Goal: Task Accomplishment & Management: Manage account settings

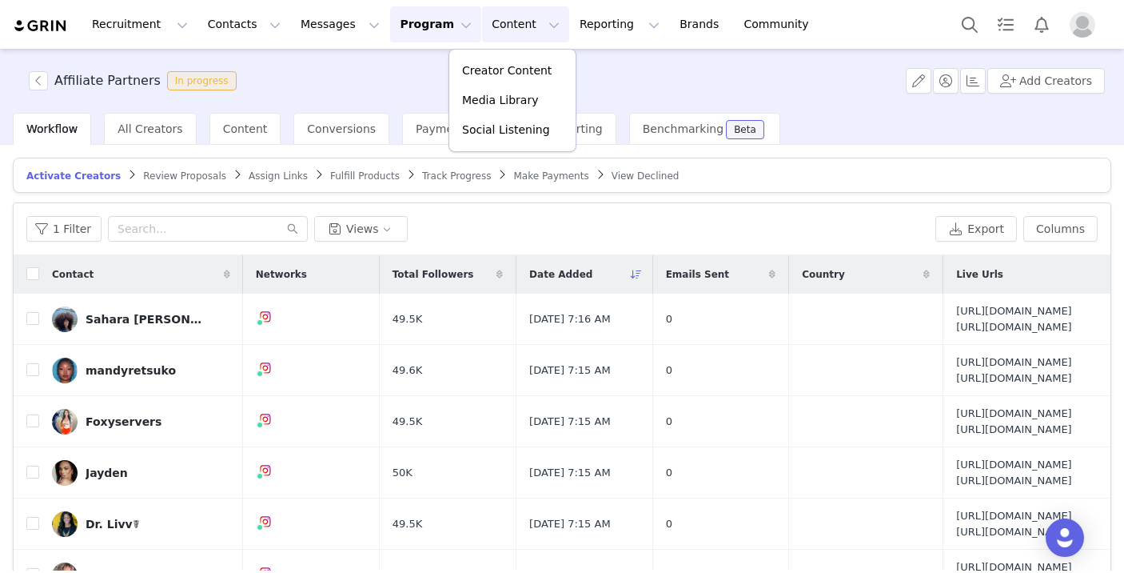
click at [493, 65] on p "Creator Content" at bounding box center [507, 70] width 90 height 17
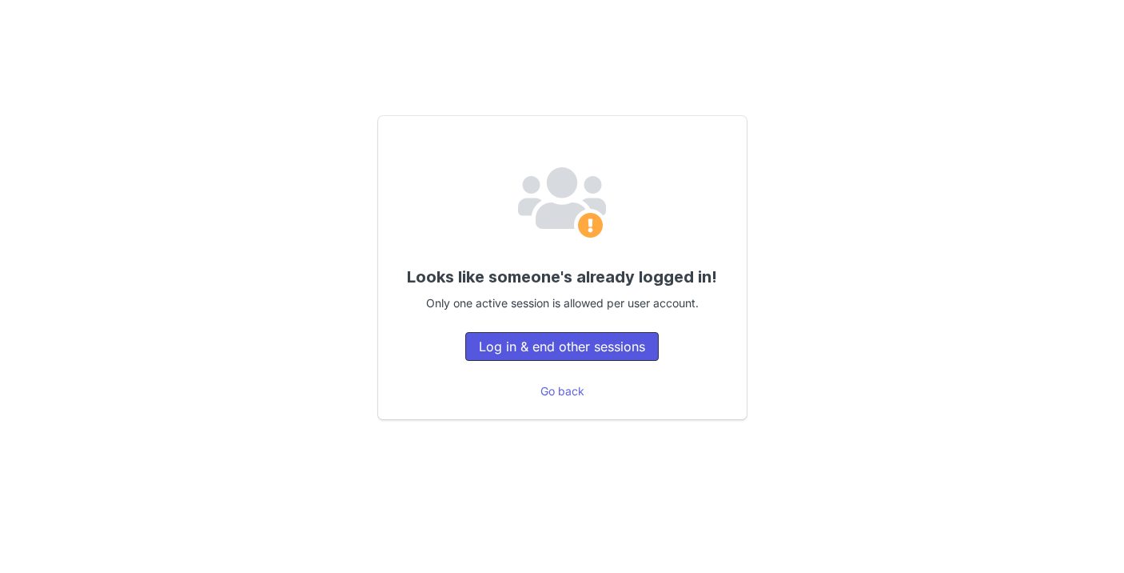
click at [485, 348] on button "Log in & end other sessions" at bounding box center [562, 346] width 194 height 29
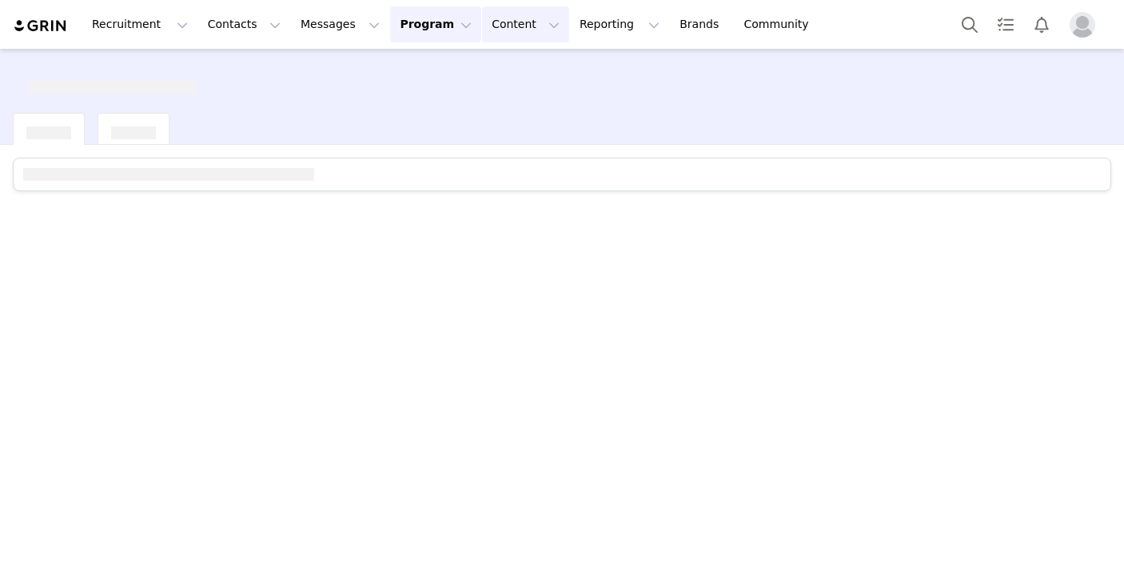
click at [482, 26] on button "Content Content" at bounding box center [525, 24] width 87 height 36
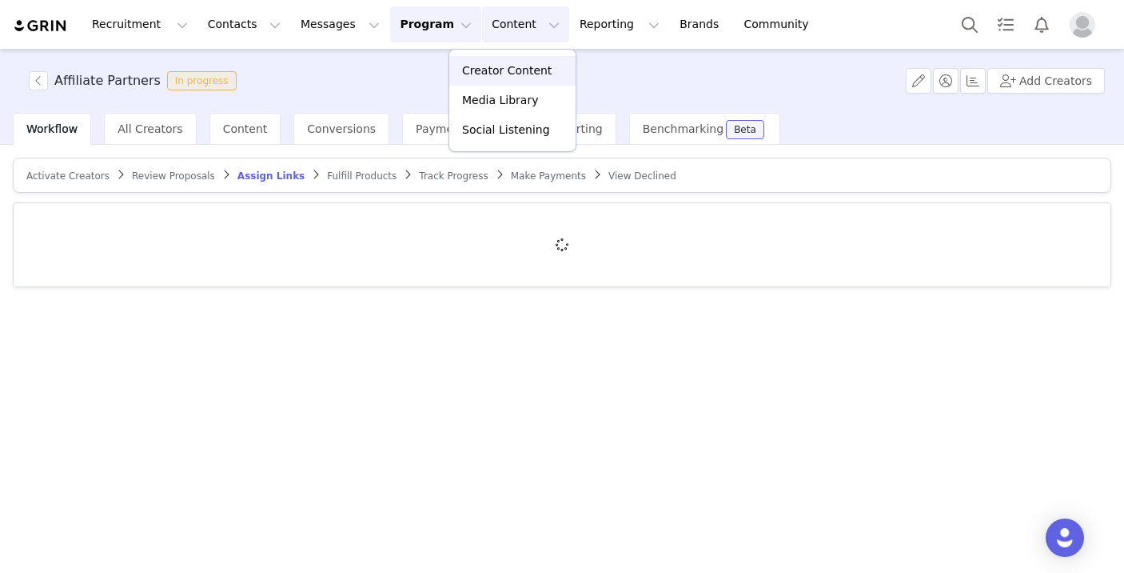
click at [476, 64] on p "Creator Content" at bounding box center [507, 70] width 90 height 17
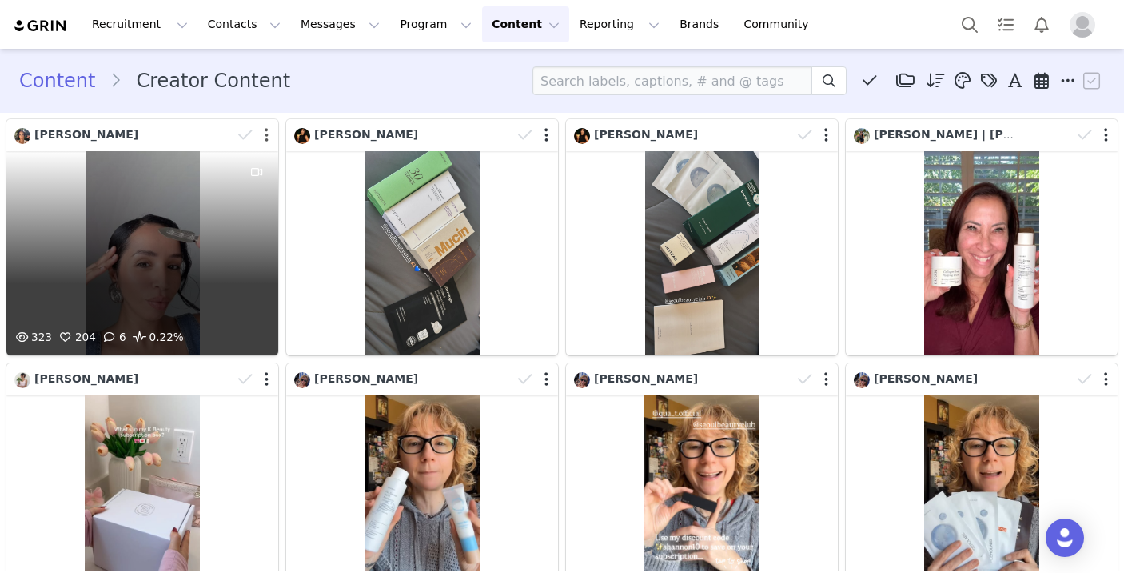
click at [265, 130] on button "button" at bounding box center [267, 135] width 4 height 16
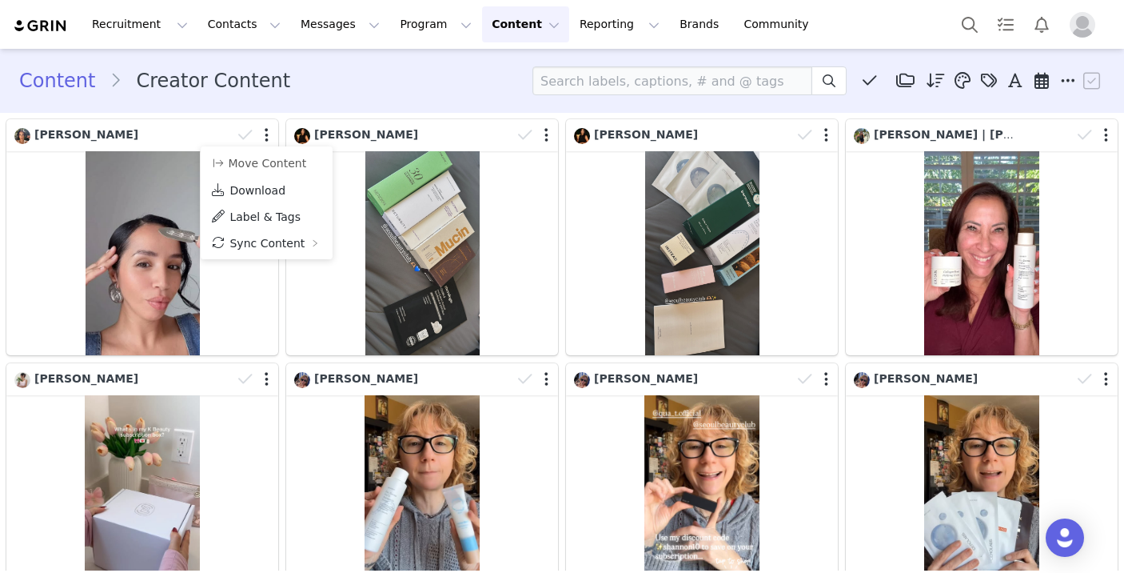
click at [341, 81] on div "Content Creator Content Media Library (0) Done (0) New Folder Edit Folders Desc…" at bounding box center [562, 80] width 1086 height 29
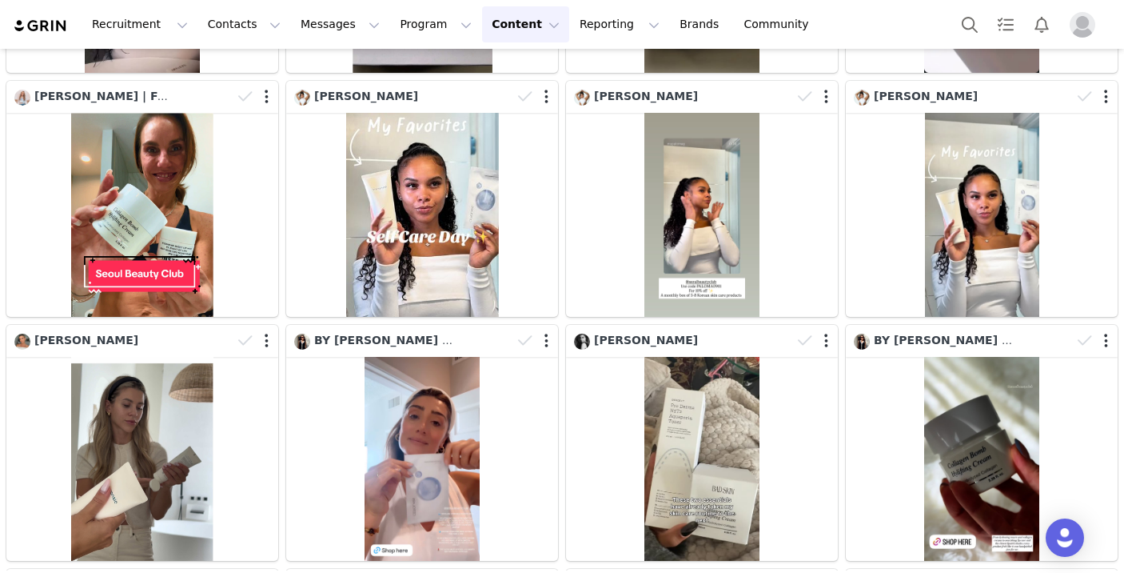
scroll to position [765, 0]
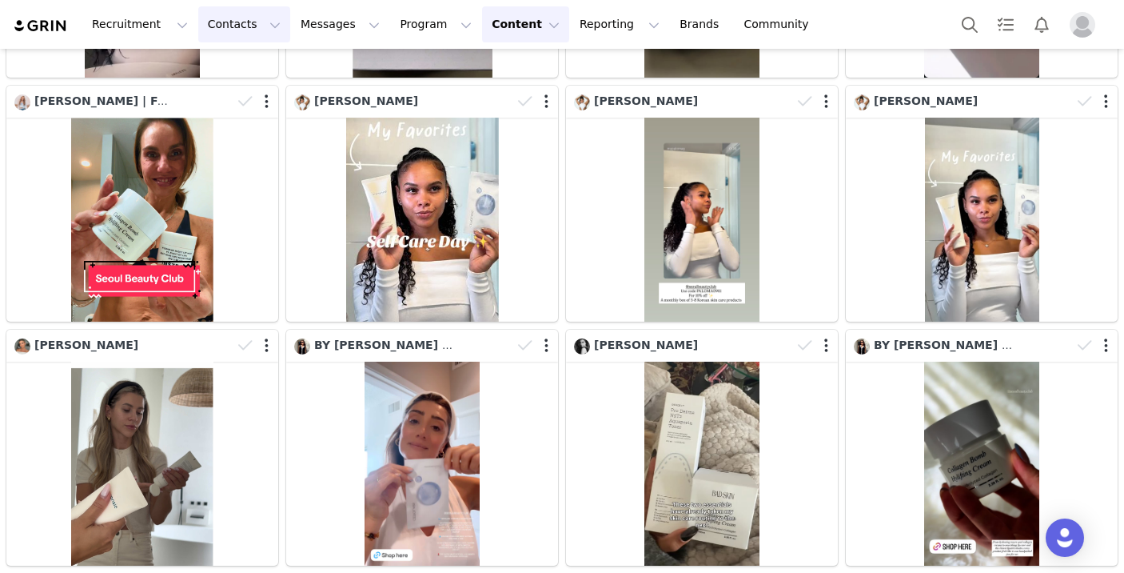
click at [227, 33] on button "Contacts Contacts" at bounding box center [244, 24] width 92 height 36
click at [231, 74] on p "Creators" at bounding box center [224, 70] width 48 height 17
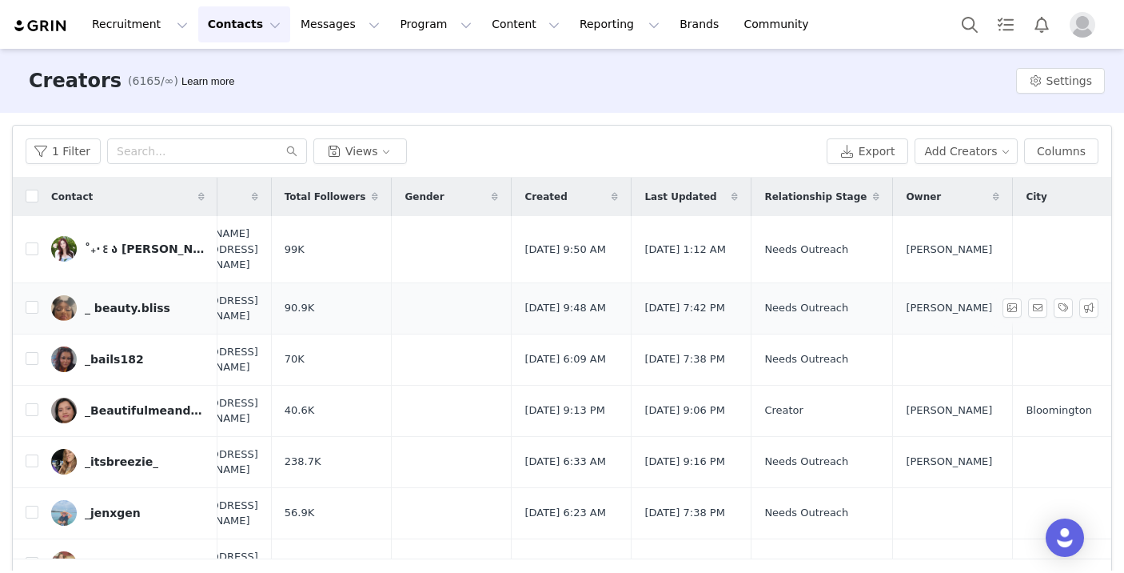
scroll to position [0, 66]
click at [427, 30] on button "Program Program" at bounding box center [435, 24] width 91 height 36
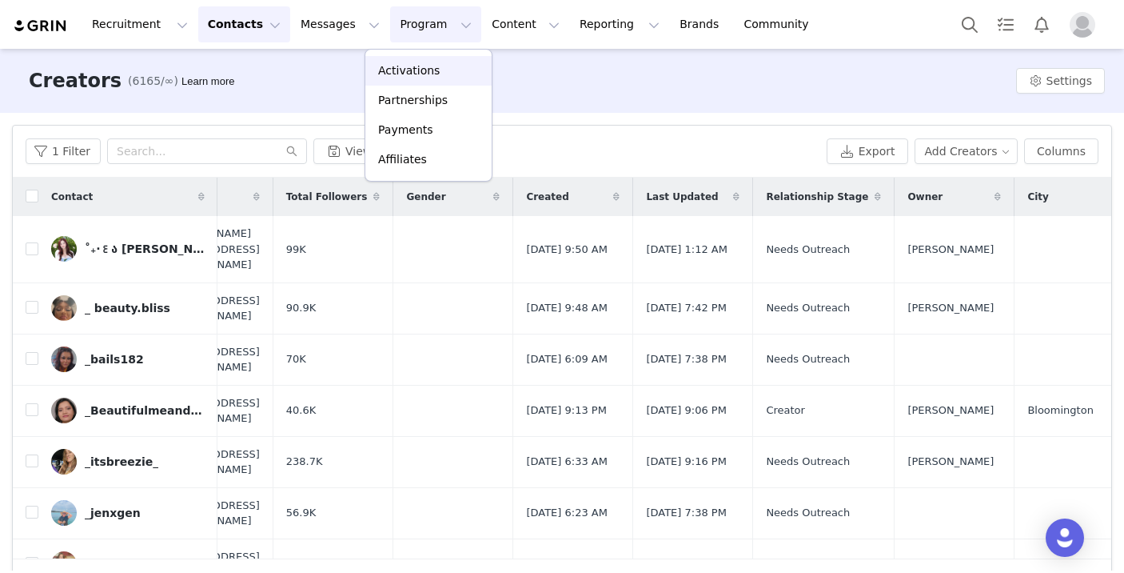
click at [427, 64] on p "Activations" at bounding box center [409, 70] width 62 height 17
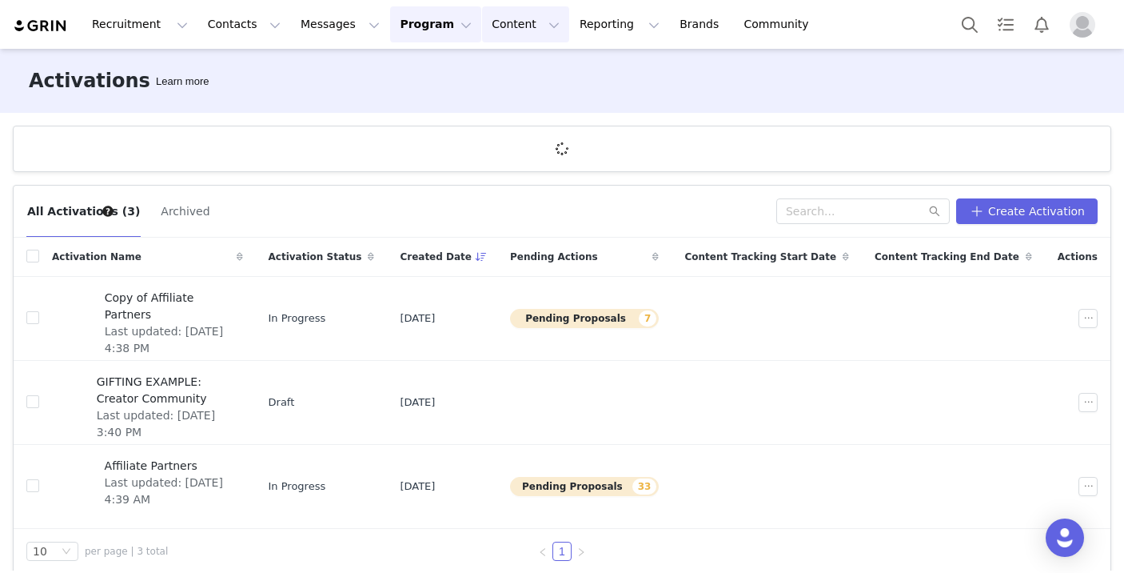
click at [485, 17] on button "Content Content" at bounding box center [525, 24] width 87 height 36
click at [489, 70] on p "Creator Content" at bounding box center [507, 70] width 90 height 17
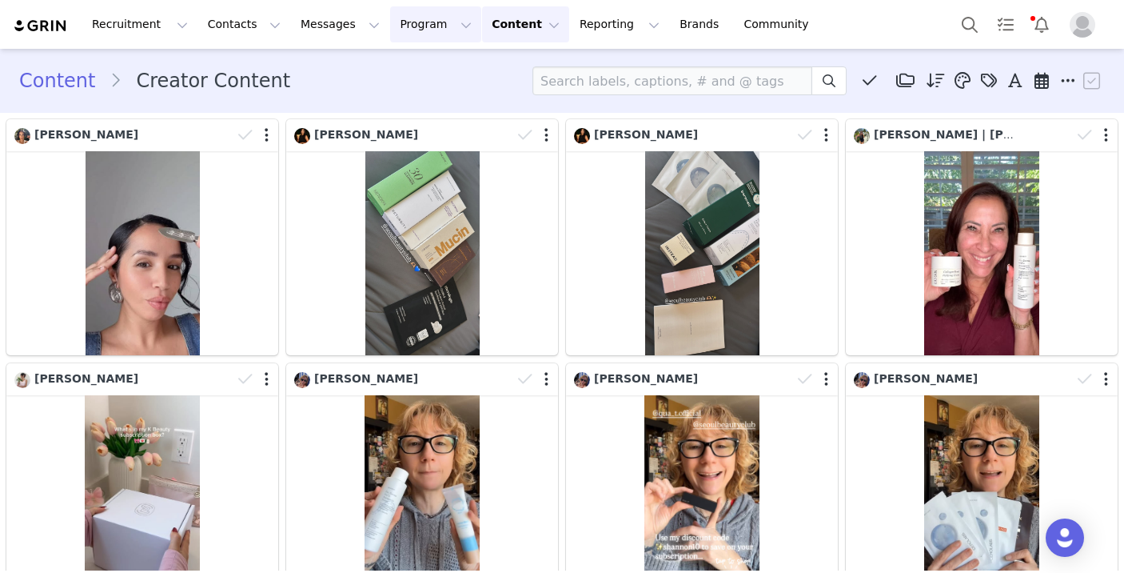
click at [390, 32] on button "Program Program" at bounding box center [435, 24] width 91 height 36
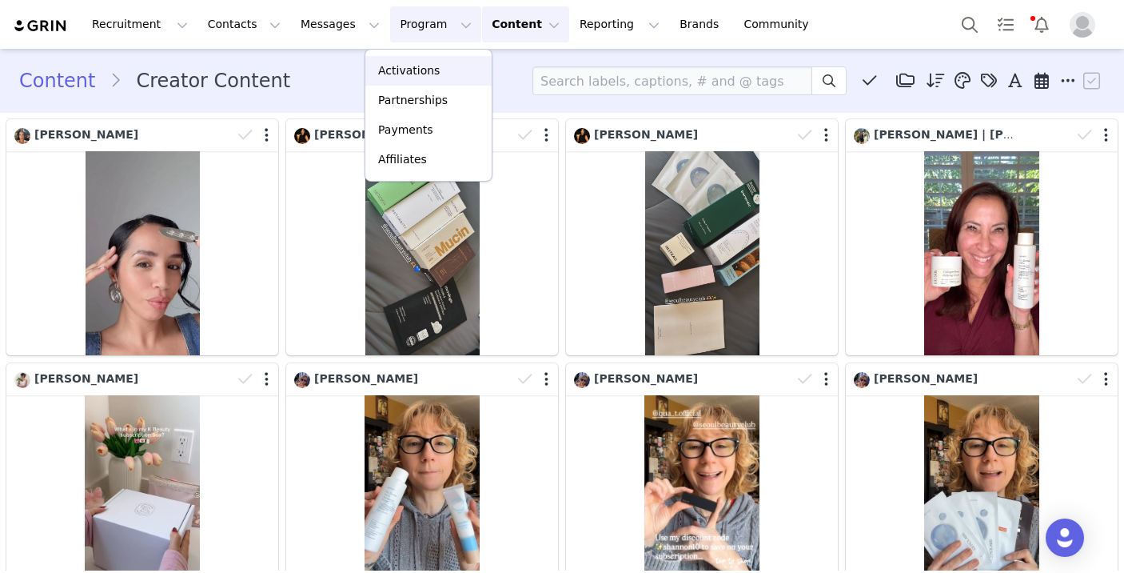
click at [379, 66] on p "Activations" at bounding box center [409, 70] width 62 height 17
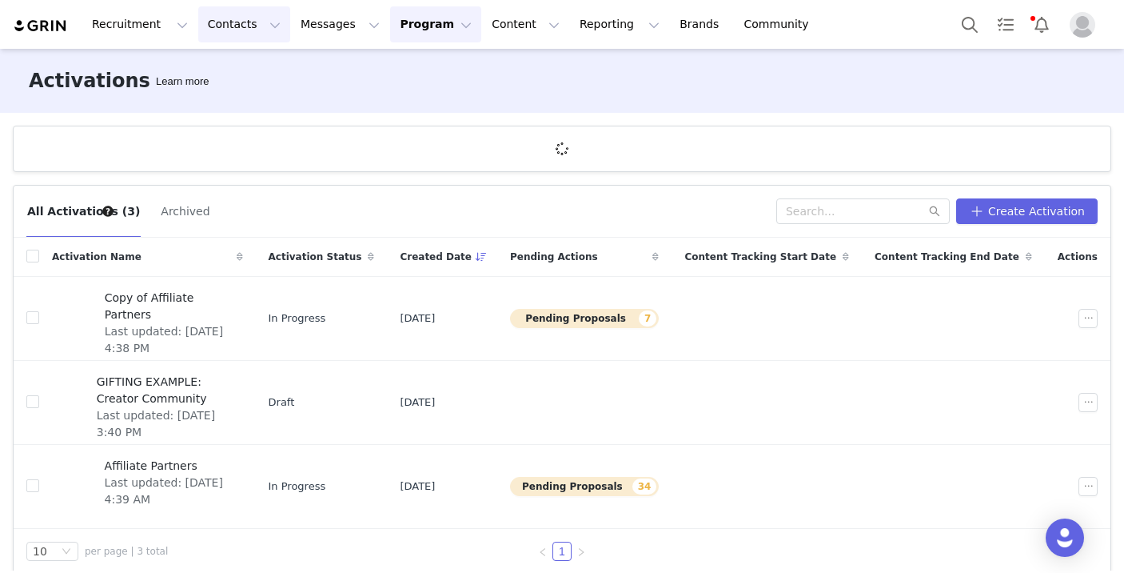
click at [228, 21] on button "Contacts Contacts" at bounding box center [244, 24] width 92 height 36
click at [216, 73] on p "Creators" at bounding box center [224, 70] width 48 height 17
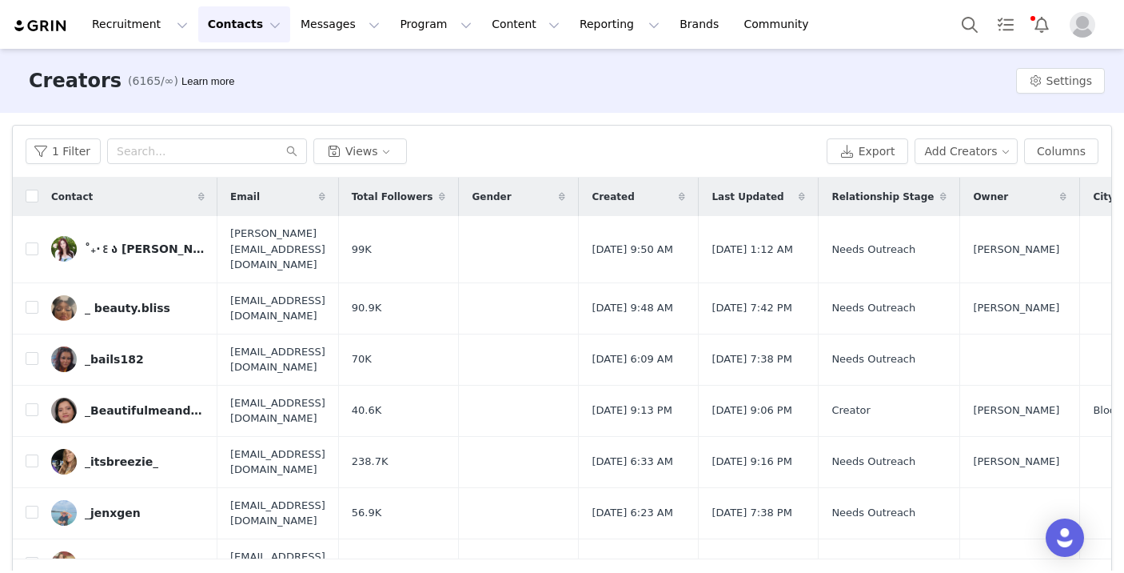
click at [245, 23] on button "Contacts Contacts" at bounding box center [244, 24] width 92 height 36
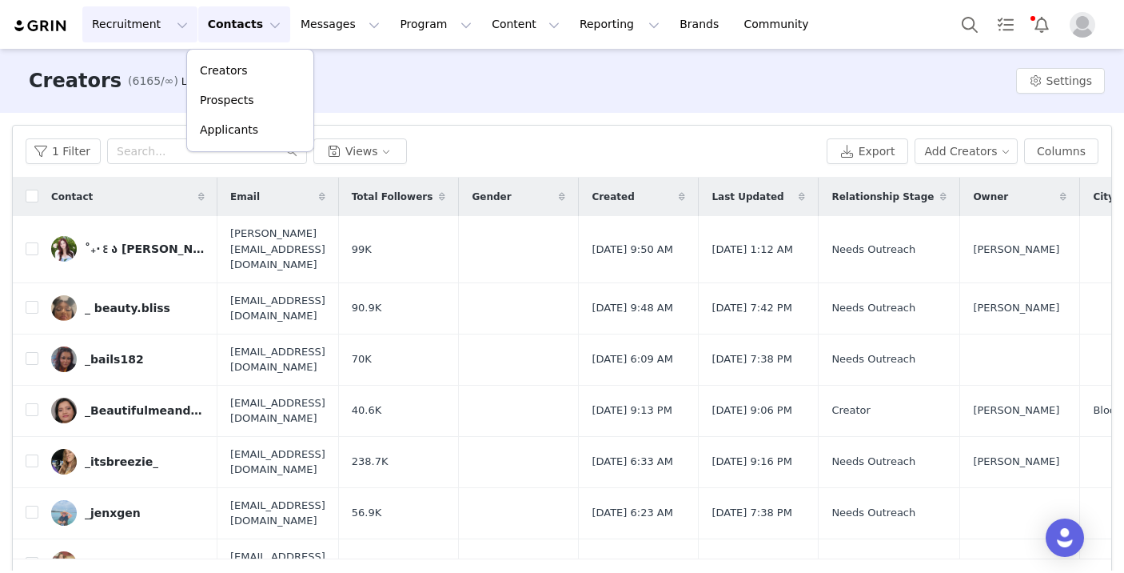
click at [148, 18] on button "Recruitment Recruitment" at bounding box center [139, 24] width 115 height 36
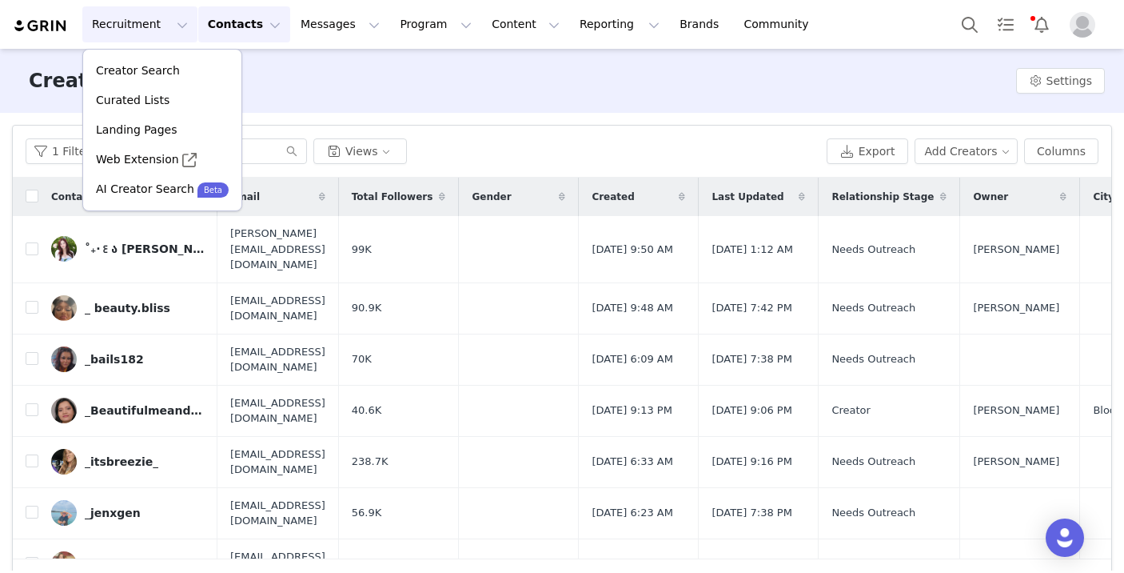
click at [241, 33] on button "Contacts Contacts" at bounding box center [244, 24] width 92 height 36
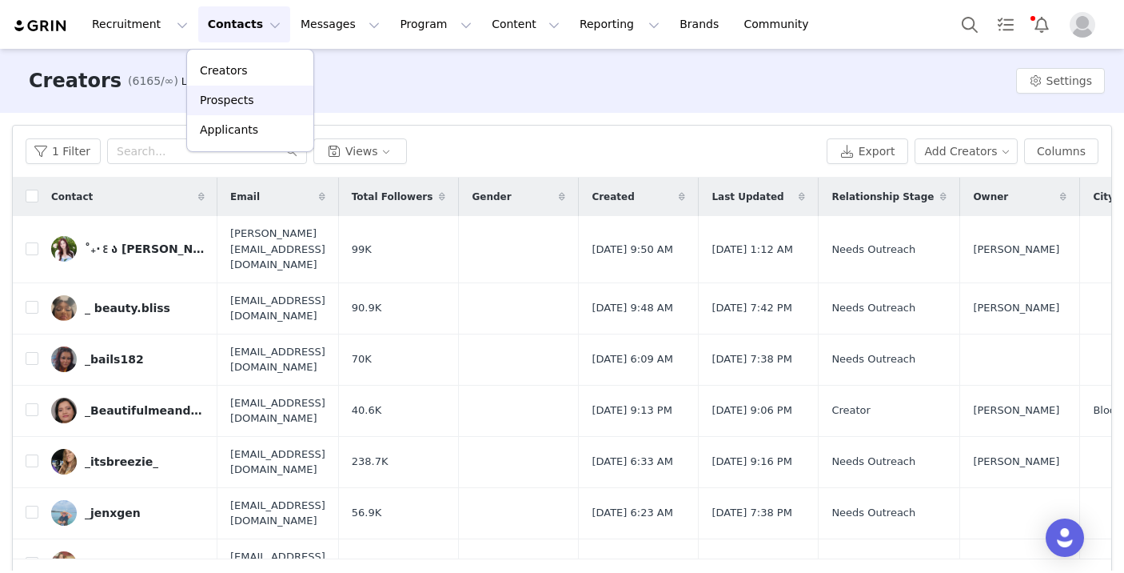
click at [237, 92] on p "Prospects" at bounding box center [227, 100] width 54 height 17
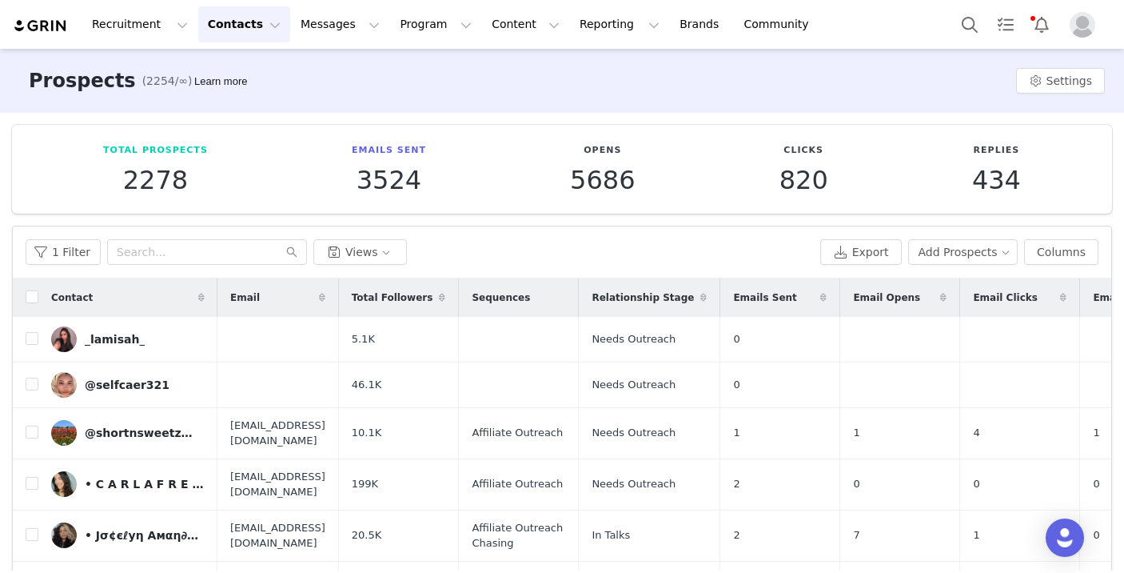
scroll to position [9, 0]
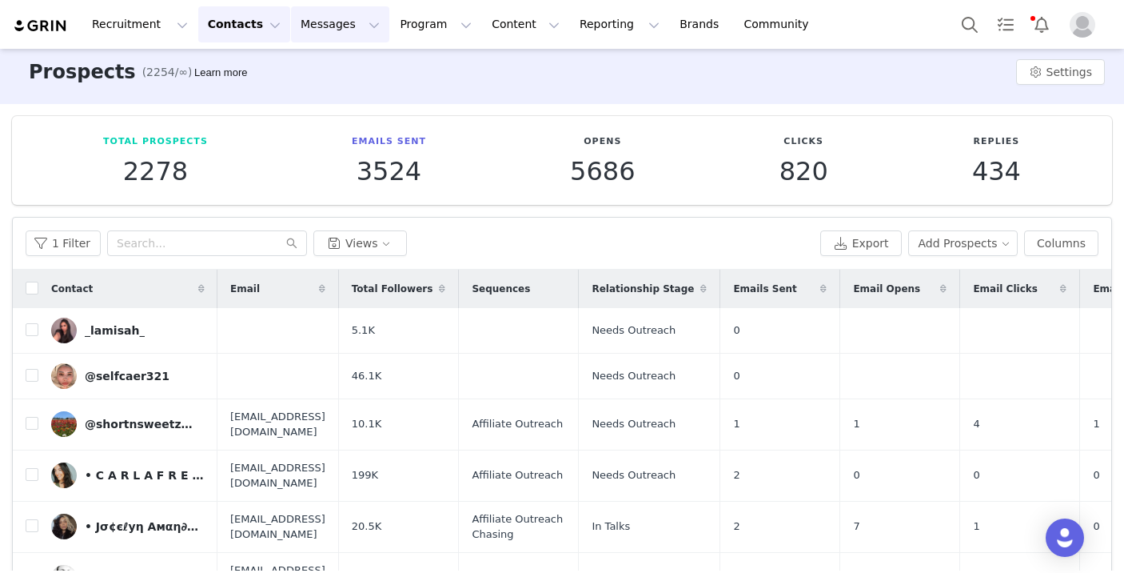
click at [330, 10] on button "Messages Messages" at bounding box center [340, 24] width 98 height 36
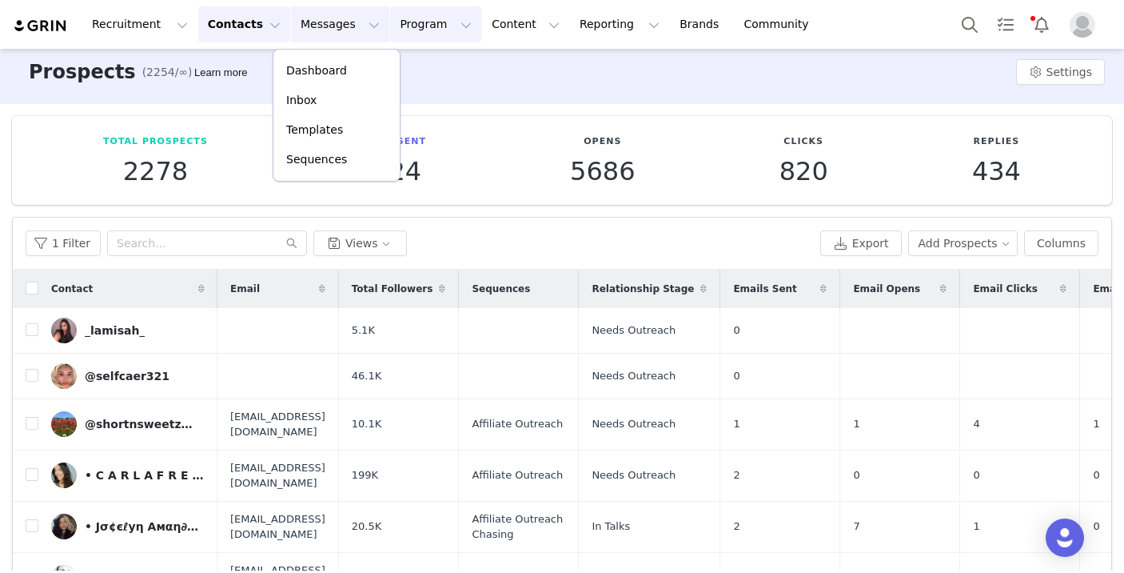
click at [406, 30] on button "Program Program" at bounding box center [435, 24] width 91 height 36
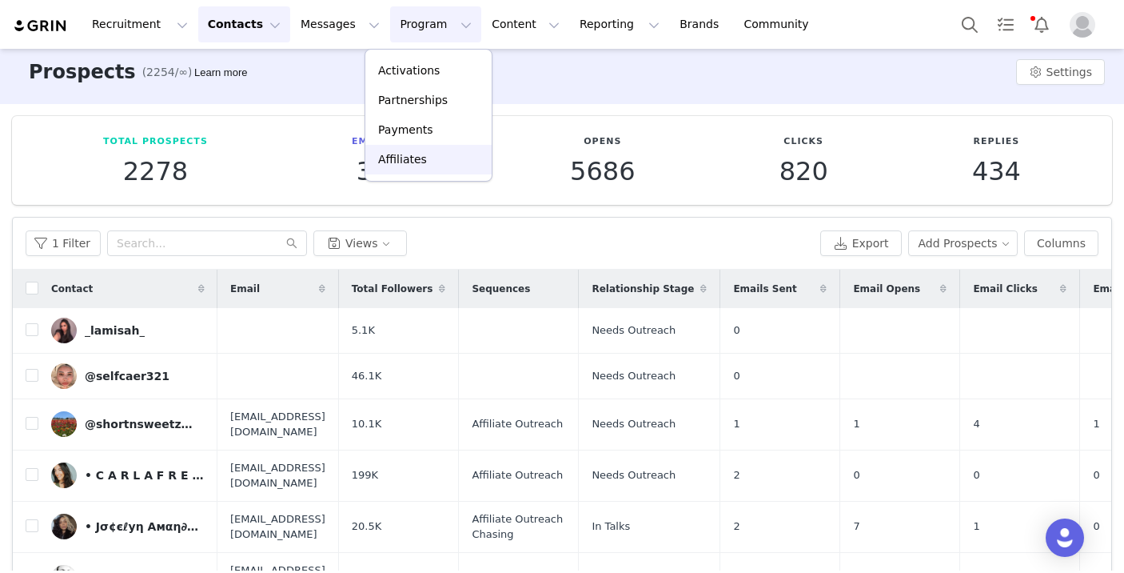
click at [386, 162] on p "Affiliates" at bounding box center [402, 159] width 49 height 17
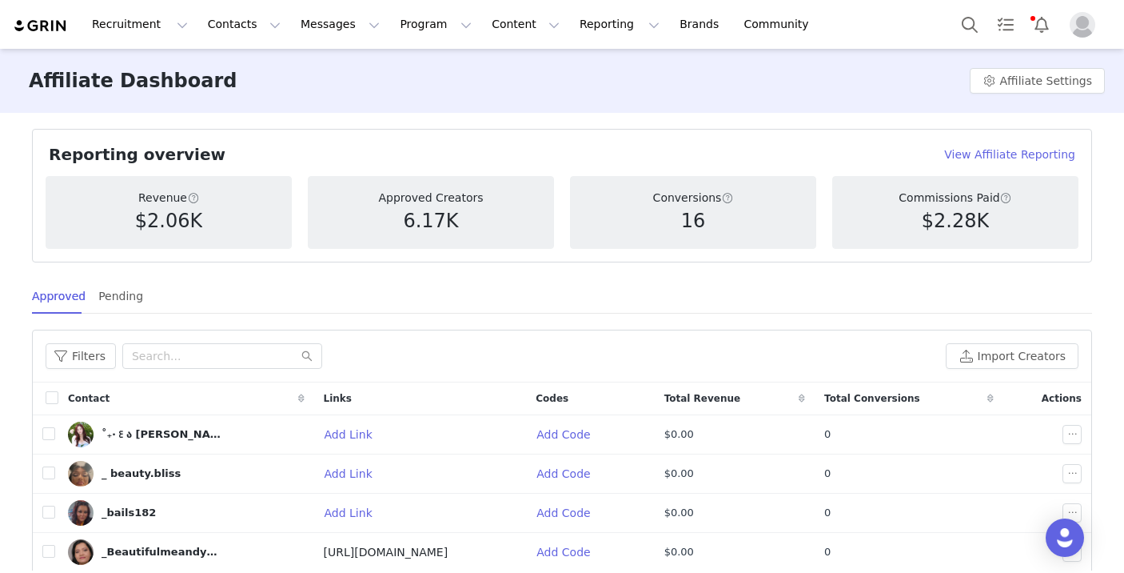
click at [410, 4] on div "Recruitment Recruitment Creator Search Curated Lists Landing Pages Web Extensio…" at bounding box center [562, 24] width 1124 height 49
click at [416, 21] on button "Program Program" at bounding box center [435, 24] width 91 height 36
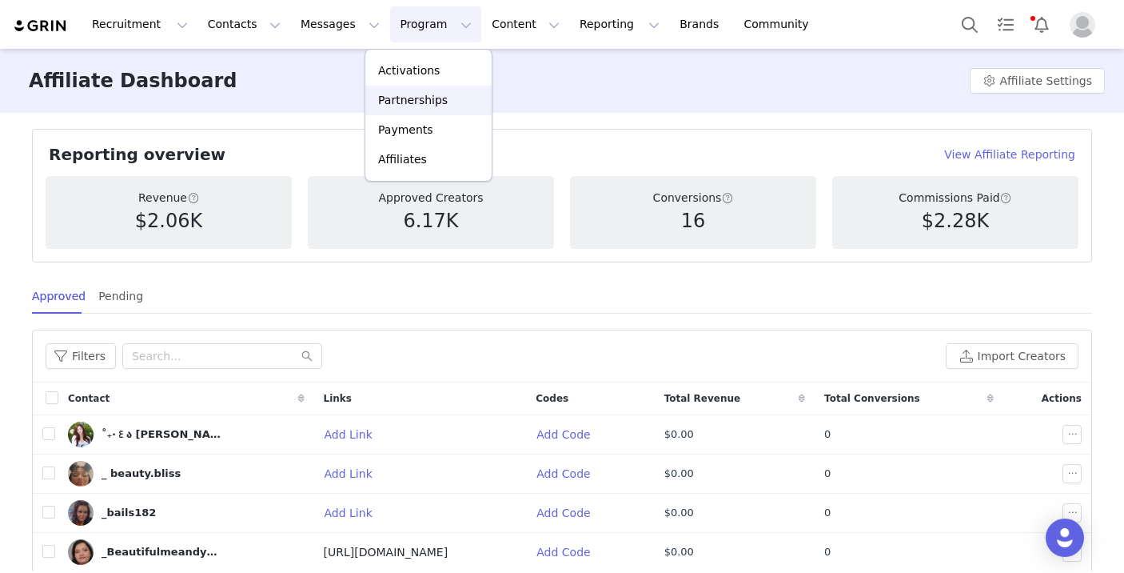
click at [406, 103] on p "Partnerships" at bounding box center [413, 100] width 70 height 17
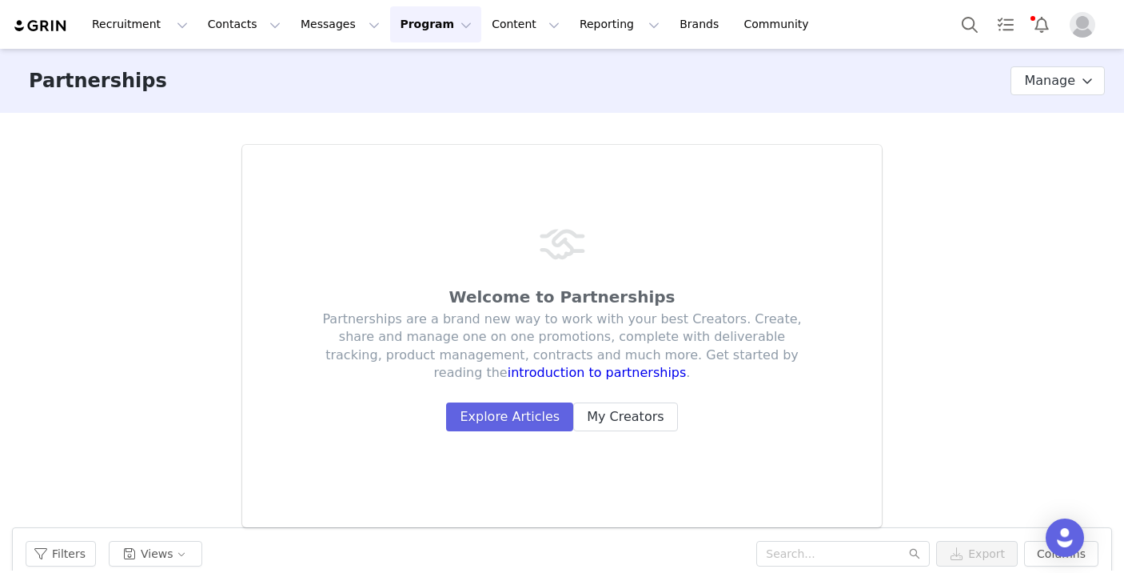
click at [412, 27] on button "Program Program" at bounding box center [435, 24] width 91 height 36
click at [422, 71] on p "Activations" at bounding box center [409, 70] width 62 height 17
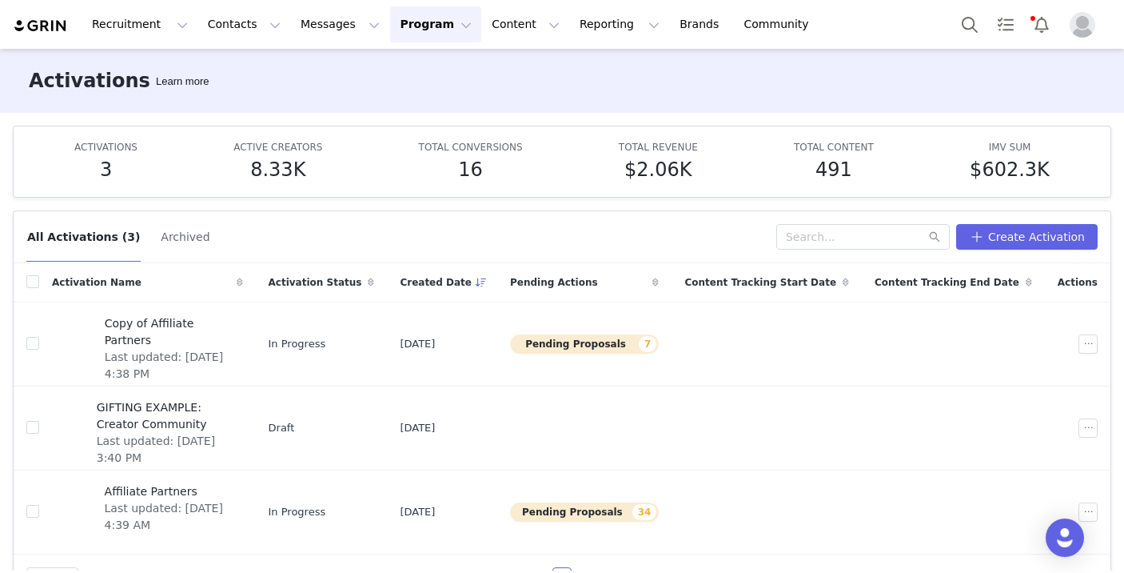
scroll to position [42, 0]
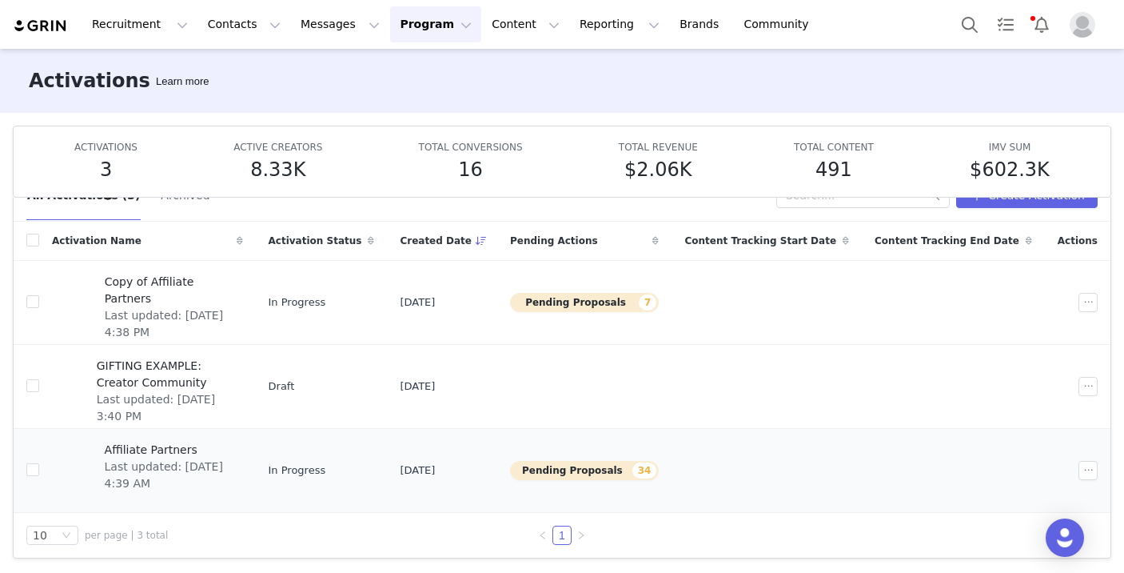
click at [187, 464] on span "Last updated: [DATE] 4:39 AM" at bounding box center [169, 475] width 129 height 34
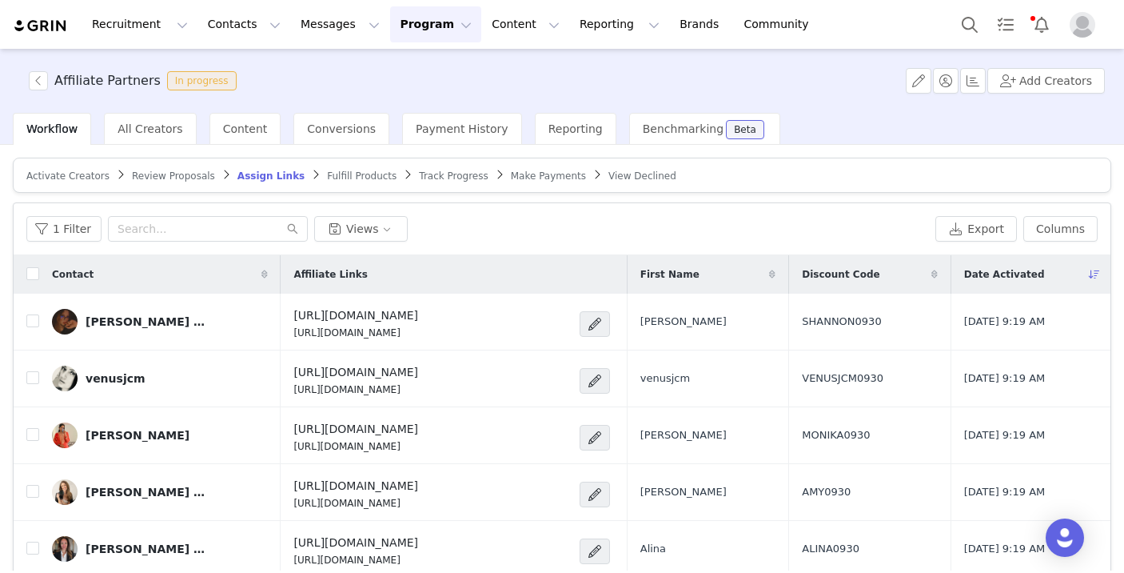
click at [177, 184] on article "Activate Creators Review Proposals Assign Links Fulfill Products Track Progress…" at bounding box center [562, 175] width 1099 height 35
click at [175, 178] on span "Review Proposals" at bounding box center [173, 175] width 83 height 11
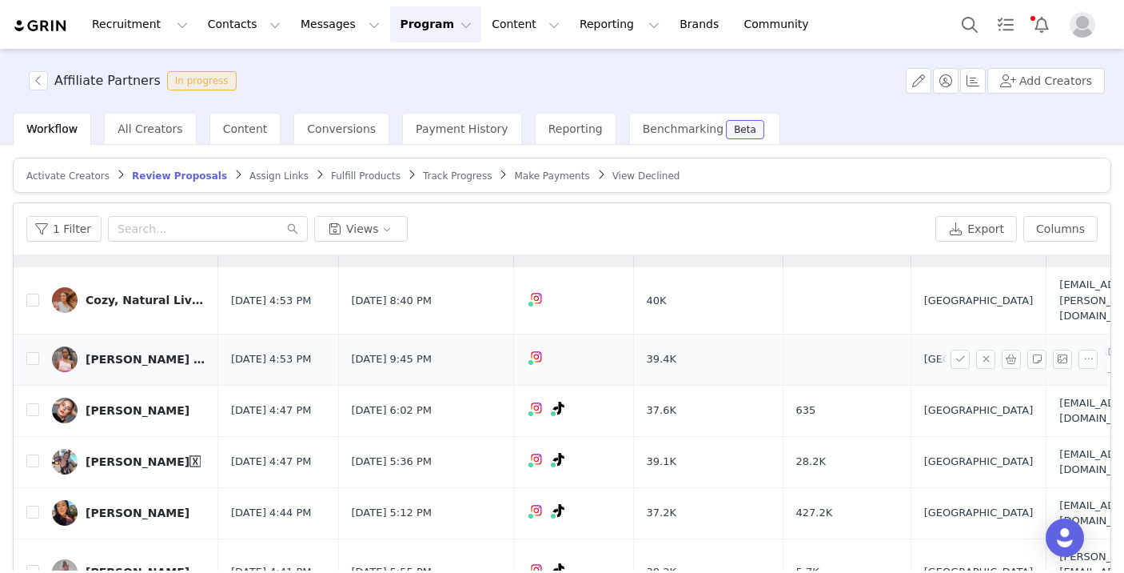
scroll to position [26, 0]
click at [249, 172] on span "Assign Links" at bounding box center [278, 175] width 59 height 11
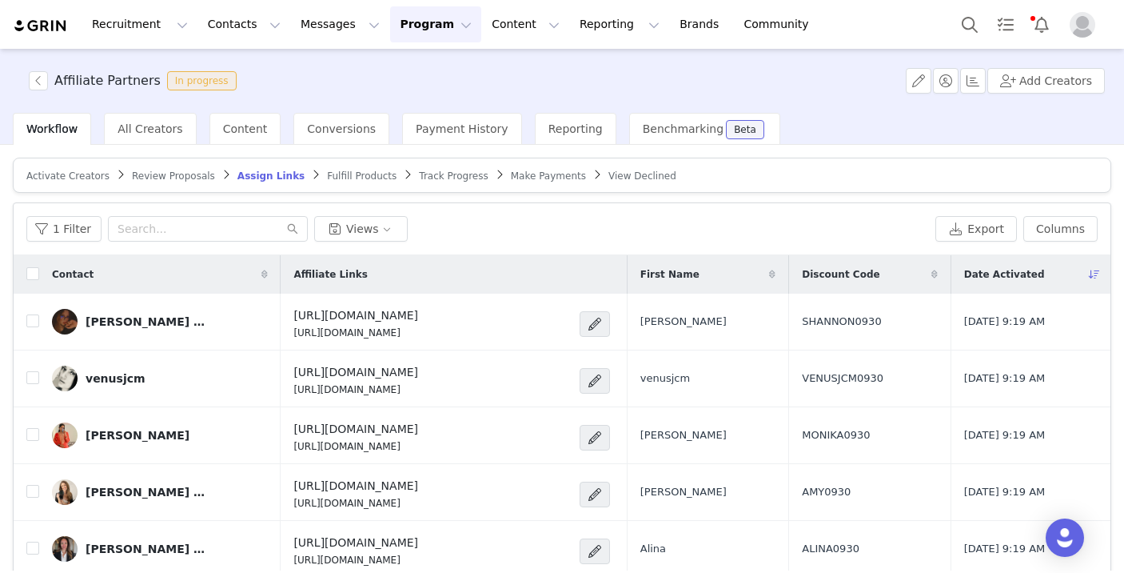
click at [194, 178] on span "Review Proposals" at bounding box center [173, 175] width 83 height 11
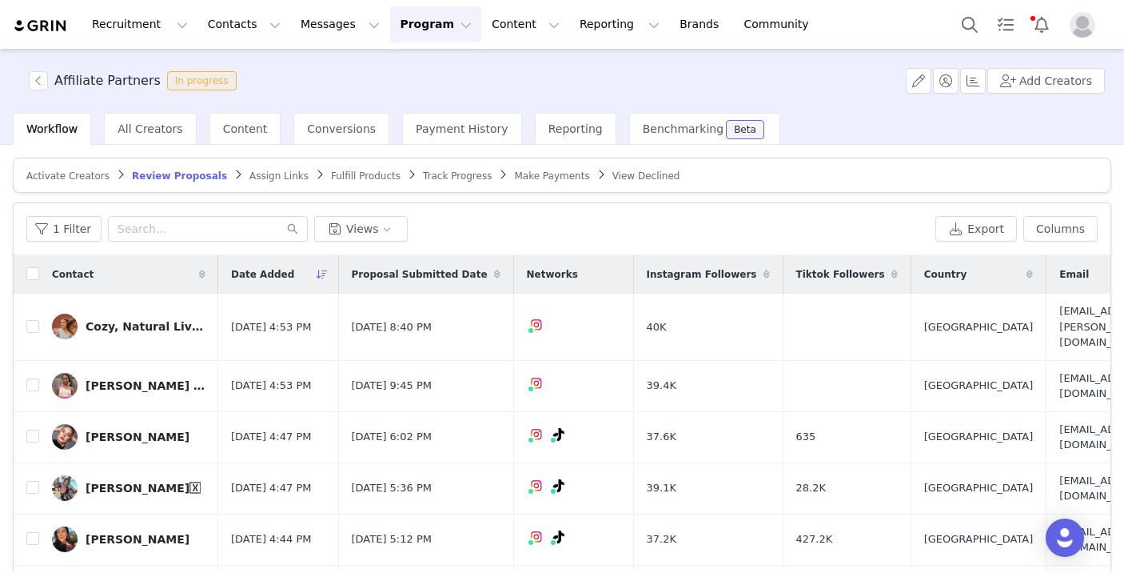
click at [353, 172] on span "Fulfill Products" at bounding box center [366, 175] width 70 height 11
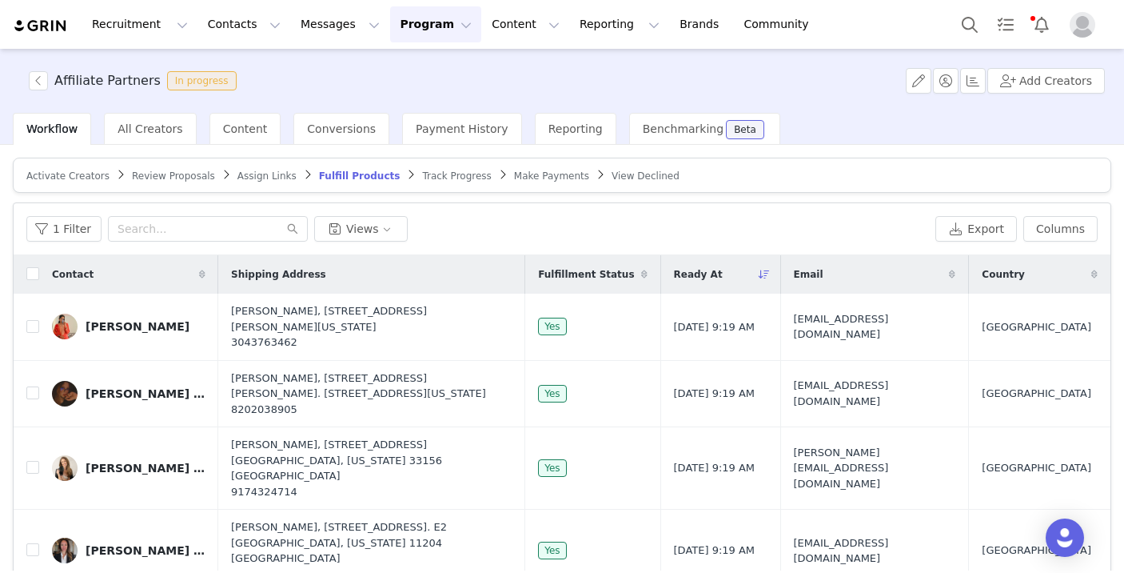
click at [150, 176] on span "Review Proposals" at bounding box center [173, 175] width 83 height 11
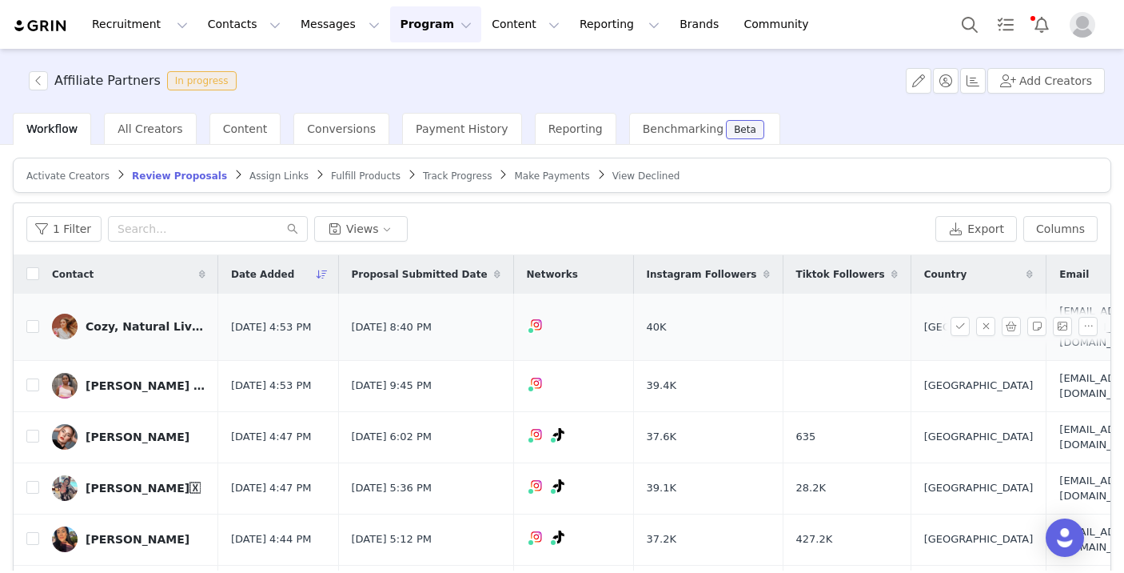
click at [170, 320] on div "Cozy, Natural Living" at bounding box center [146, 326] width 120 height 13
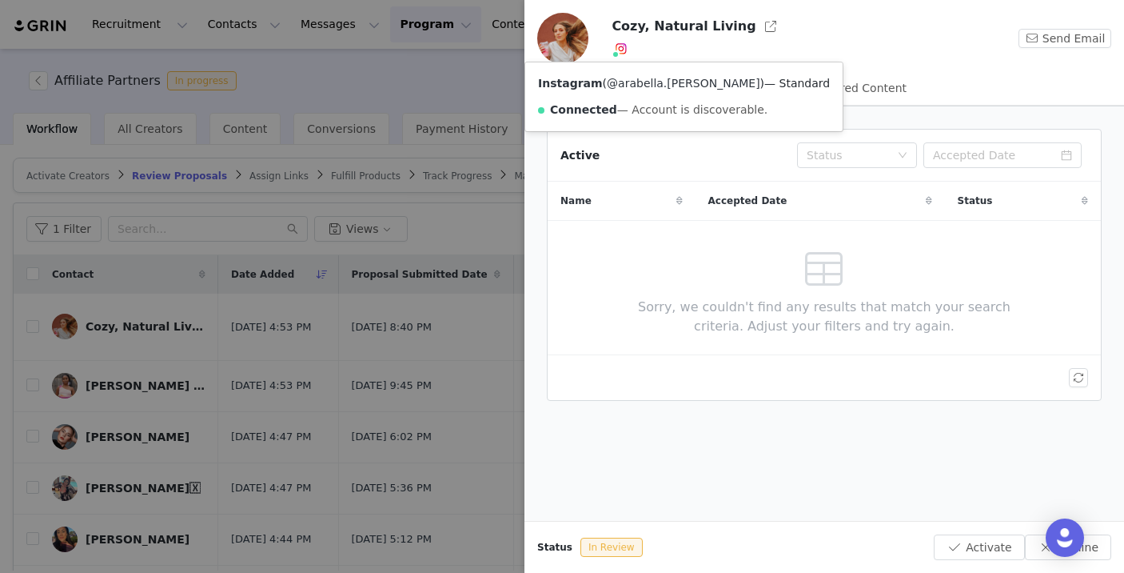
click at [625, 80] on link "@arabella.[PERSON_NAME]" at bounding box center [684, 83] width 154 height 13
click at [956, 553] on button "Activate" at bounding box center [979, 547] width 90 height 26
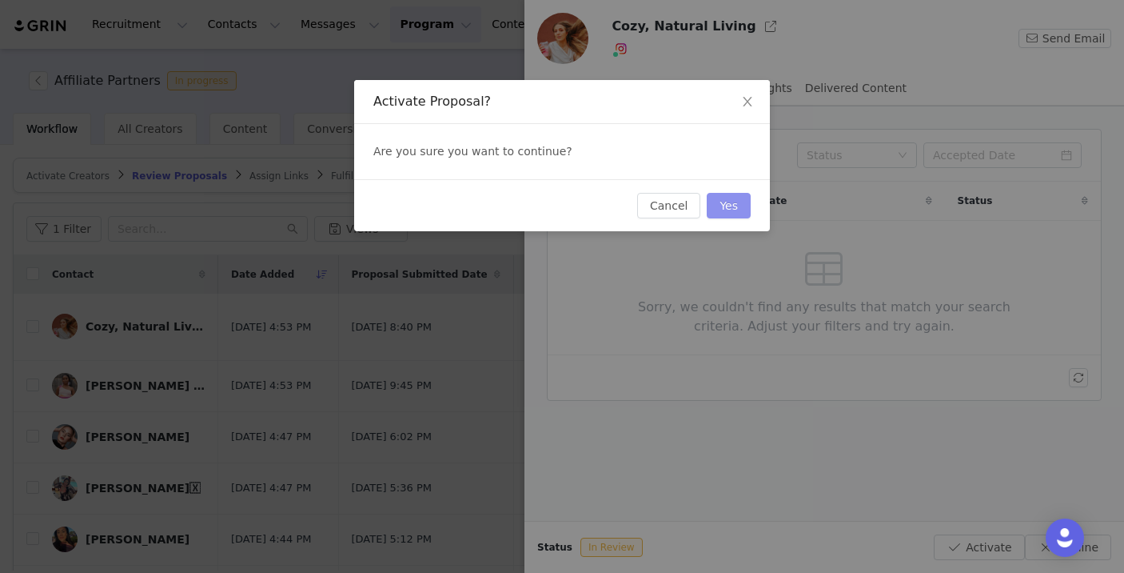
click at [736, 206] on button "Yes" at bounding box center [729, 206] width 44 height 26
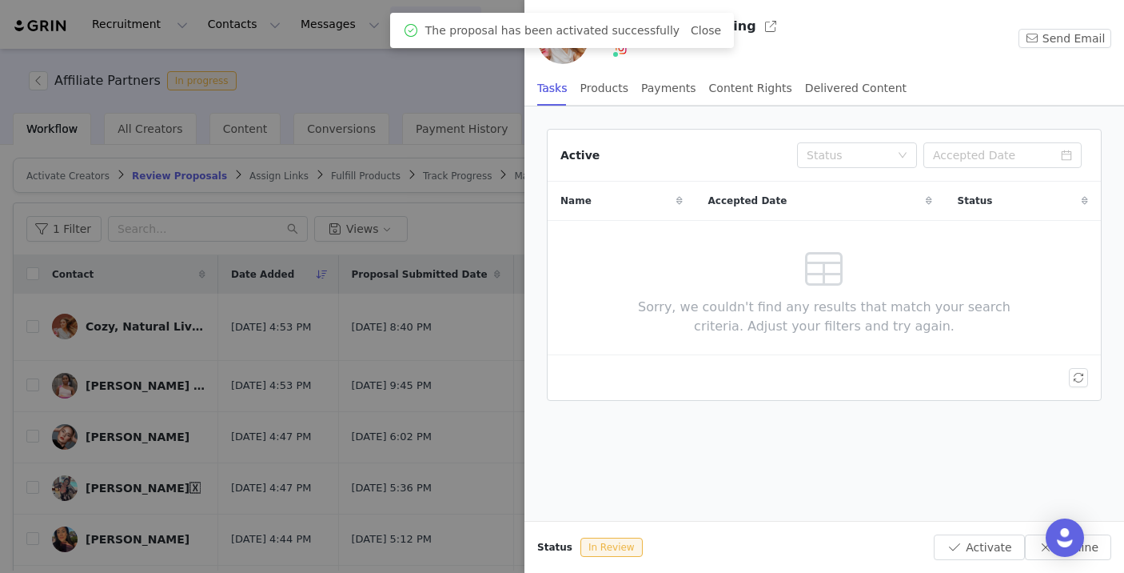
click at [232, 363] on div at bounding box center [562, 286] width 1124 height 573
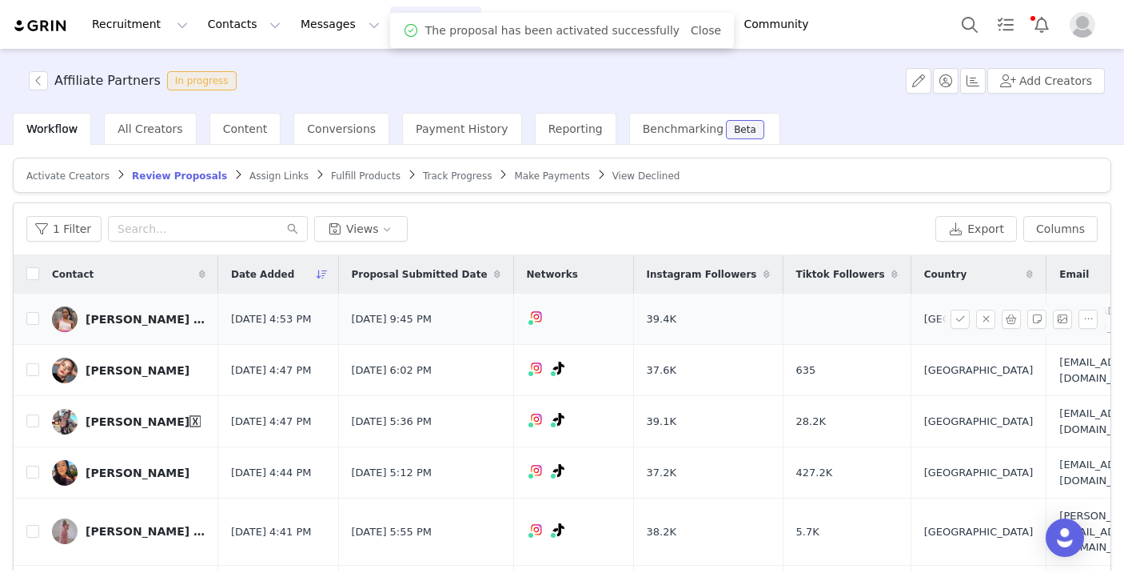
click at [120, 315] on div "[PERSON_NAME] | Travel & Lifestyle" at bounding box center [146, 319] width 120 height 13
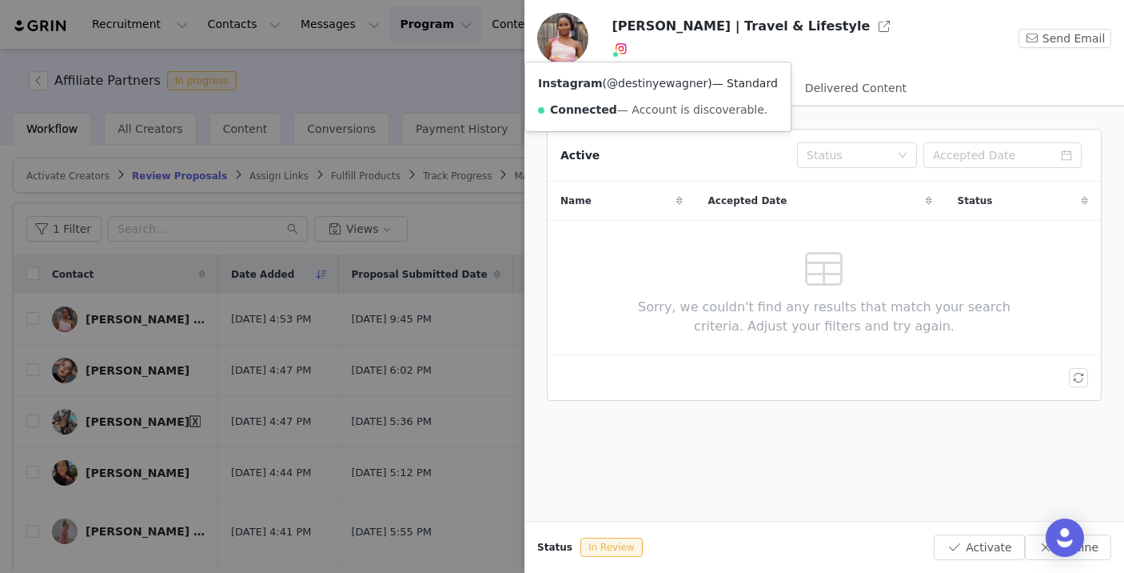
click at [628, 82] on link "@destinyewagner" at bounding box center [657, 83] width 101 height 13
click at [954, 548] on button "Activate" at bounding box center [979, 547] width 90 height 26
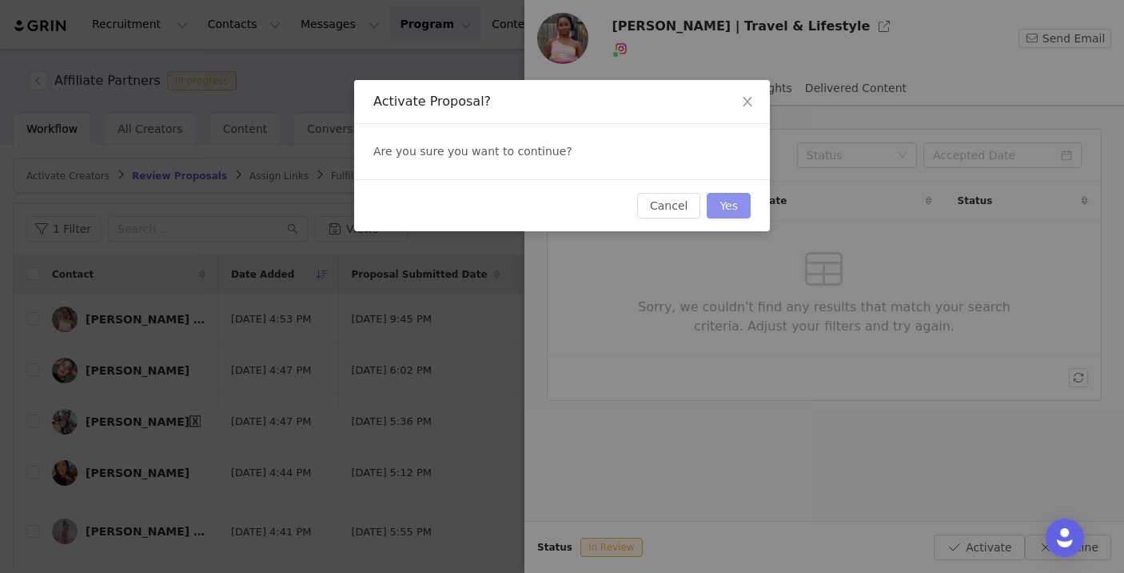
click at [741, 196] on button "Yes" at bounding box center [729, 206] width 44 height 26
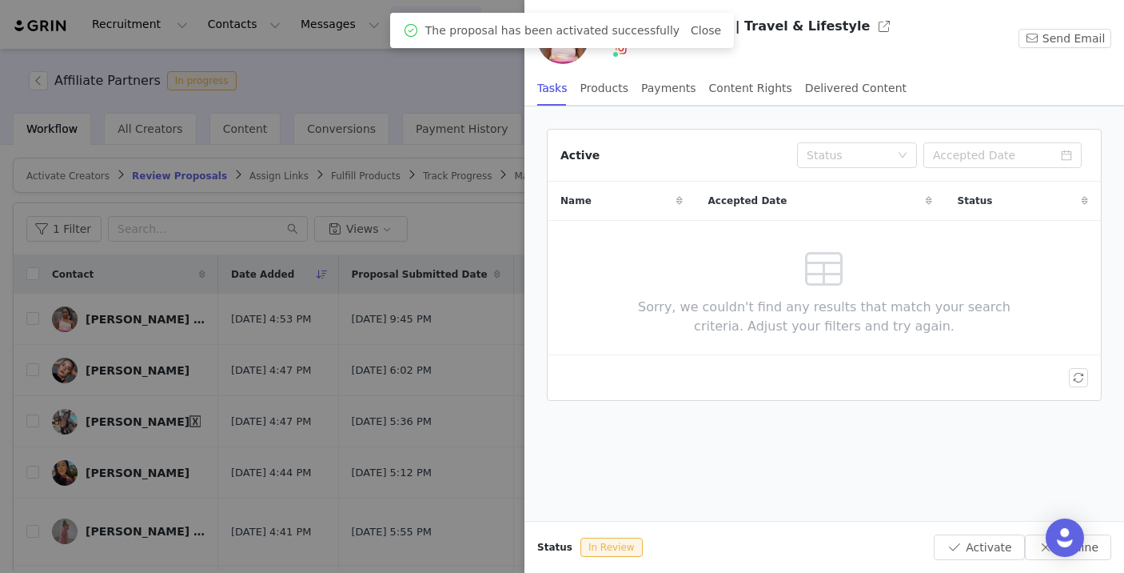
click at [280, 389] on div at bounding box center [562, 286] width 1124 height 573
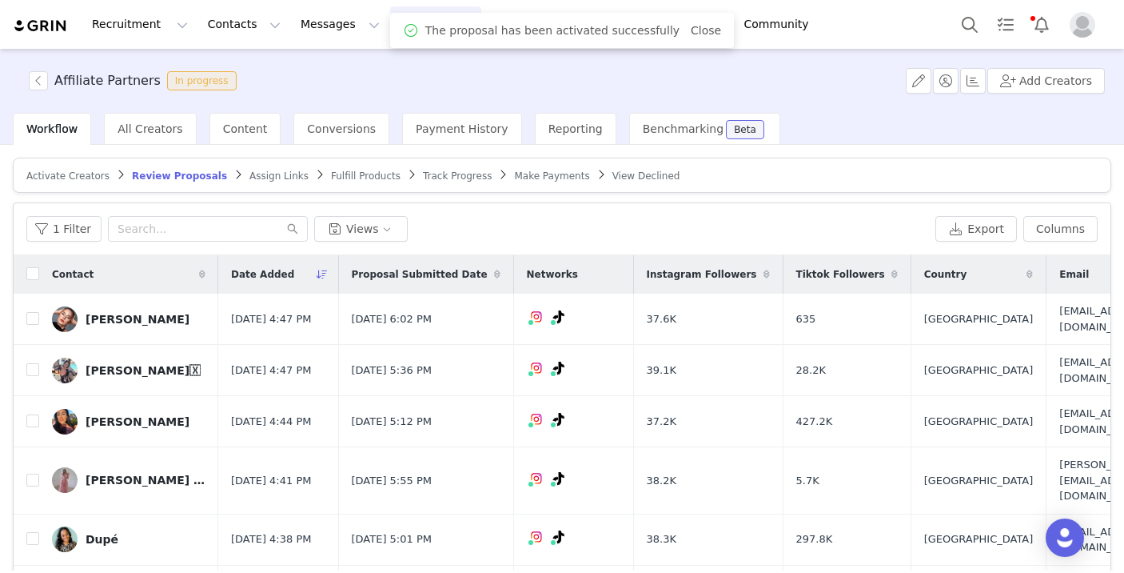
click at [139, 316] on div "[PERSON_NAME]" at bounding box center [138, 319] width 104 height 13
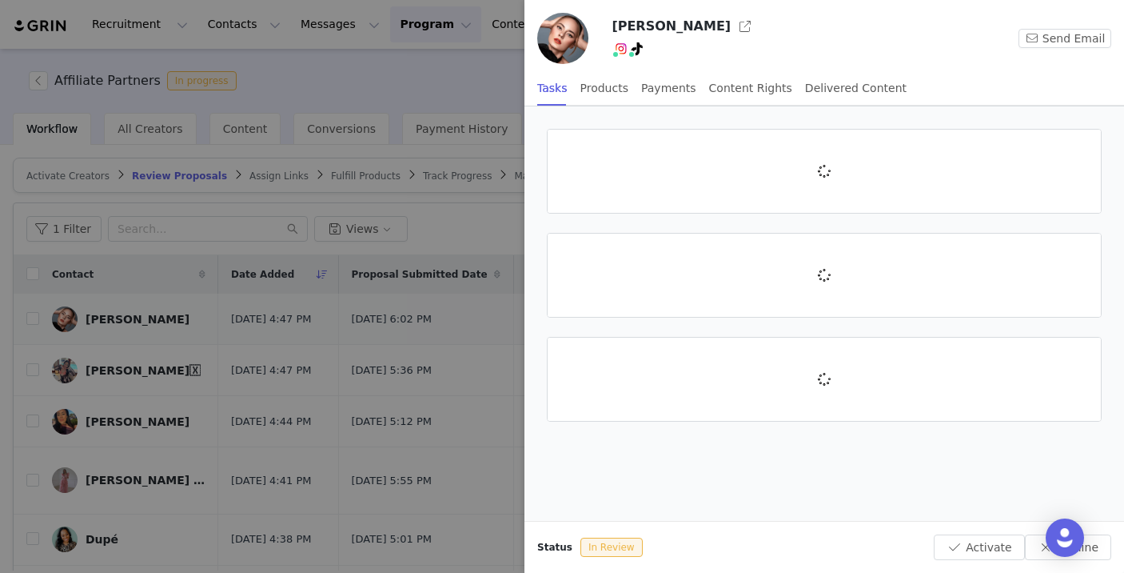
click at [150, 316] on div at bounding box center [562, 286] width 1124 height 573
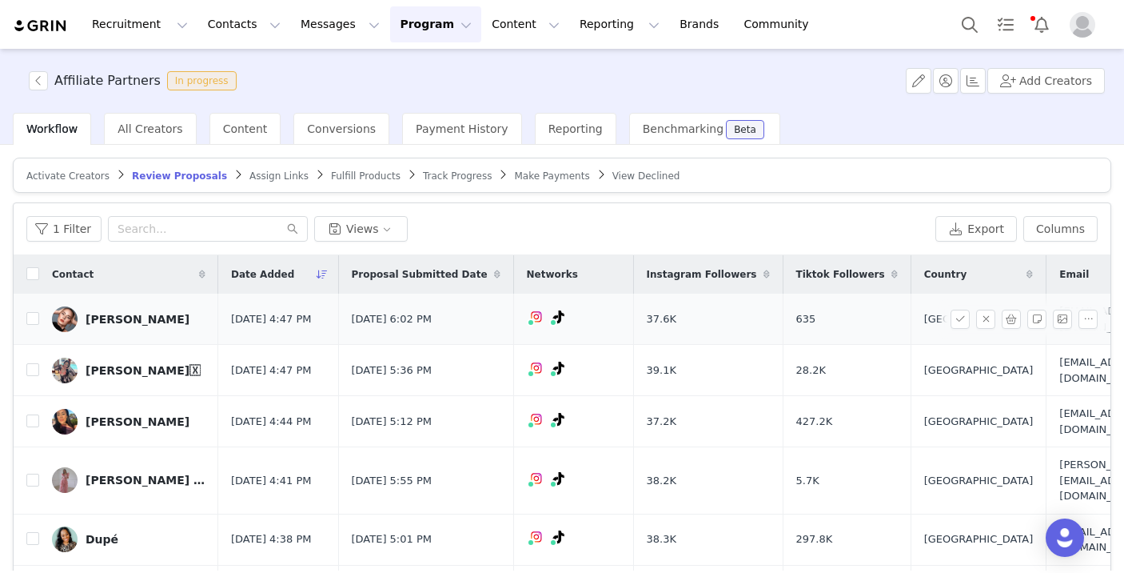
click at [161, 313] on div "[PERSON_NAME]" at bounding box center [138, 319] width 104 height 13
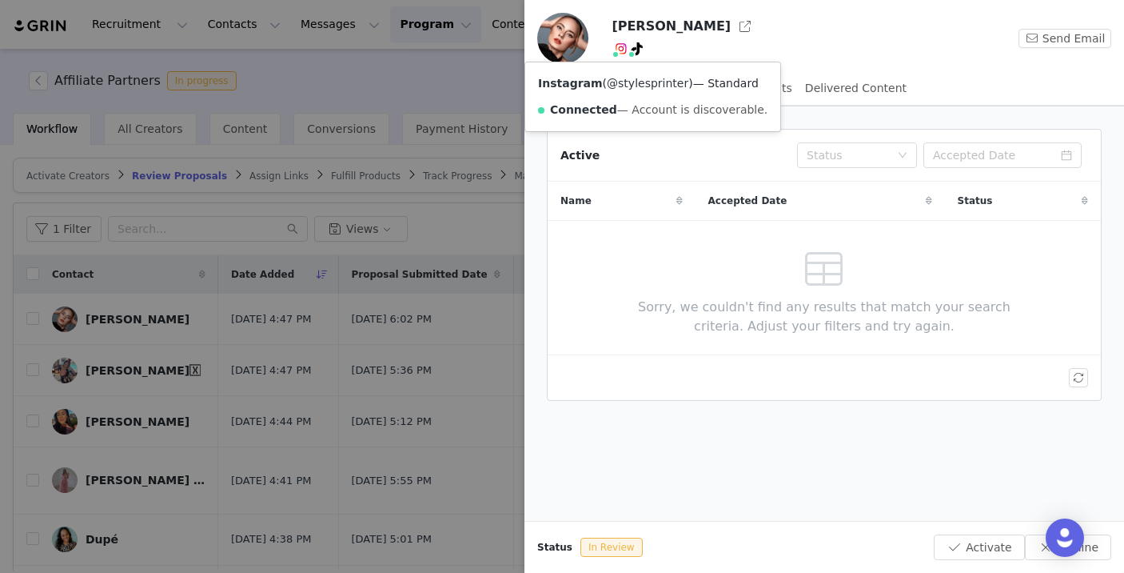
click at [629, 81] on link "@stylesprinter" at bounding box center [648, 83] width 82 height 13
click at [977, 548] on button "Activate" at bounding box center [979, 547] width 90 height 26
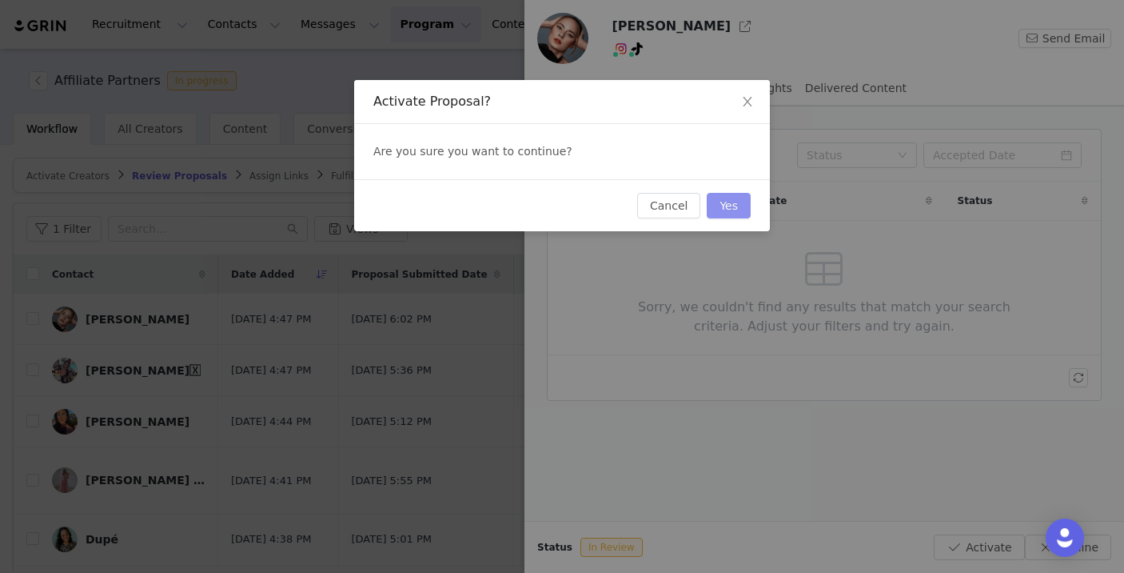
click at [721, 201] on button "Yes" at bounding box center [729, 206] width 44 height 26
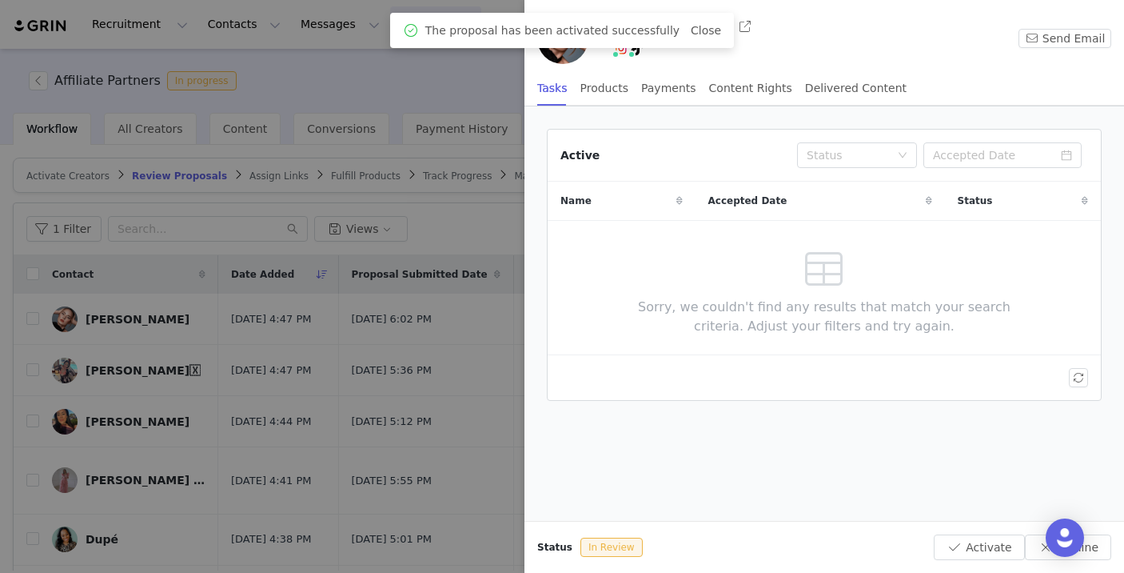
click at [324, 397] on div at bounding box center [562, 286] width 1124 height 573
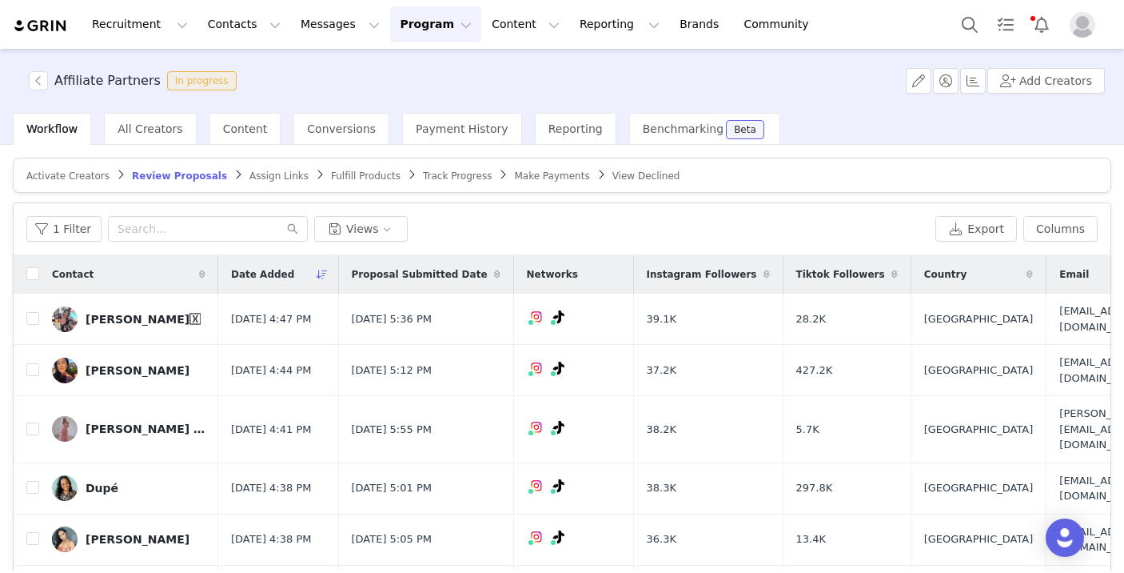
click at [128, 317] on div "[PERSON_NAME]🇽" at bounding box center [143, 319] width 115 height 13
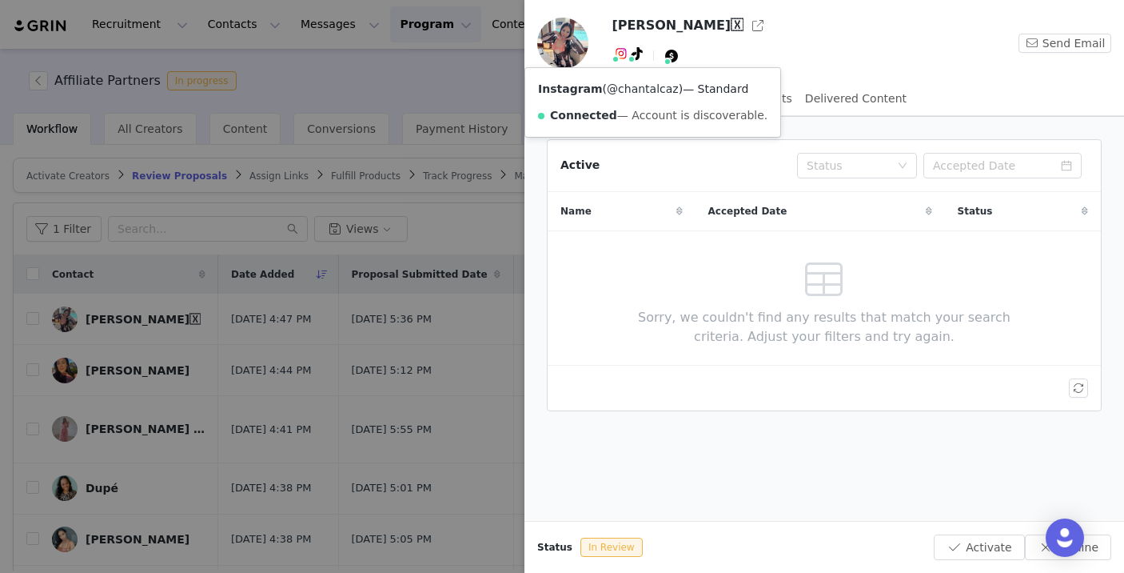
click at [620, 88] on link "@chantalcaz" at bounding box center [643, 88] width 72 height 13
click at [1103, 547] on button "Decline" at bounding box center [1068, 547] width 86 height 26
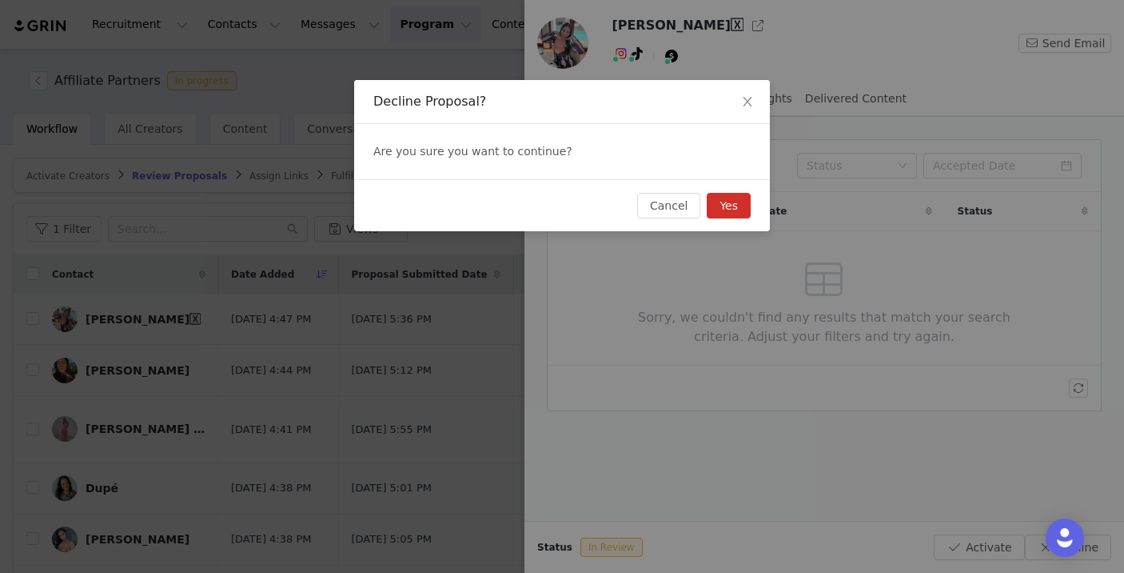
click at [739, 212] on button "Yes" at bounding box center [729, 206] width 44 height 26
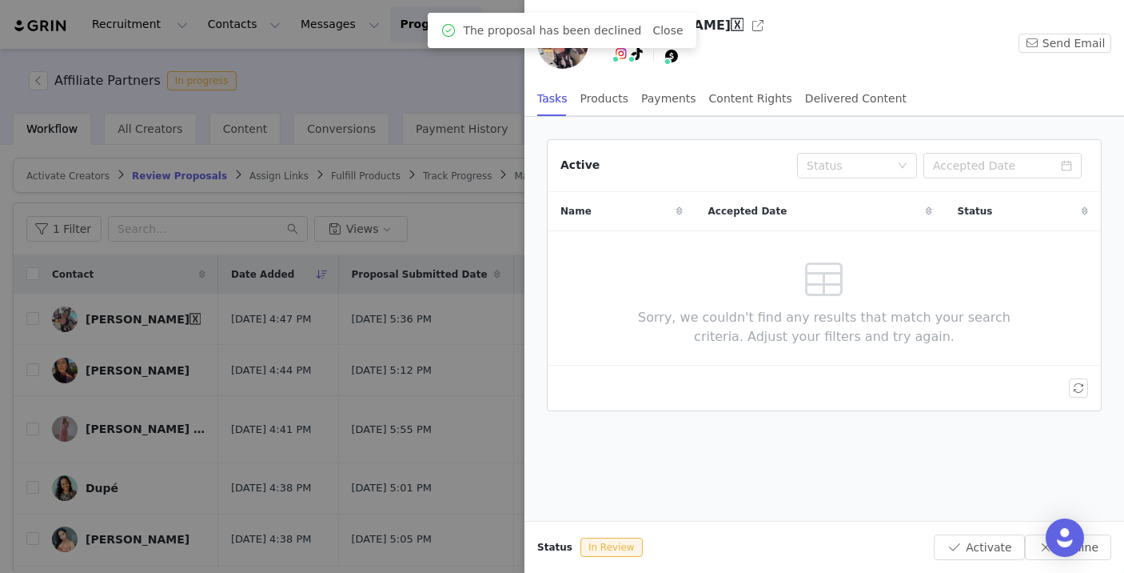
click at [269, 421] on div at bounding box center [562, 286] width 1124 height 573
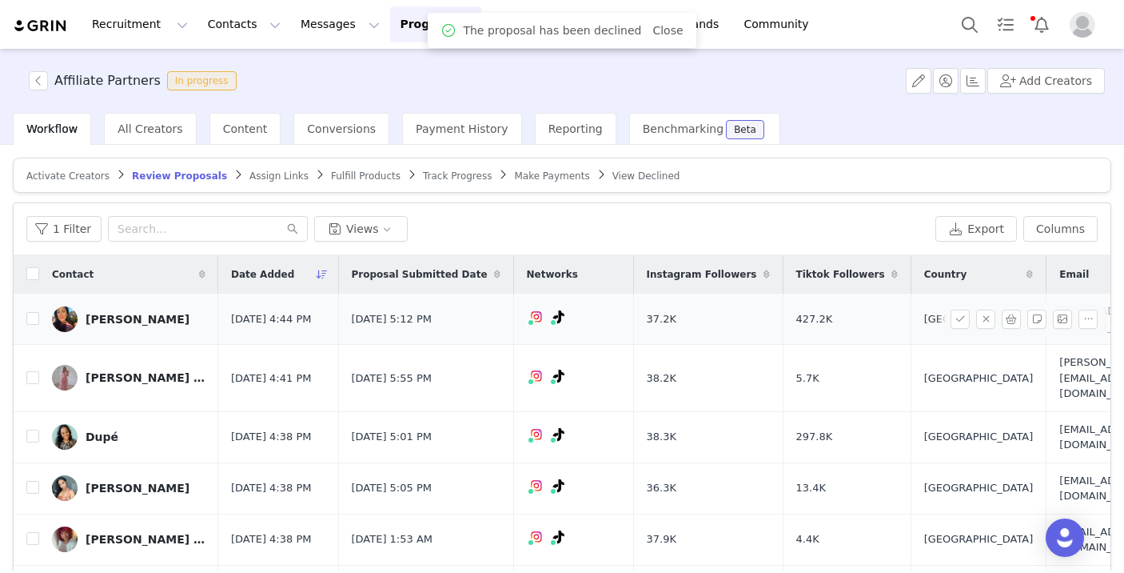
click at [113, 315] on div "[PERSON_NAME]" at bounding box center [138, 319] width 104 height 13
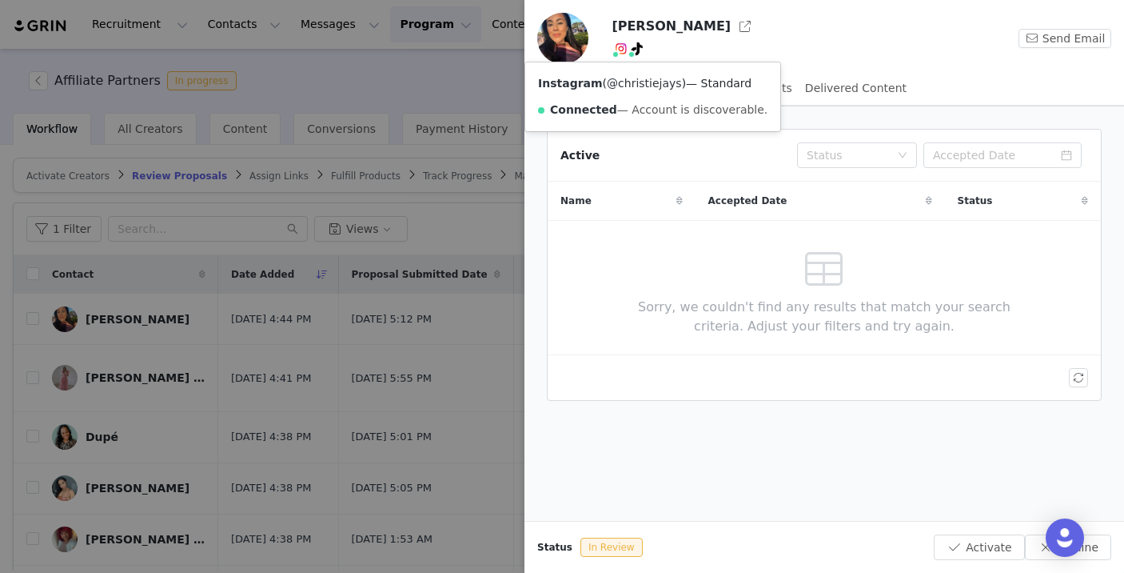
click at [623, 84] on link "@christiejays" at bounding box center [644, 83] width 75 height 13
click at [1091, 541] on button "Decline" at bounding box center [1068, 547] width 86 height 26
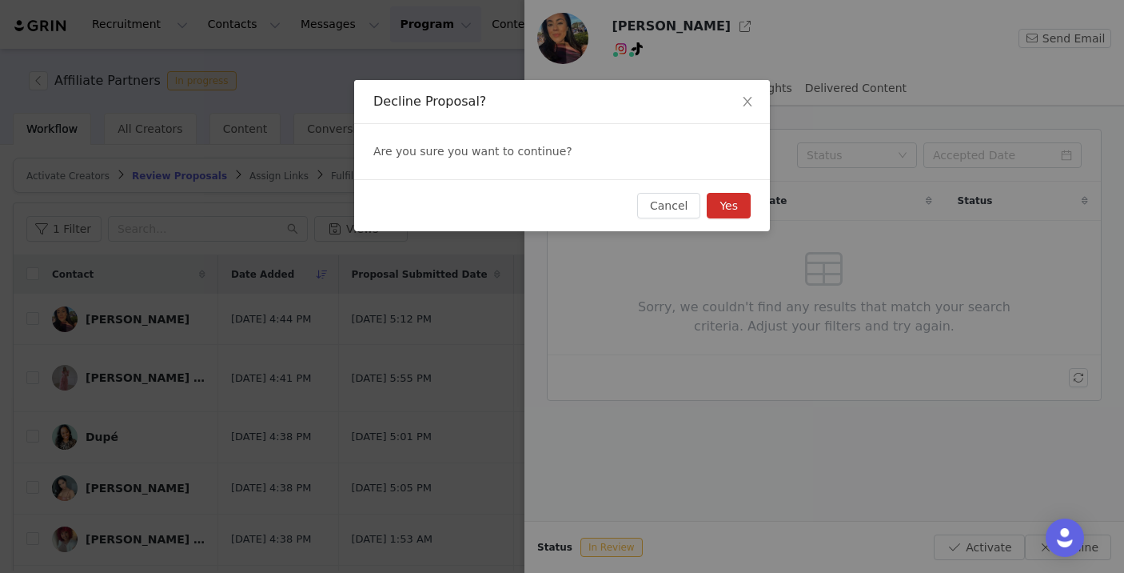
click at [739, 206] on button "Yes" at bounding box center [729, 206] width 44 height 26
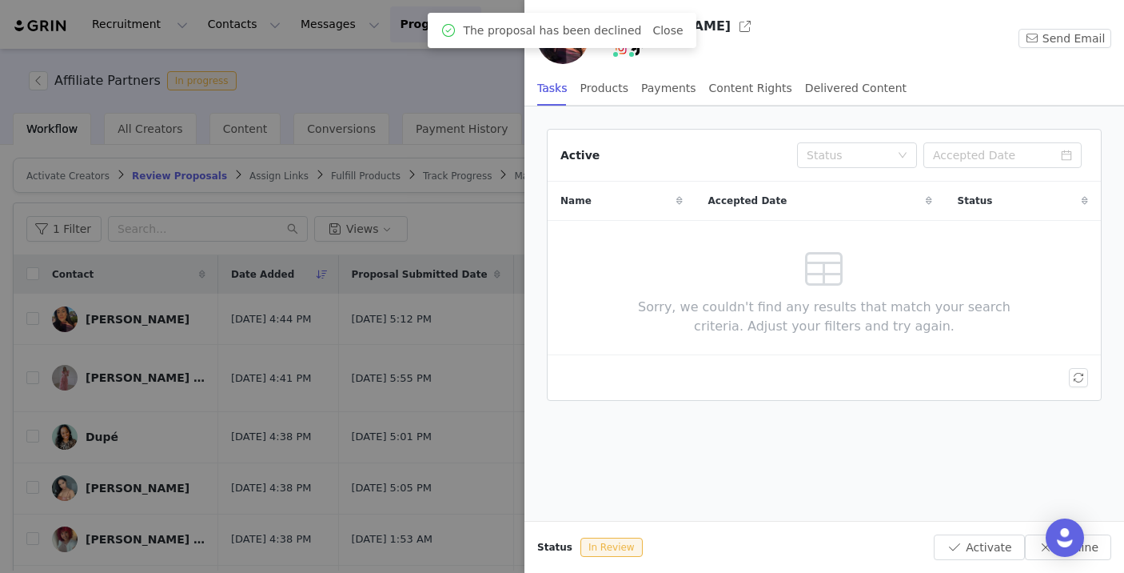
click at [337, 401] on div at bounding box center [562, 286] width 1124 height 573
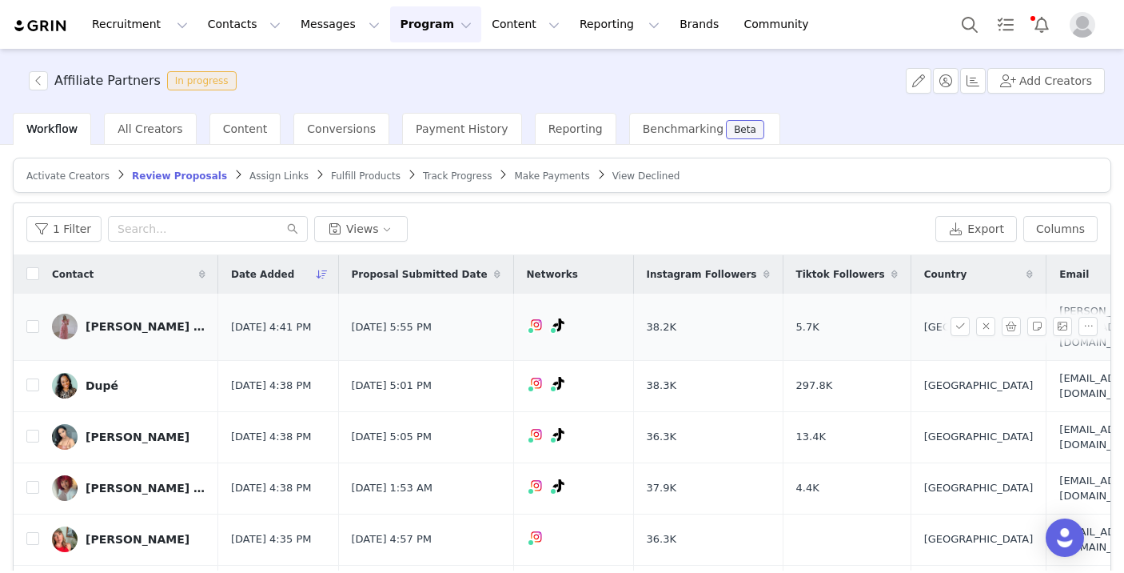
click at [116, 320] on div "[PERSON_NAME] | Seattle Content Creator" at bounding box center [146, 326] width 120 height 13
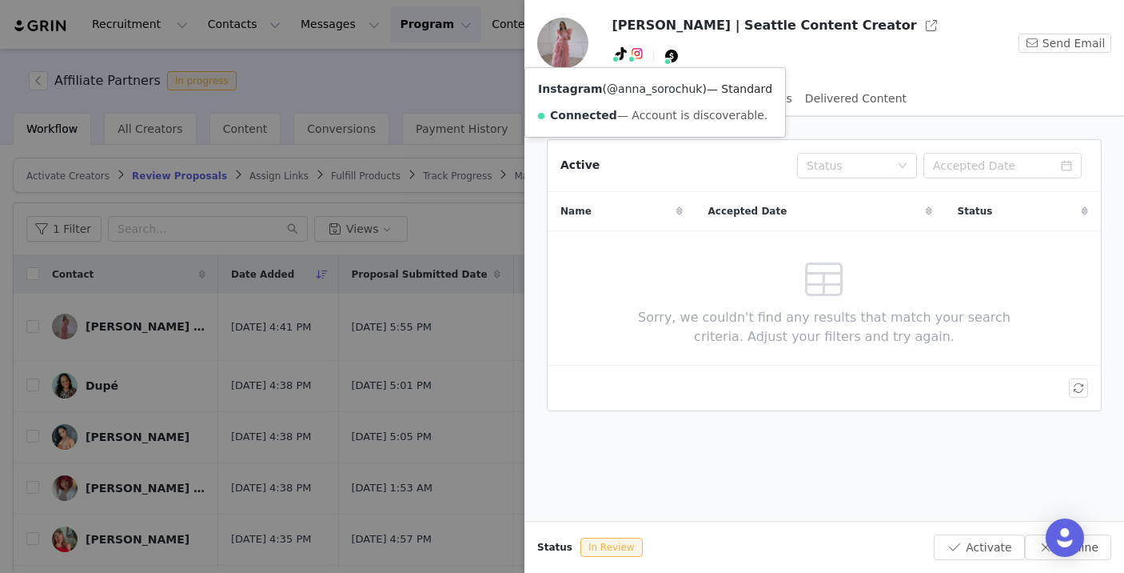
click at [644, 88] on link "@anna_sorochuk" at bounding box center [654, 88] width 95 height 13
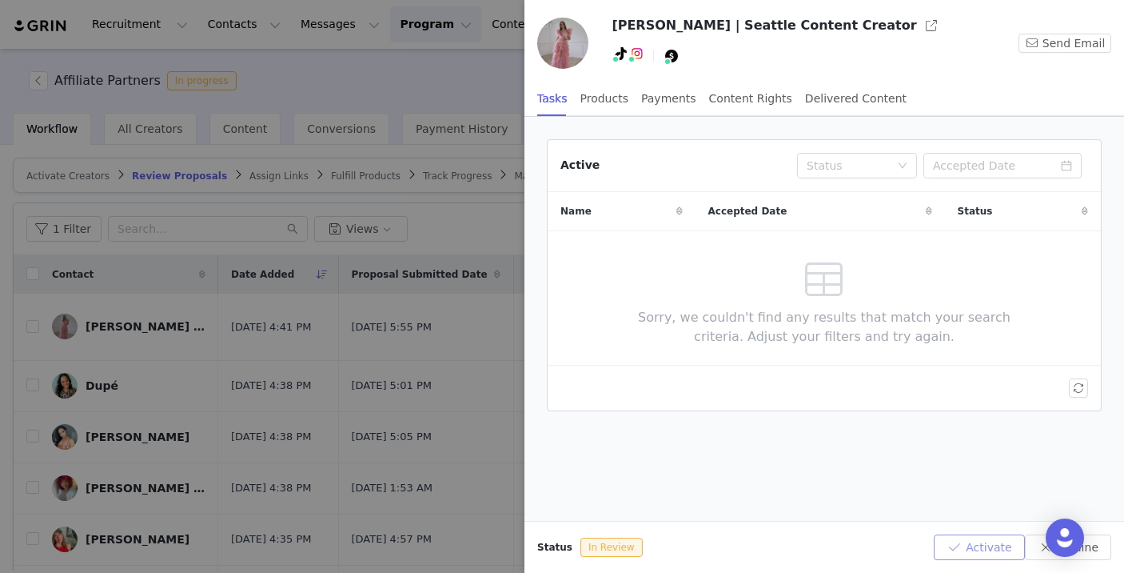
click at [998, 549] on button "Activate" at bounding box center [979, 547] width 90 height 26
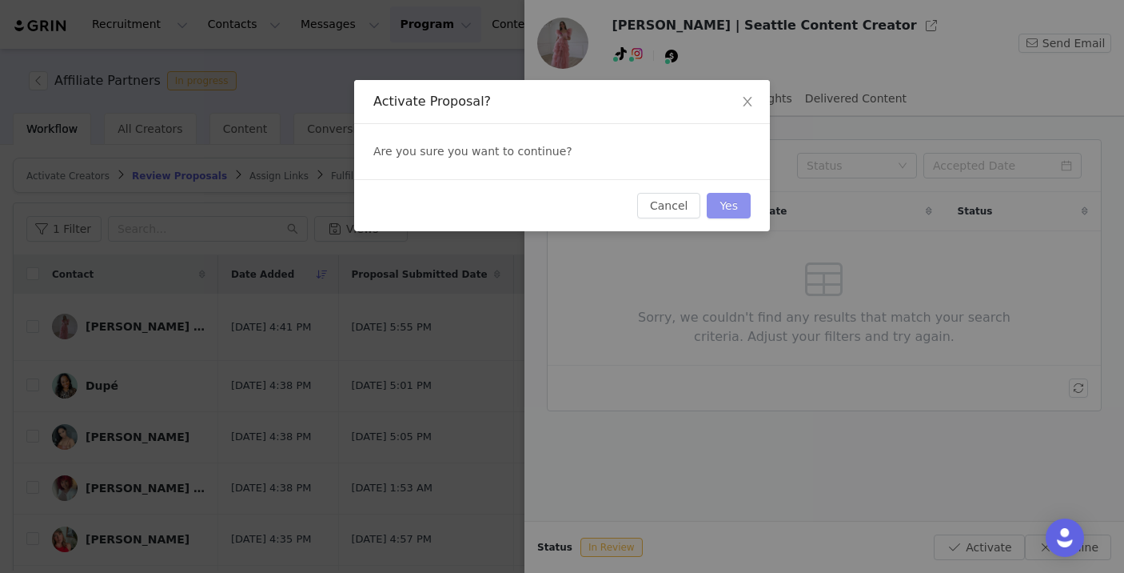
click at [720, 200] on button "Yes" at bounding box center [729, 206] width 44 height 26
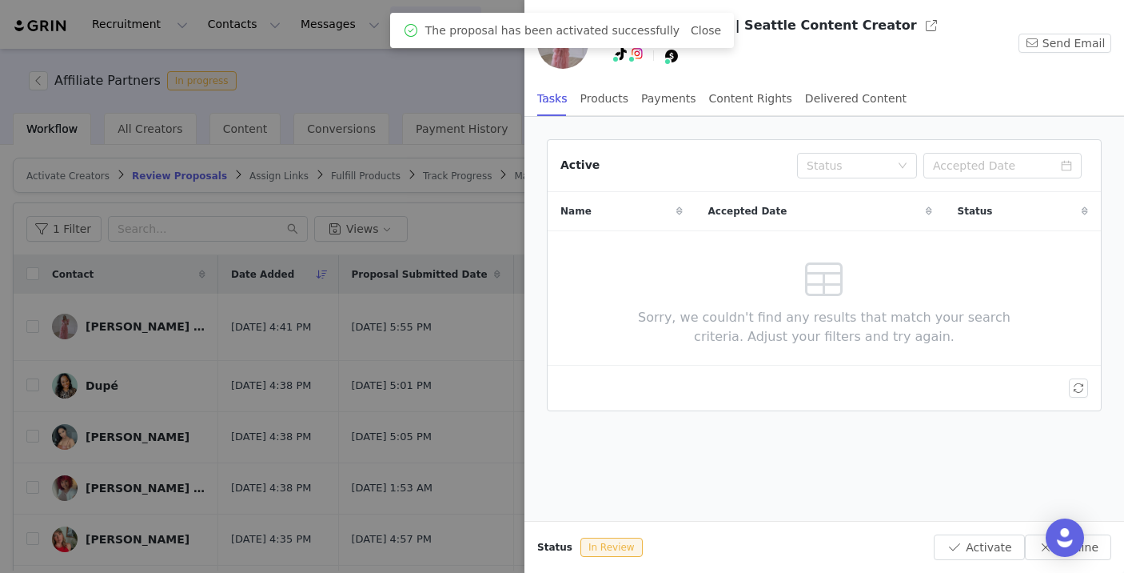
click at [357, 382] on div at bounding box center [562, 286] width 1124 height 573
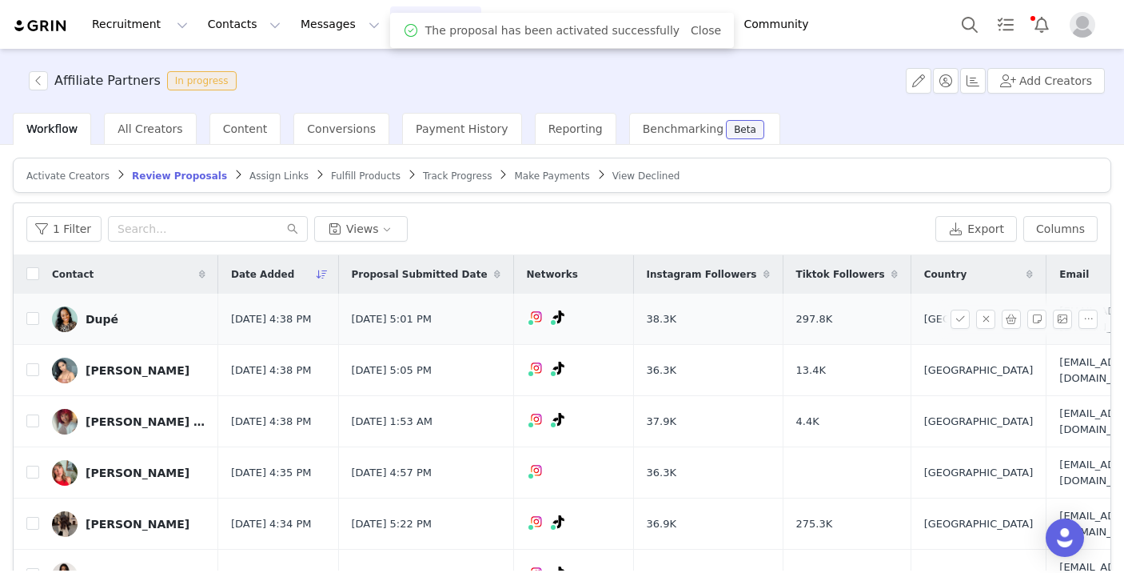
click at [114, 320] on div "Dupé" at bounding box center [102, 319] width 33 height 13
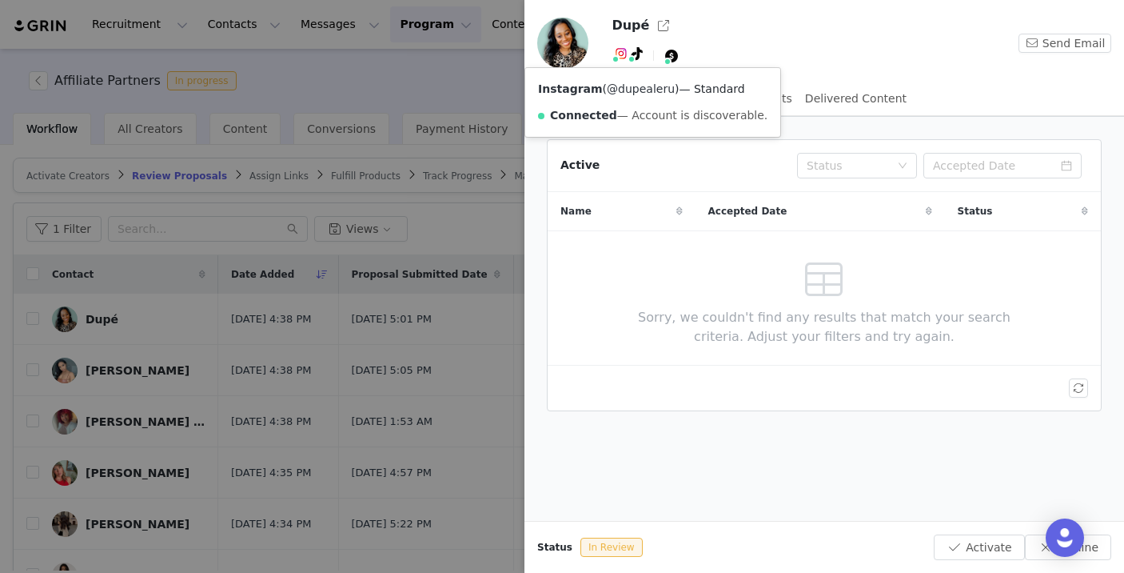
click at [618, 88] on link "@dupealeru" at bounding box center [641, 88] width 68 height 13
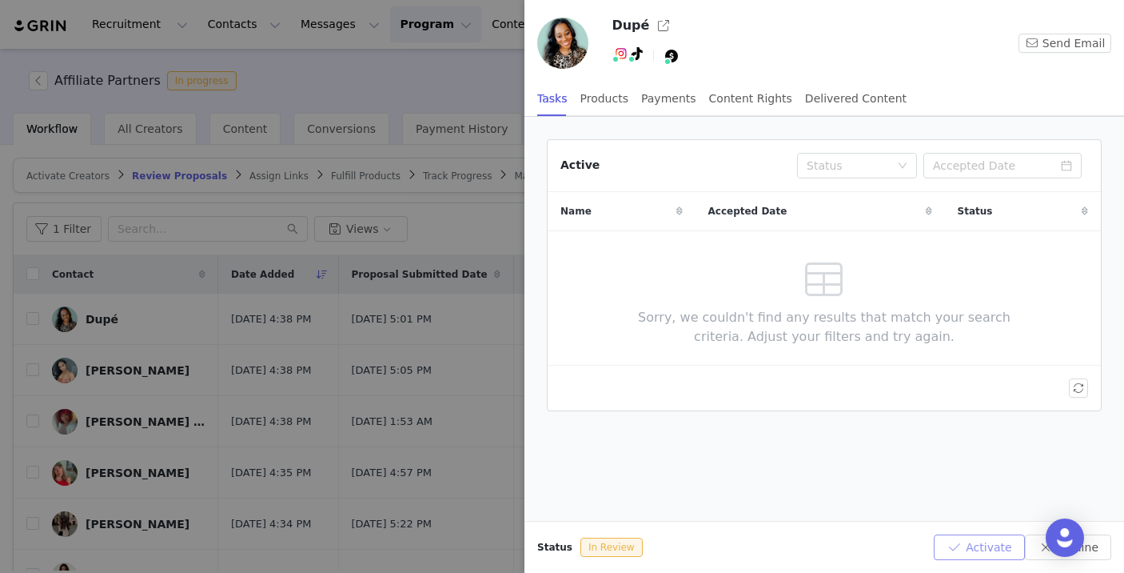
click at [978, 541] on button "Activate" at bounding box center [979, 547] width 90 height 26
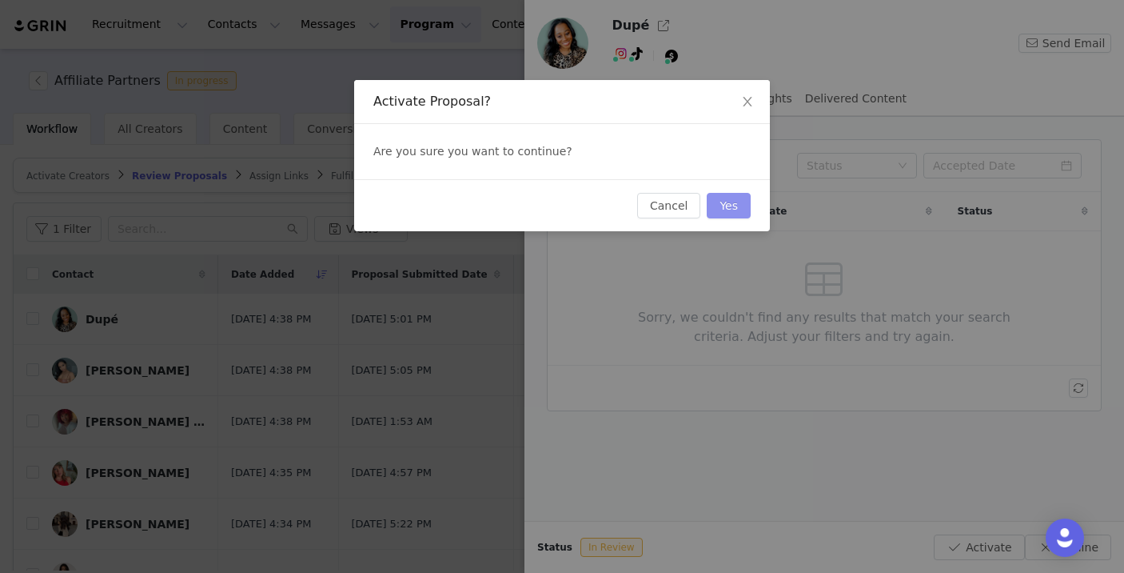
click at [727, 207] on button "Yes" at bounding box center [729, 206] width 44 height 26
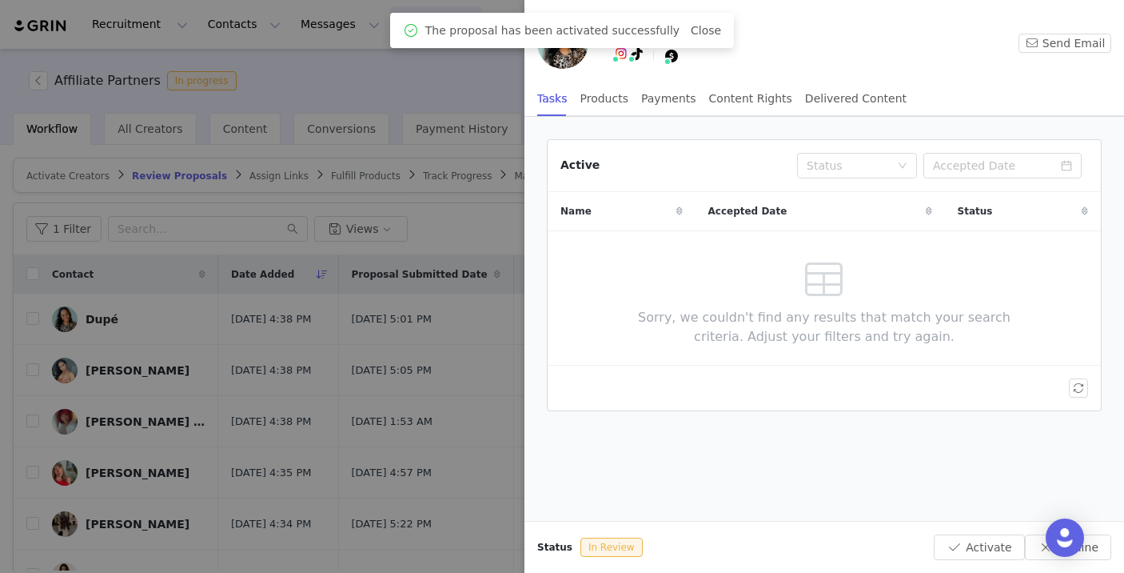
click at [353, 389] on div at bounding box center [562, 286] width 1124 height 573
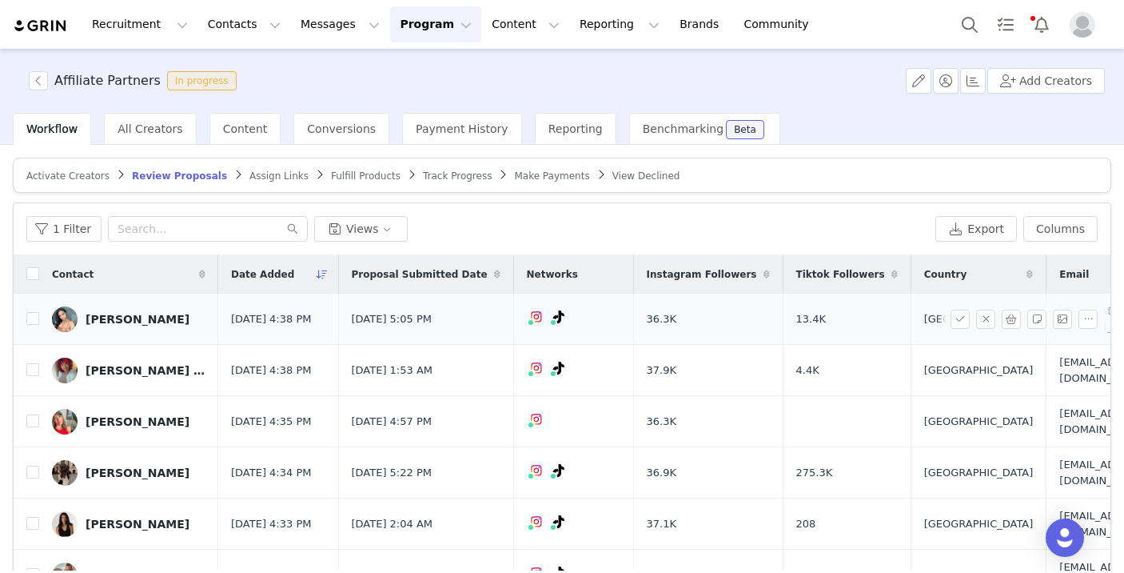
click at [108, 317] on div "[PERSON_NAME]" at bounding box center [138, 319] width 104 height 13
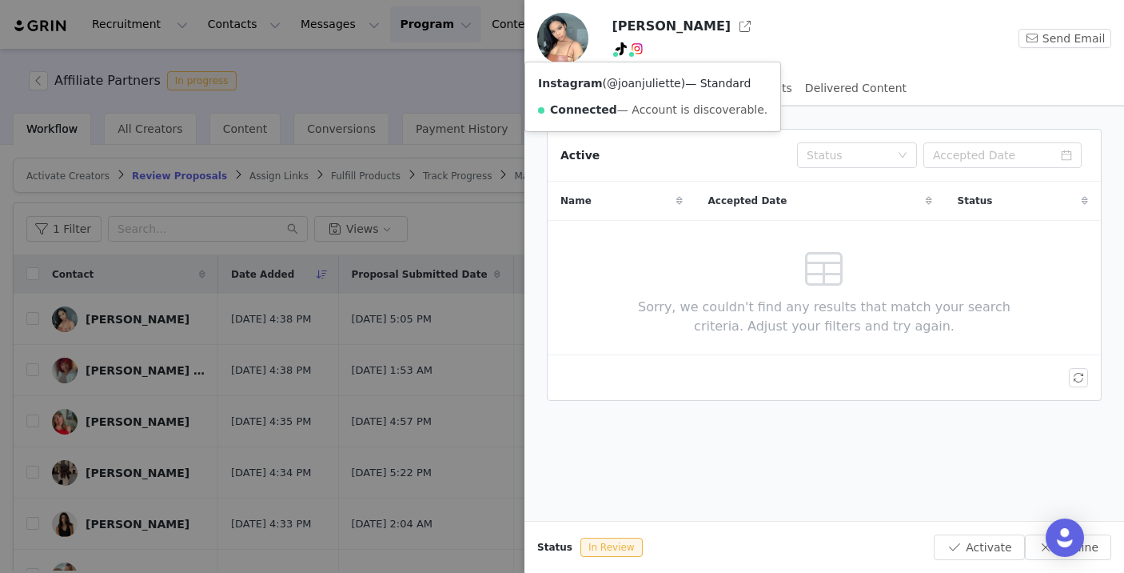
click at [644, 81] on link "@joanjuliette" at bounding box center [644, 83] width 74 height 13
click at [984, 544] on button "Activate" at bounding box center [979, 547] width 90 height 26
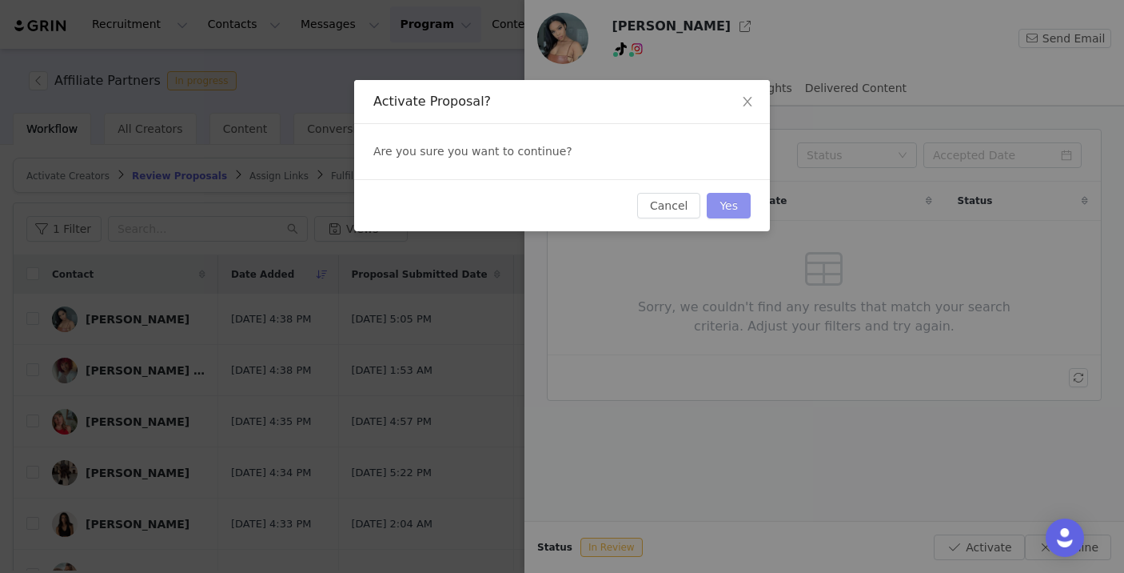
click at [743, 198] on button "Yes" at bounding box center [729, 206] width 44 height 26
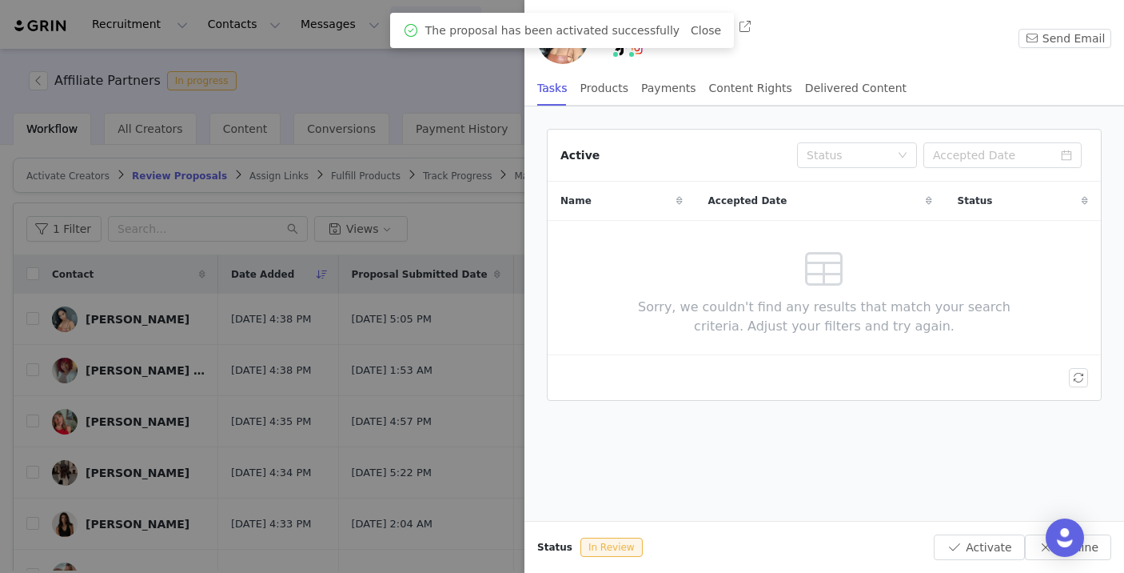
click at [410, 307] on div at bounding box center [562, 286] width 1124 height 573
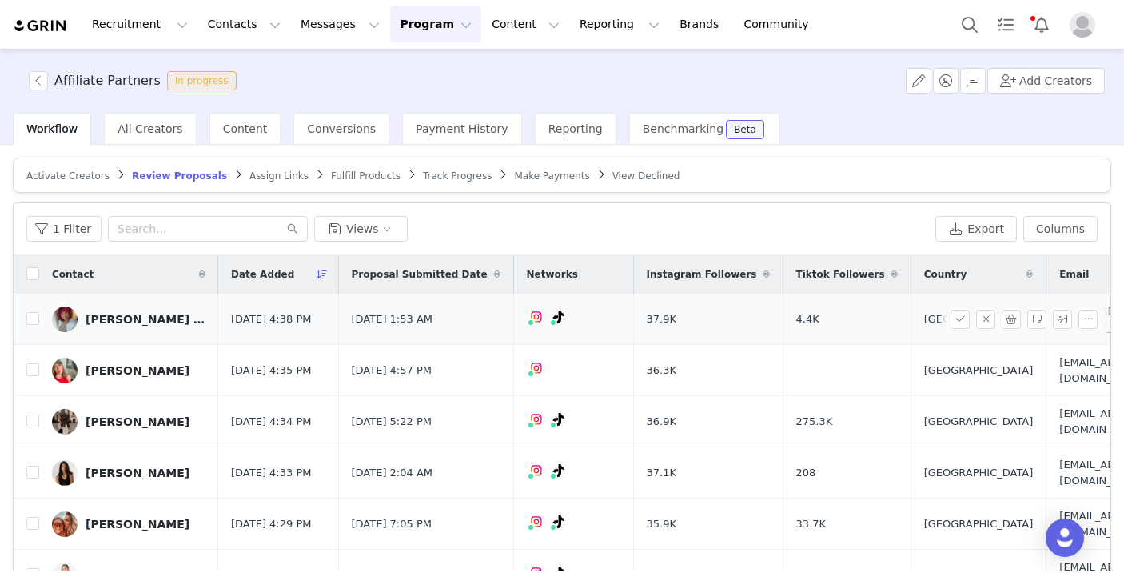
click at [162, 316] on div "[PERSON_NAME] [PERSON_NAME]" at bounding box center [146, 319] width 120 height 13
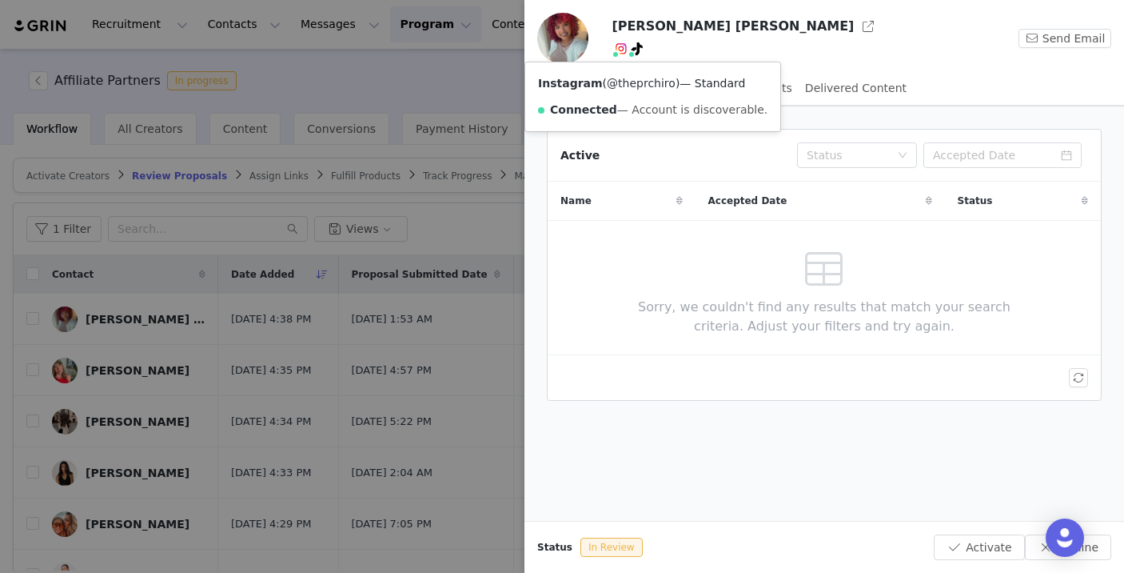
click at [622, 80] on link "@theprchiro" at bounding box center [641, 83] width 69 height 13
click at [1096, 537] on button "Decline" at bounding box center [1068, 547] width 86 height 26
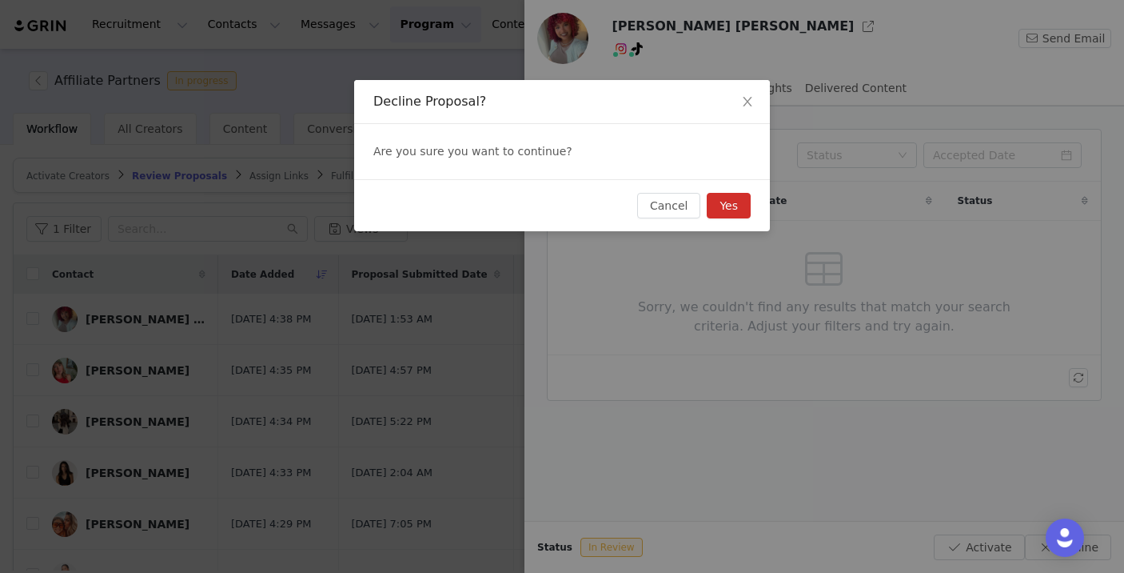
click at [734, 202] on button "Yes" at bounding box center [729, 206] width 44 height 26
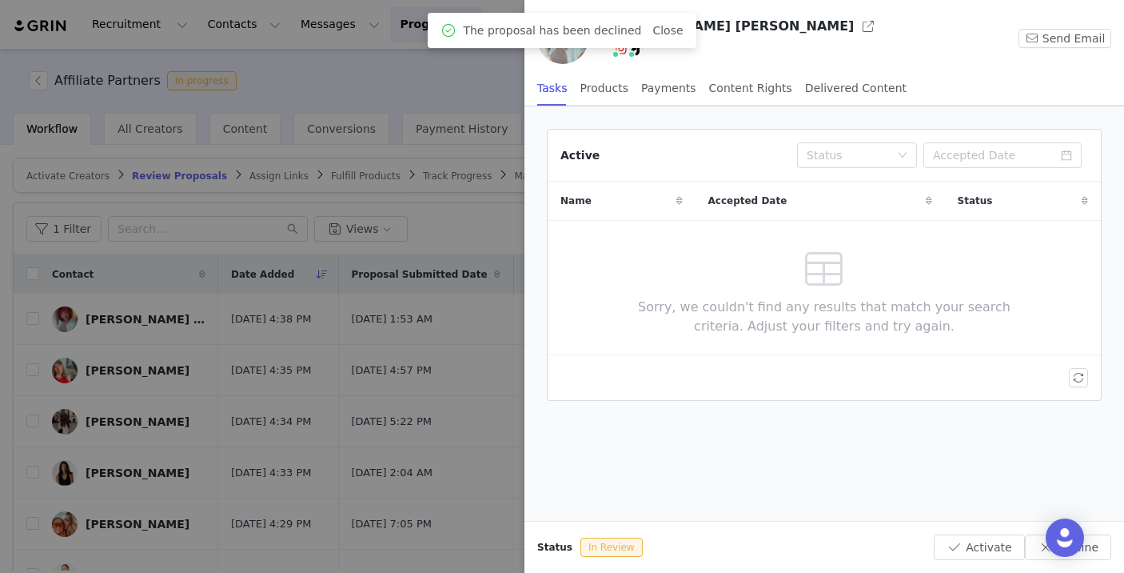
click at [307, 372] on div at bounding box center [562, 286] width 1124 height 573
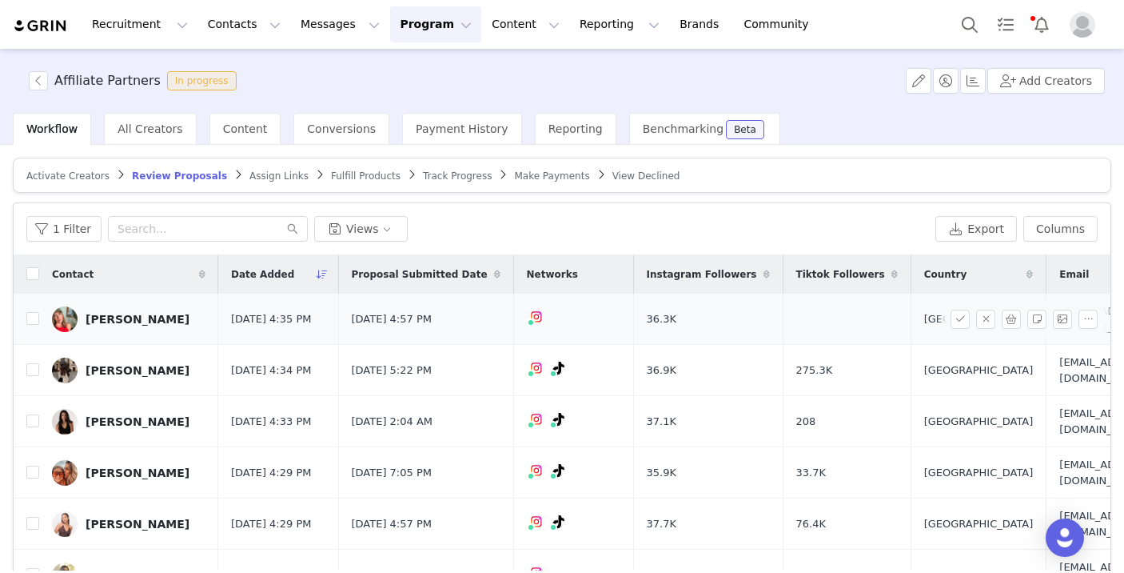
click at [143, 314] on div "[PERSON_NAME]" at bounding box center [138, 319] width 104 height 13
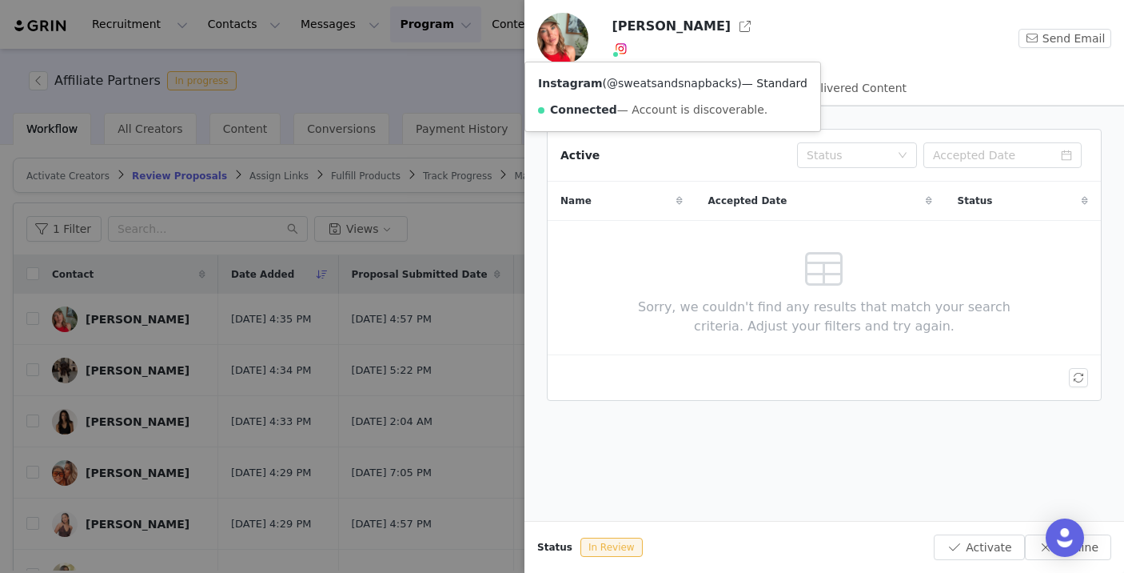
click at [629, 81] on link "@sweatsandsnapbacks" at bounding box center [672, 83] width 130 height 13
click at [972, 541] on button "Activate" at bounding box center [979, 547] width 90 height 26
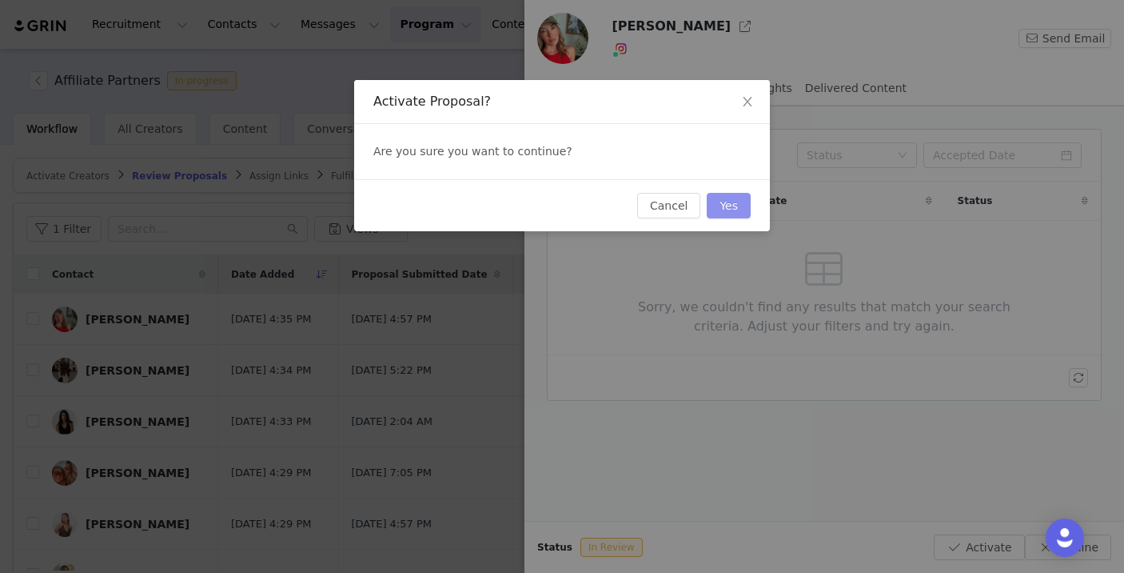
click at [744, 201] on button "Yes" at bounding box center [729, 206] width 44 height 26
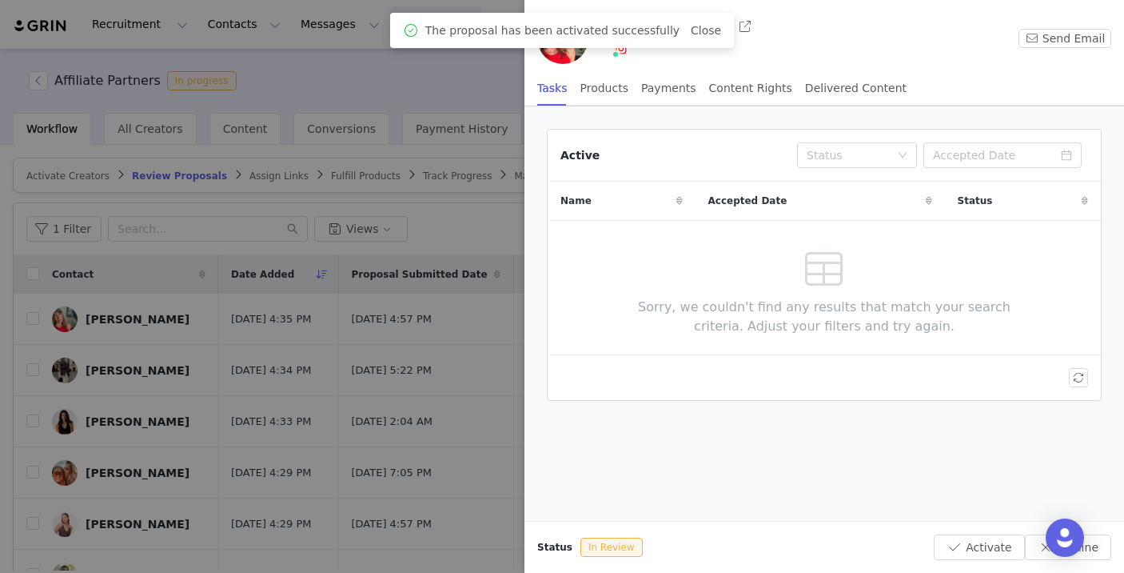
click at [300, 339] on div at bounding box center [562, 286] width 1124 height 573
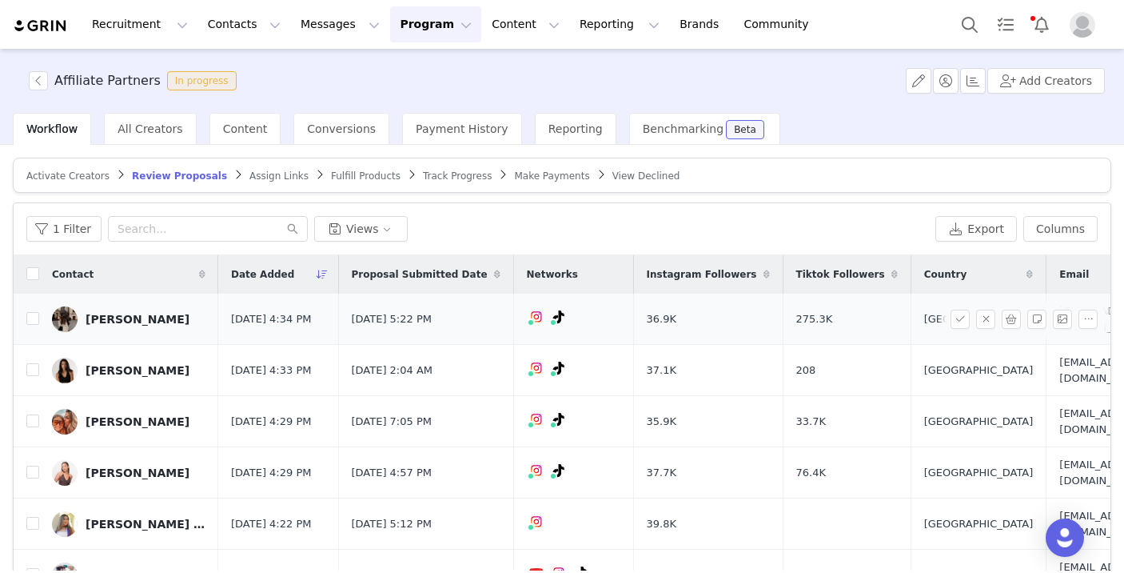
click at [135, 317] on div "[PERSON_NAME]" at bounding box center [138, 319] width 104 height 13
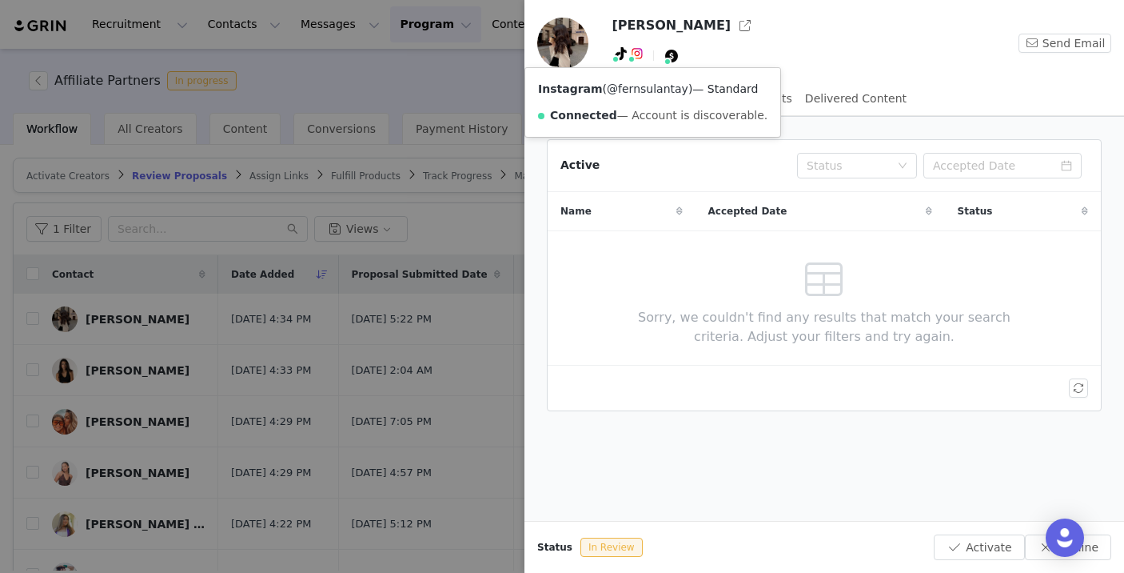
click at [637, 90] on link "@fernsulantay" at bounding box center [648, 88] width 82 height 13
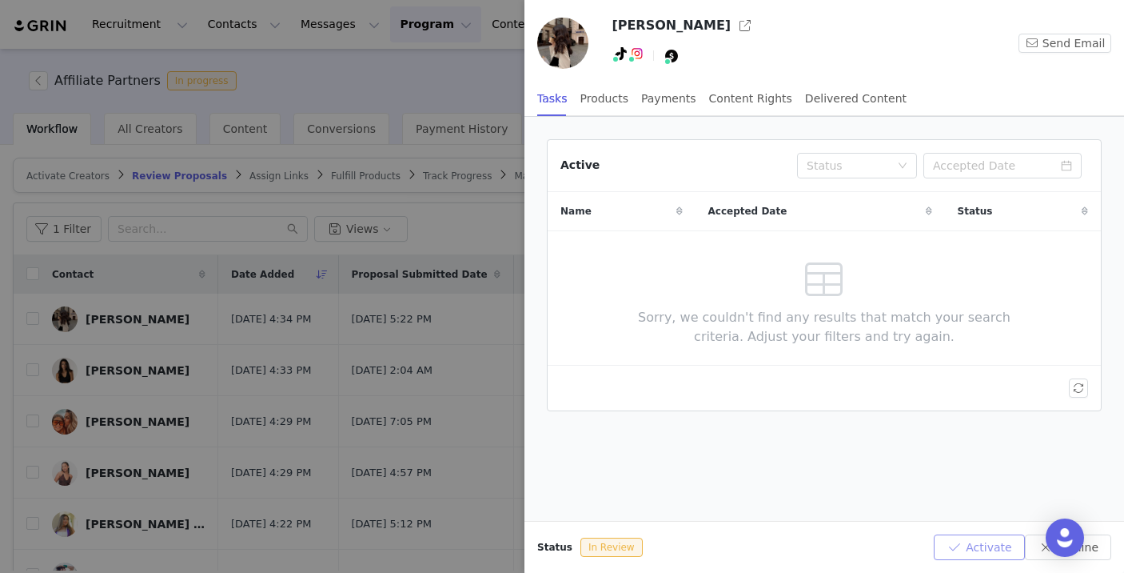
click at [961, 540] on button "Activate" at bounding box center [979, 547] width 90 height 26
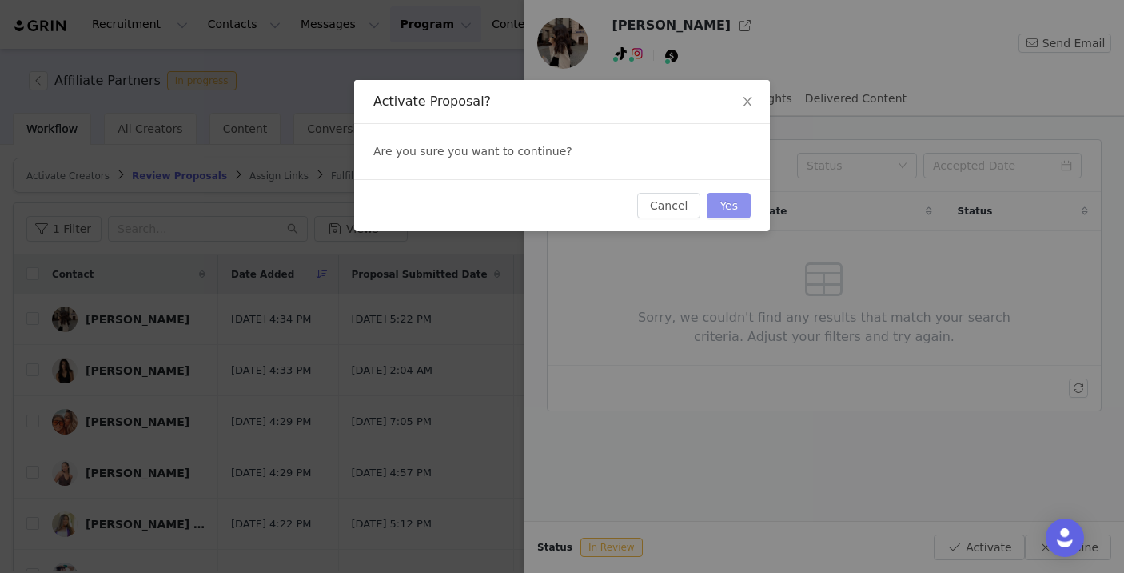
click at [739, 202] on button "Yes" at bounding box center [729, 206] width 44 height 26
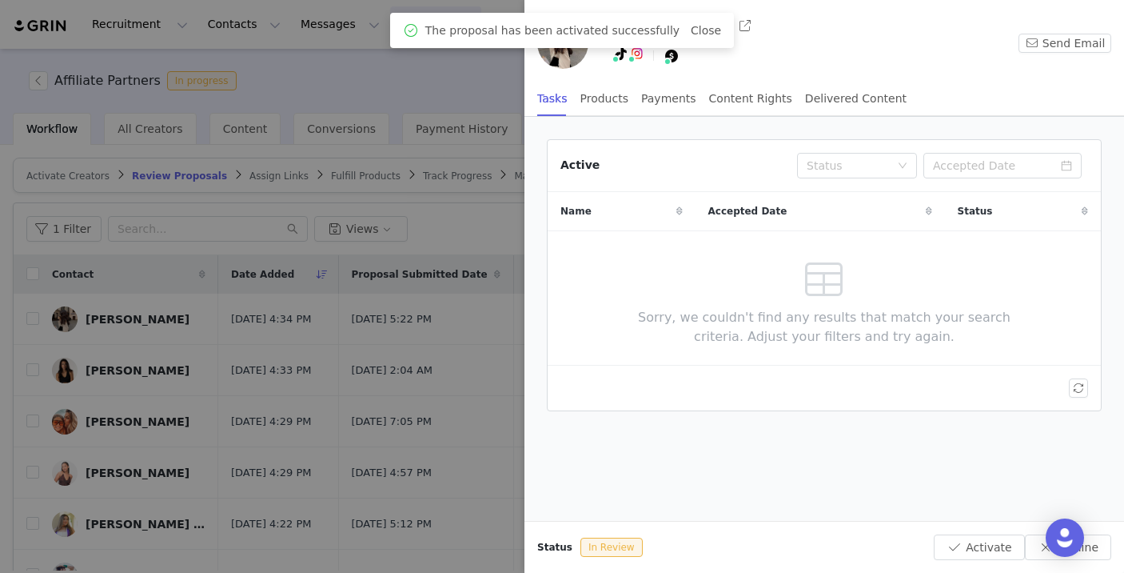
click at [367, 344] on div at bounding box center [562, 286] width 1124 height 573
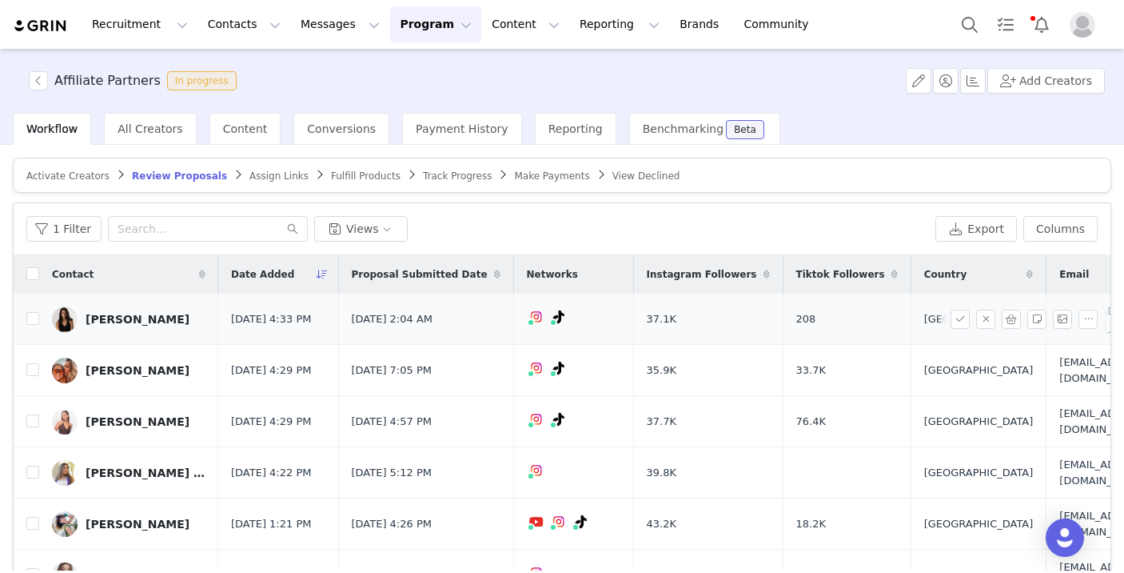
click at [115, 313] on div "[PERSON_NAME]" at bounding box center [138, 319] width 104 height 13
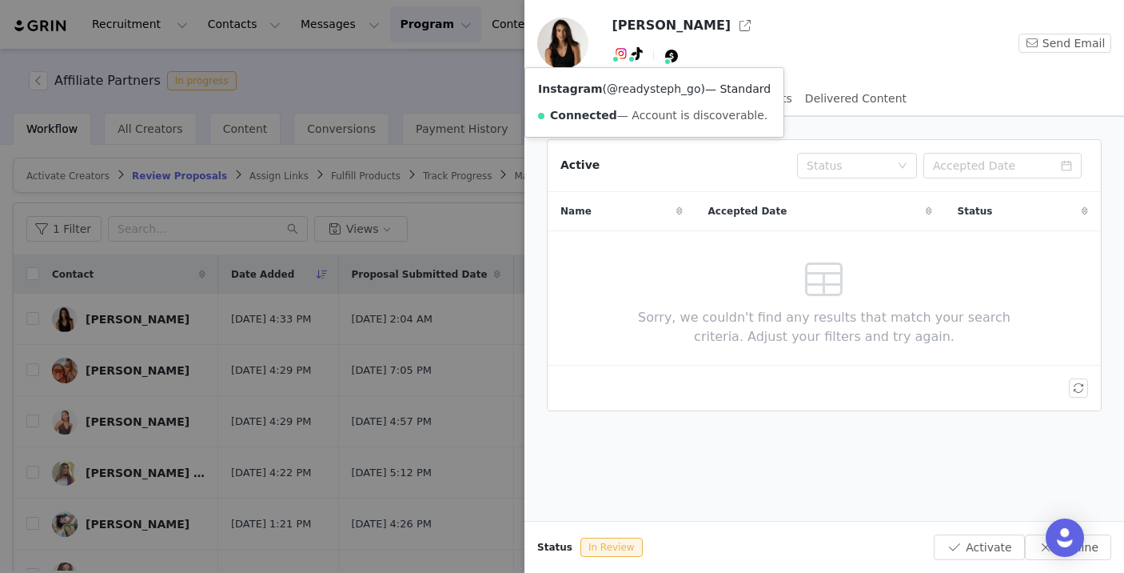
click at [629, 90] on link "@readysteph_go" at bounding box center [654, 88] width 94 height 13
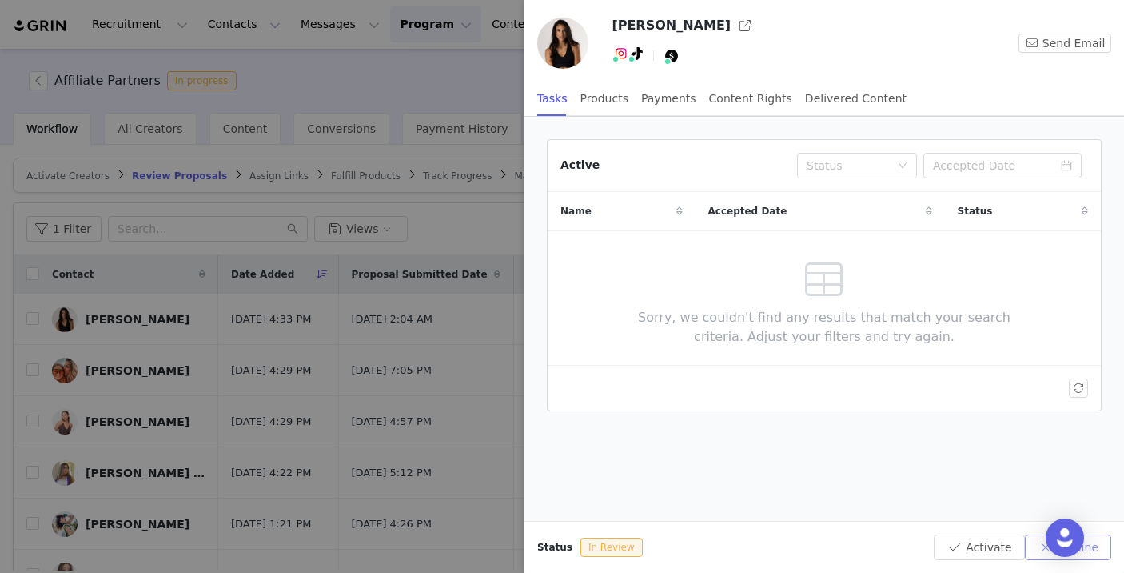
click at [1096, 547] on button "Decline" at bounding box center [1068, 547] width 86 height 26
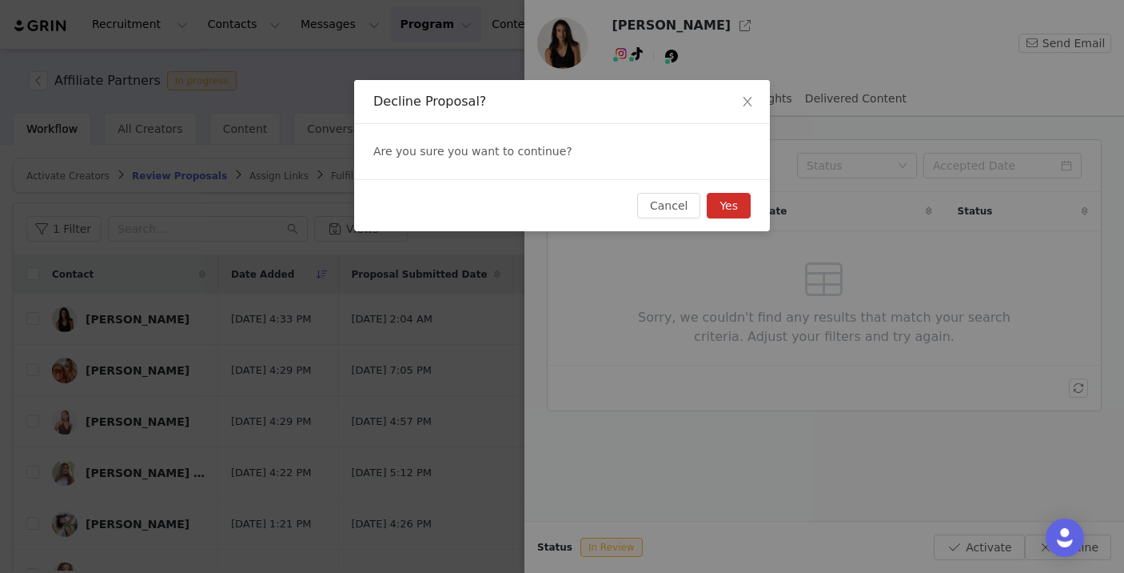
click at [745, 206] on button "Yes" at bounding box center [729, 206] width 44 height 26
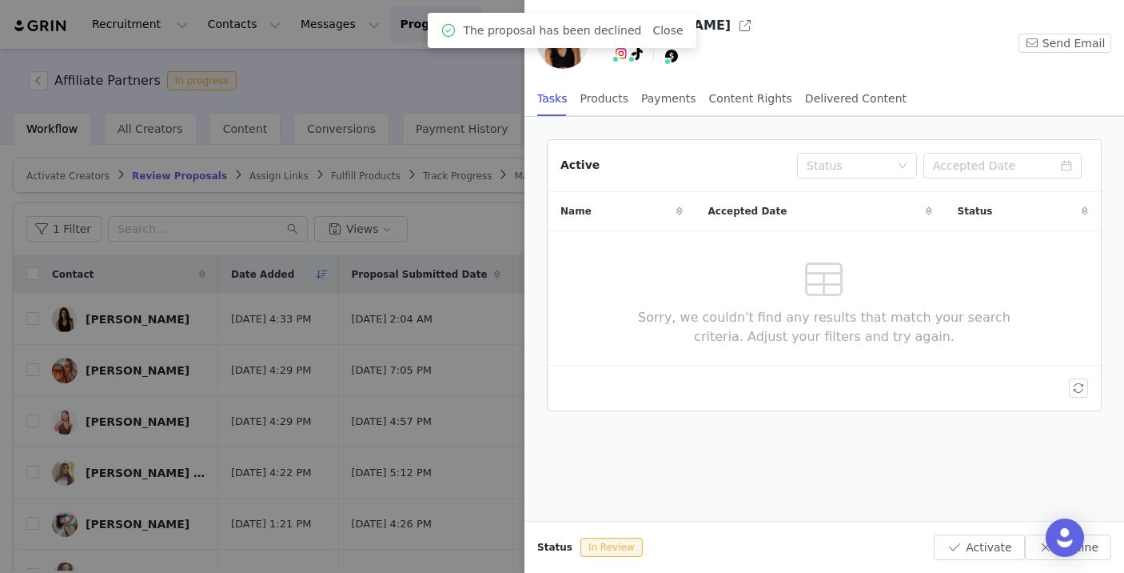
click at [294, 317] on div at bounding box center [562, 286] width 1124 height 573
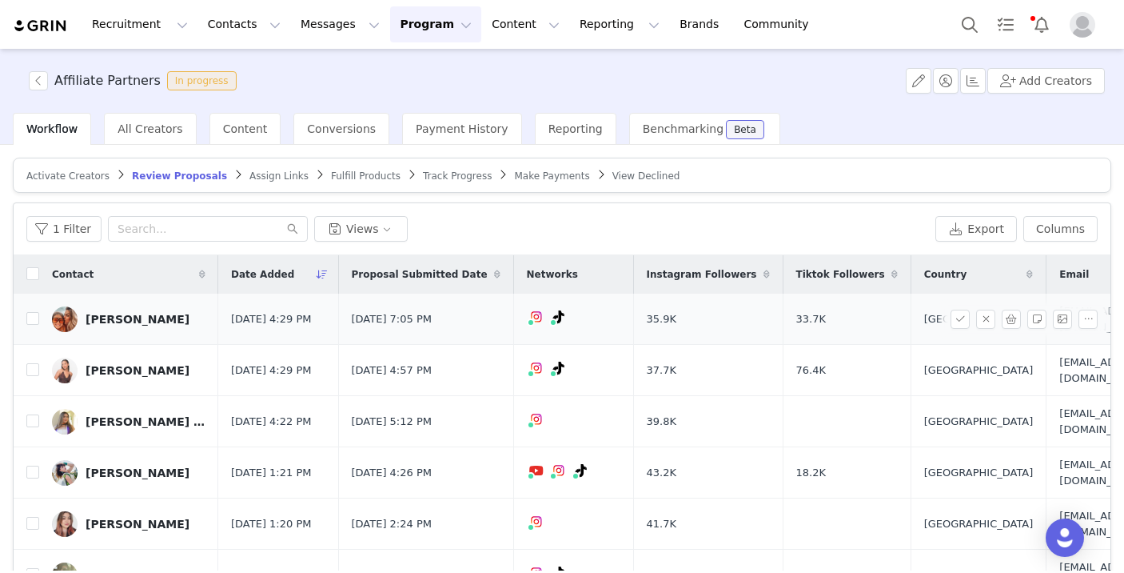
click at [125, 314] on div "[PERSON_NAME]" at bounding box center [138, 319] width 104 height 13
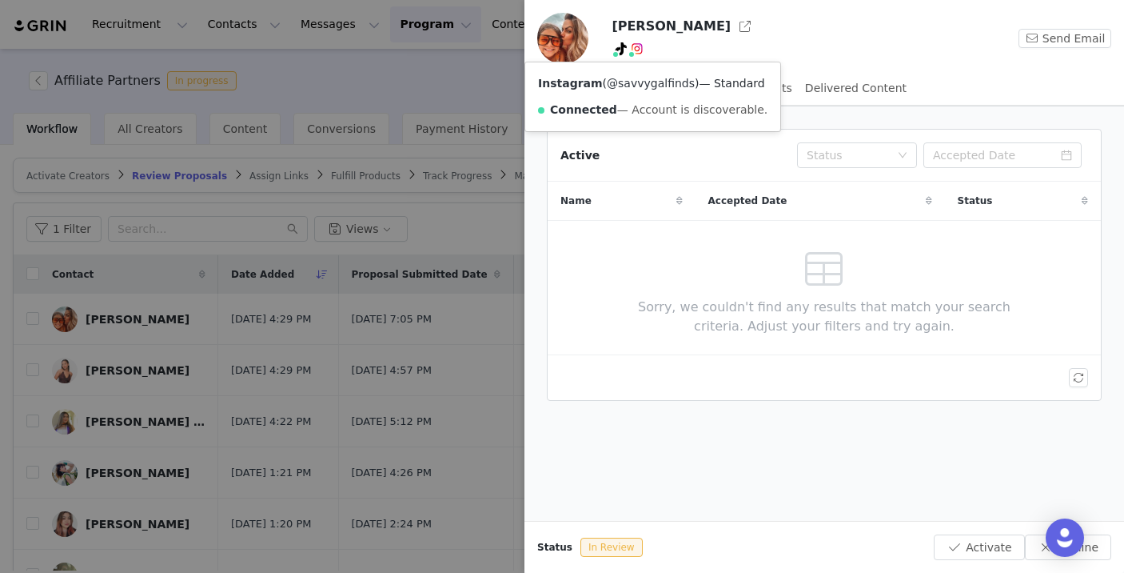
click at [636, 82] on link "@savvygalfinds" at bounding box center [651, 83] width 88 height 13
click at [1097, 549] on button "Decline" at bounding box center [1068, 547] width 86 height 26
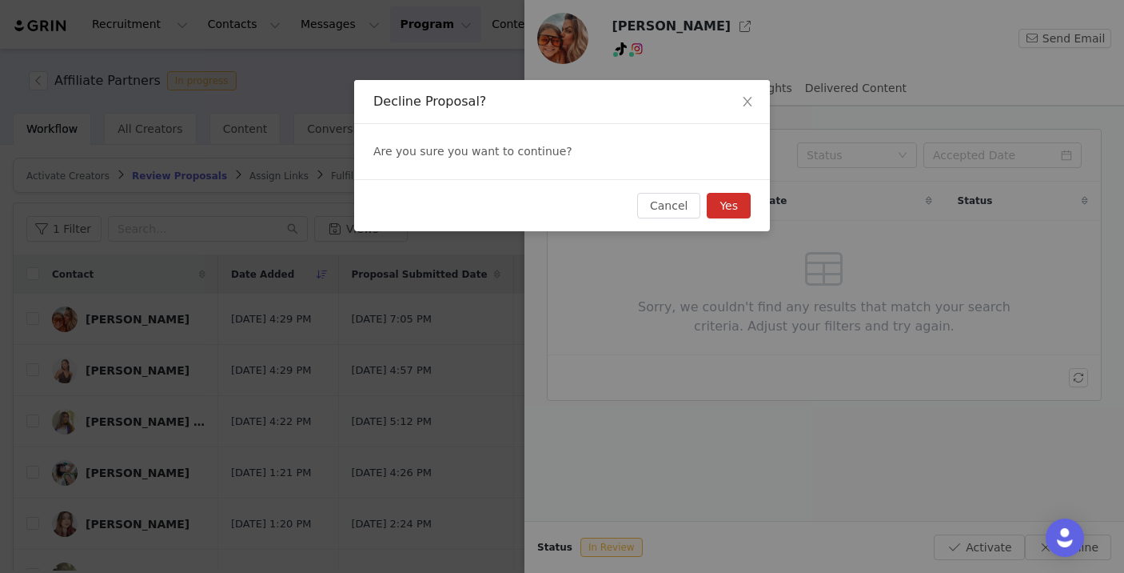
click at [736, 202] on button "Yes" at bounding box center [729, 206] width 44 height 26
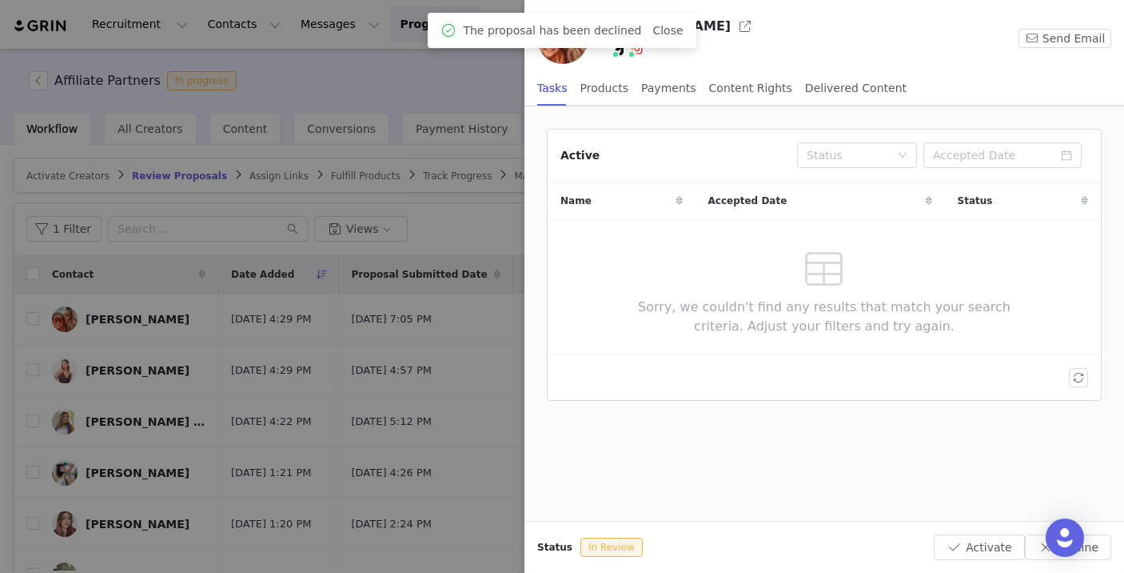
click at [378, 360] on div at bounding box center [562, 286] width 1124 height 573
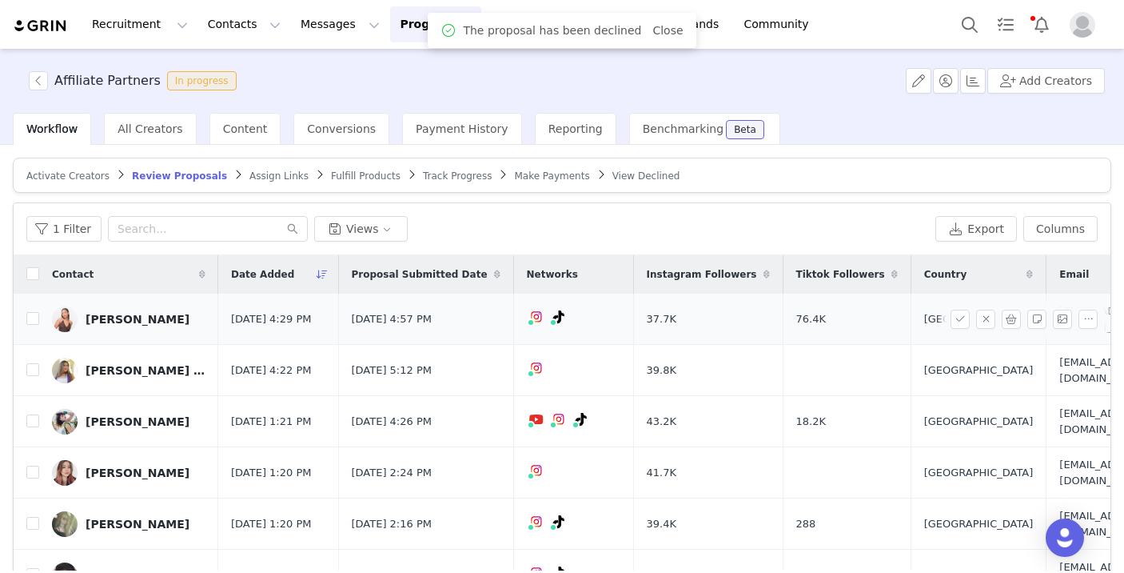
click at [137, 317] on div "[PERSON_NAME]" at bounding box center [138, 319] width 104 height 13
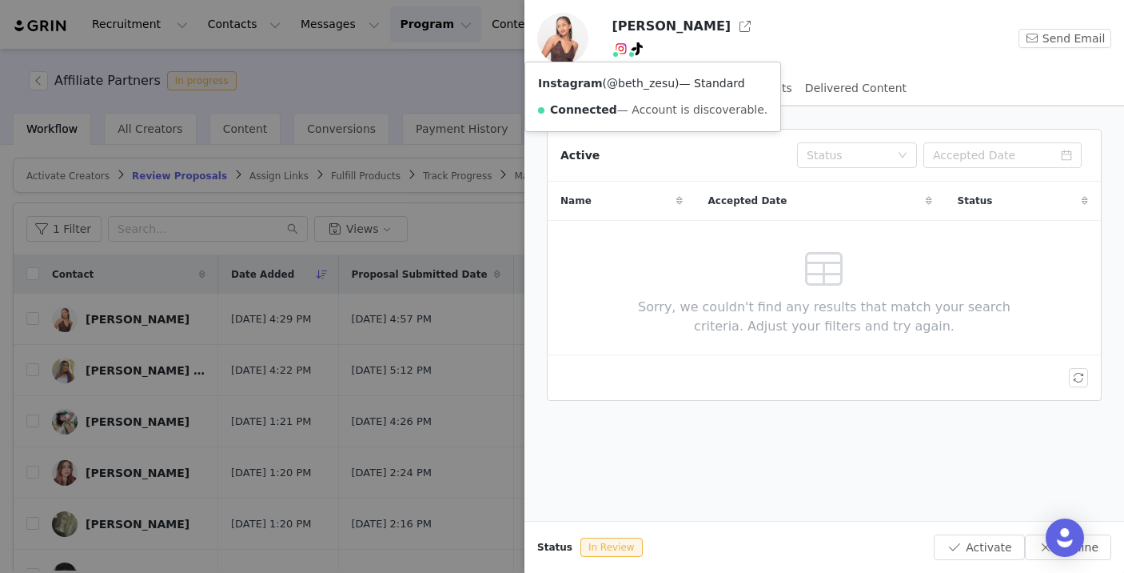
click at [625, 79] on link "@beth_zesu" at bounding box center [641, 83] width 68 height 13
click at [624, 76] on div "Instagram ( @beth_zesu ) — Standard Connected — Account is discoverable." at bounding box center [652, 96] width 255 height 69
click at [627, 84] on link "@beth_zesu" at bounding box center [641, 83] width 68 height 13
click at [980, 541] on button "Activate" at bounding box center [979, 547] width 90 height 26
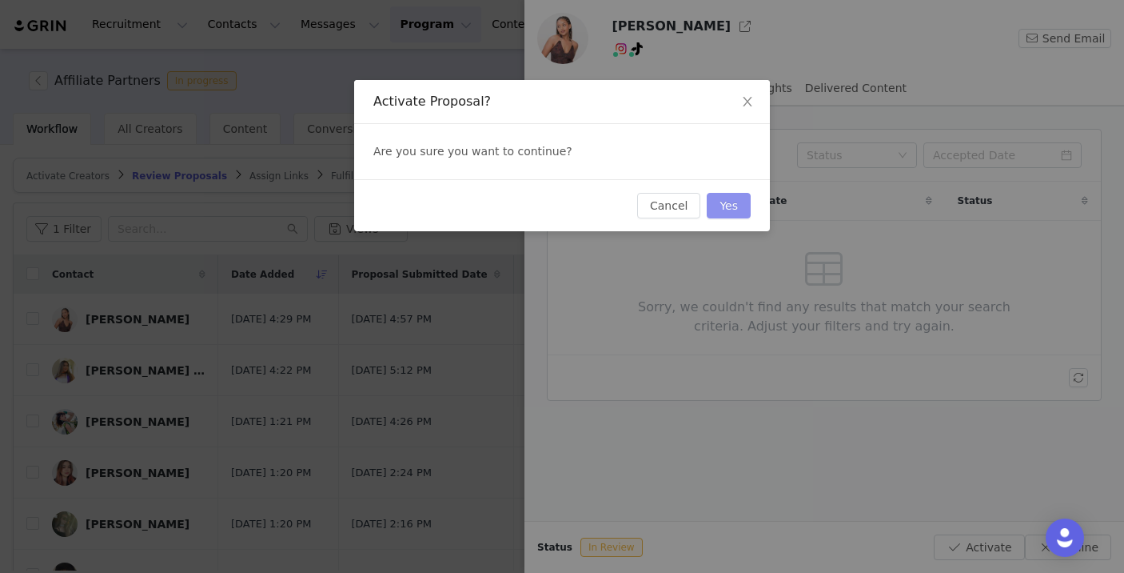
click at [736, 208] on button "Yes" at bounding box center [729, 206] width 44 height 26
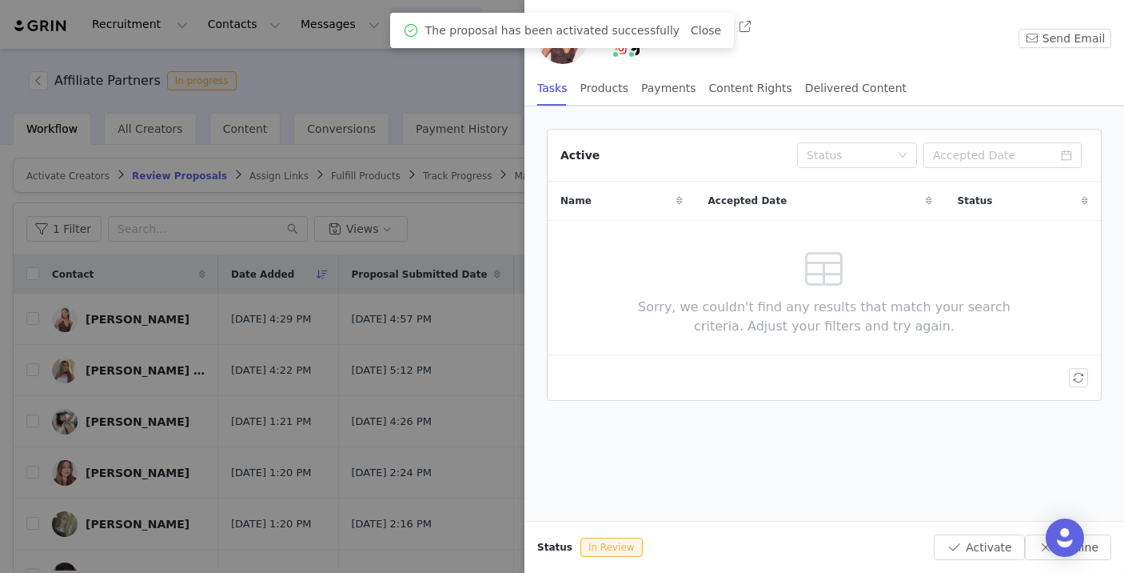
click at [385, 359] on div at bounding box center [562, 286] width 1124 height 573
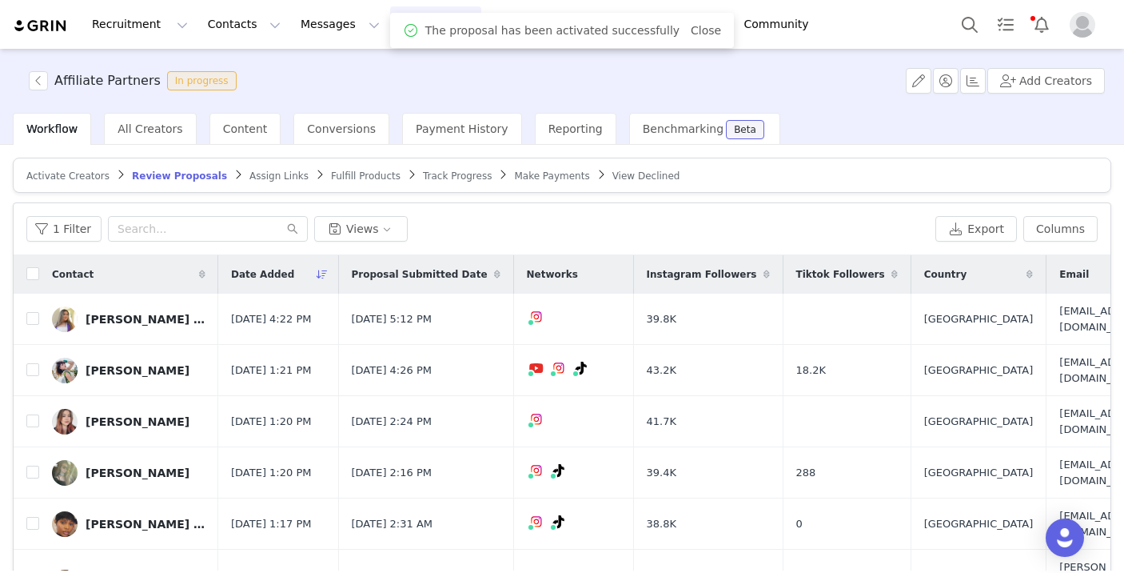
click at [137, 306] on link "[PERSON_NAME] 🧿" at bounding box center [129, 319] width 154 height 26
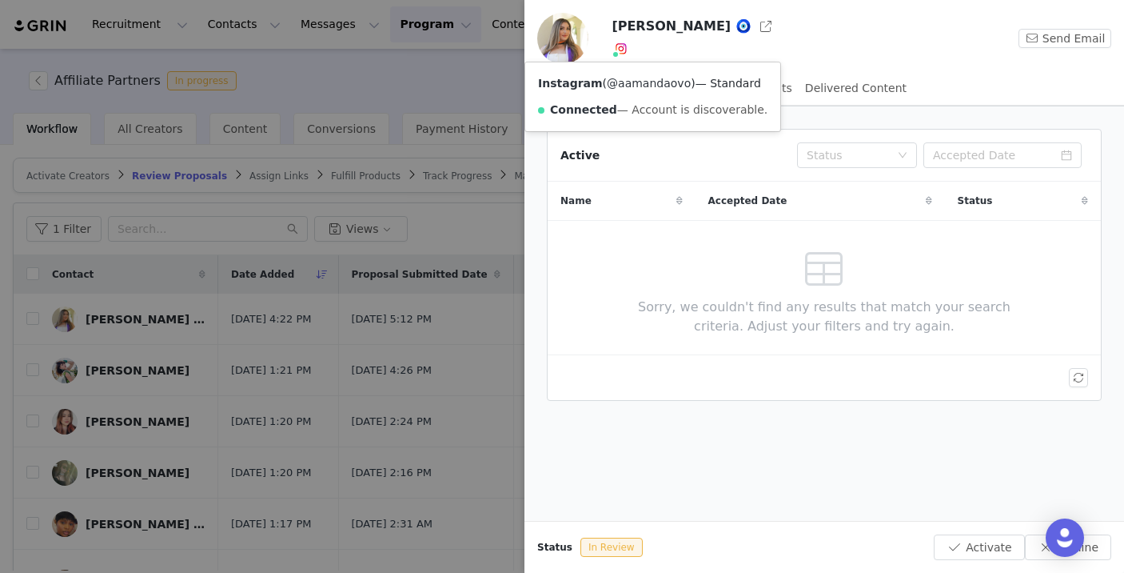
click at [629, 80] on link "@aamandaovo" at bounding box center [649, 83] width 84 height 13
click at [1096, 540] on button "Decline" at bounding box center [1068, 547] width 86 height 26
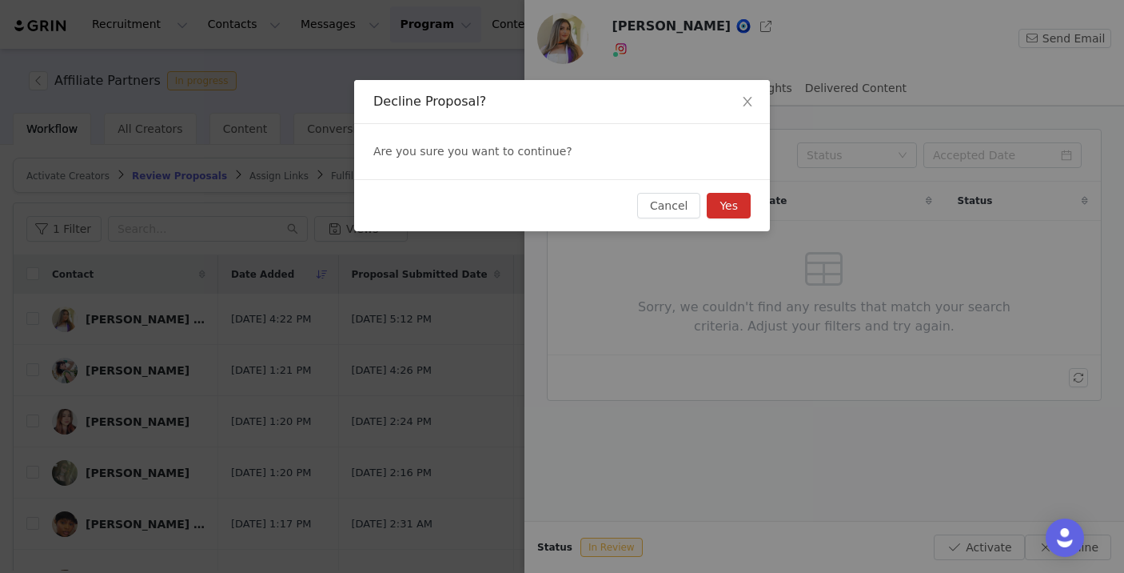
click at [748, 191] on div "Cancel Yes" at bounding box center [562, 205] width 416 height 52
click at [740, 196] on button "Yes" at bounding box center [729, 206] width 44 height 26
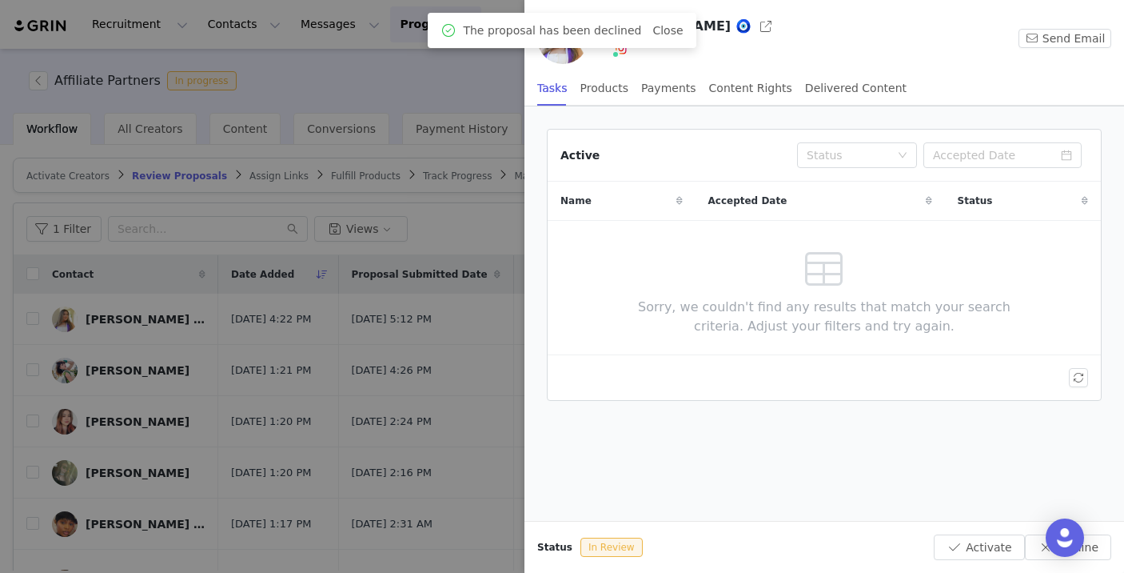
click at [446, 325] on div at bounding box center [562, 286] width 1124 height 573
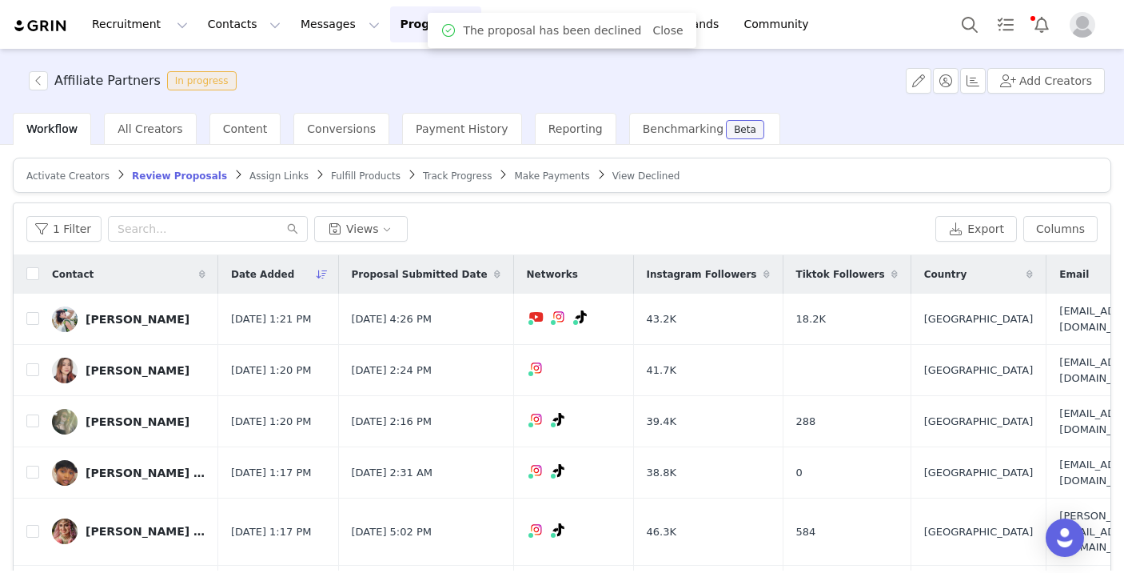
click at [109, 316] on div "[PERSON_NAME]" at bounding box center [138, 319] width 104 height 13
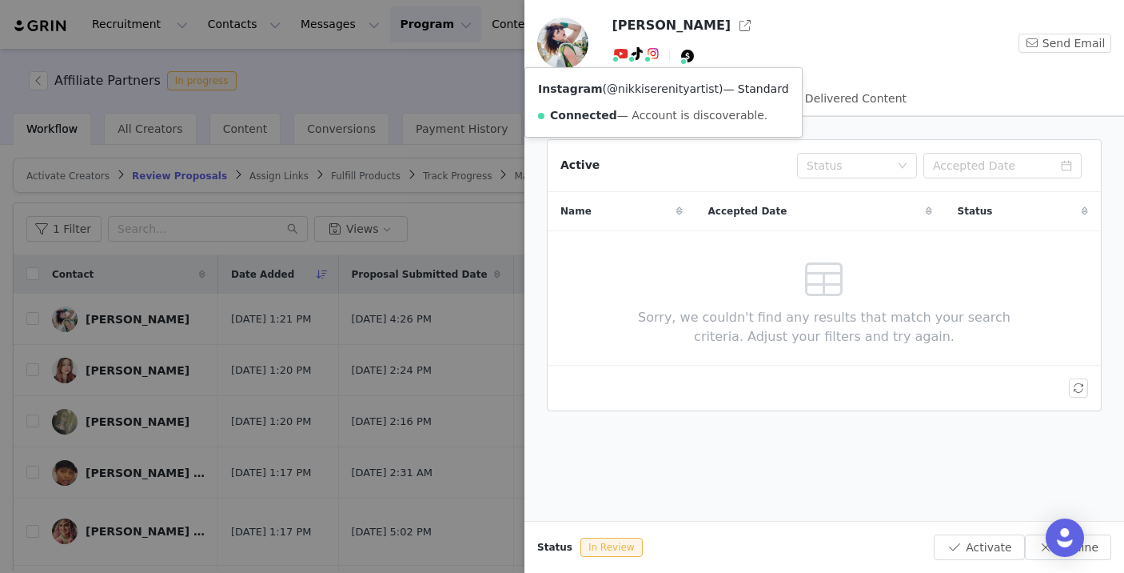
click at [648, 84] on link "@nikkiserenityartist" at bounding box center [663, 88] width 112 height 13
click at [275, 172] on div at bounding box center [562, 286] width 1124 height 573
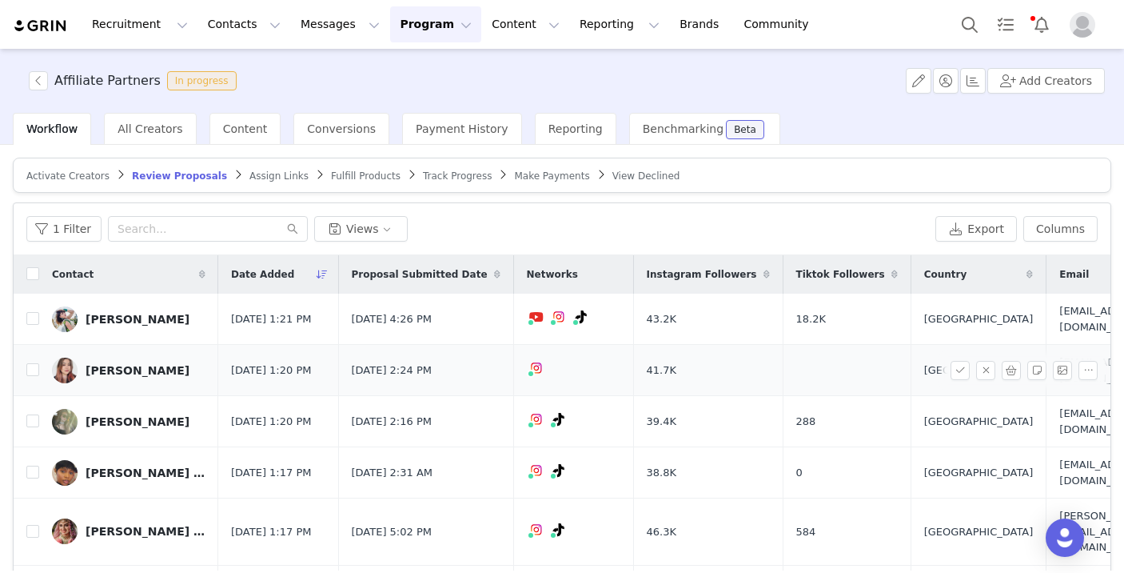
click at [112, 369] on div "[PERSON_NAME]" at bounding box center [138, 370] width 104 height 13
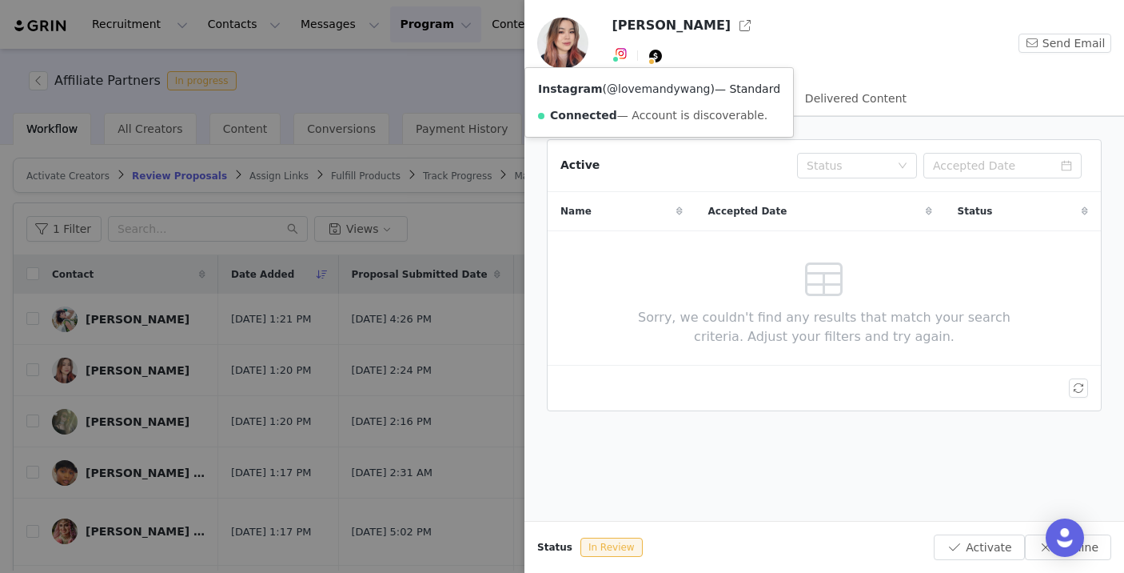
click at [623, 89] on link "@lovemandywang" at bounding box center [658, 88] width 103 height 13
click at [372, 179] on div at bounding box center [562, 286] width 1124 height 573
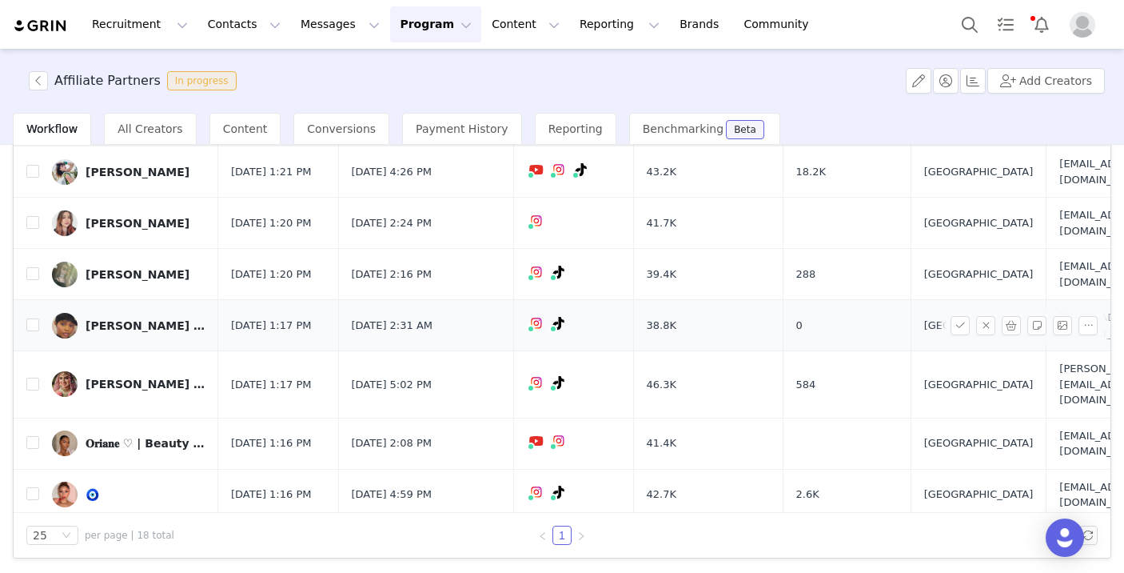
scroll to position [27, 0]
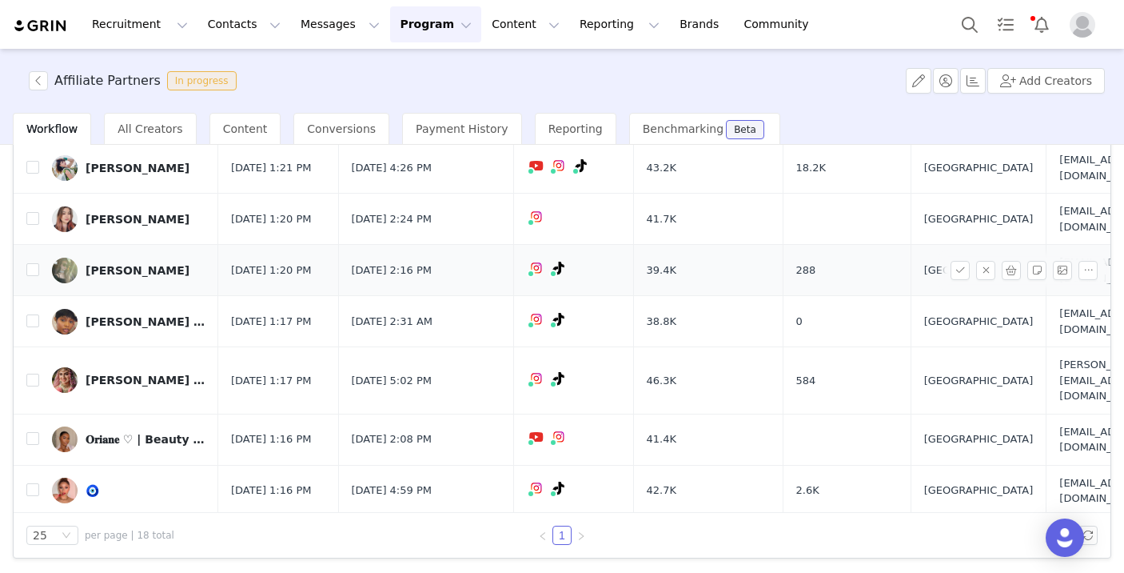
click at [118, 265] on div "[PERSON_NAME]" at bounding box center [138, 270] width 104 height 13
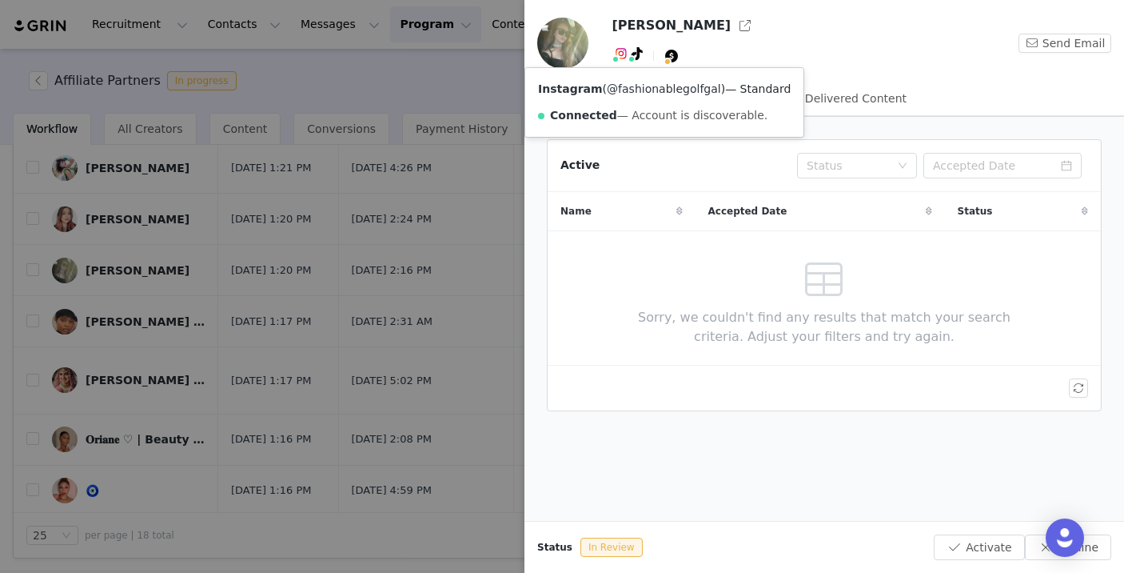
click at [620, 89] on link "@fashionablegolfgal" at bounding box center [664, 88] width 114 height 13
click at [339, 194] on div at bounding box center [562, 286] width 1124 height 573
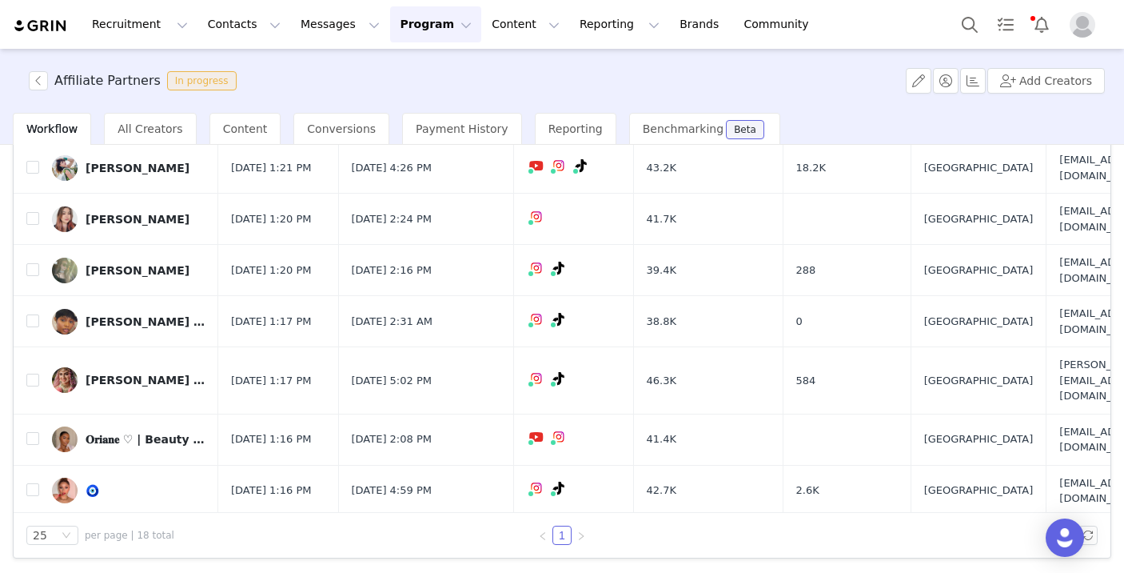
scroll to position [0, 0]
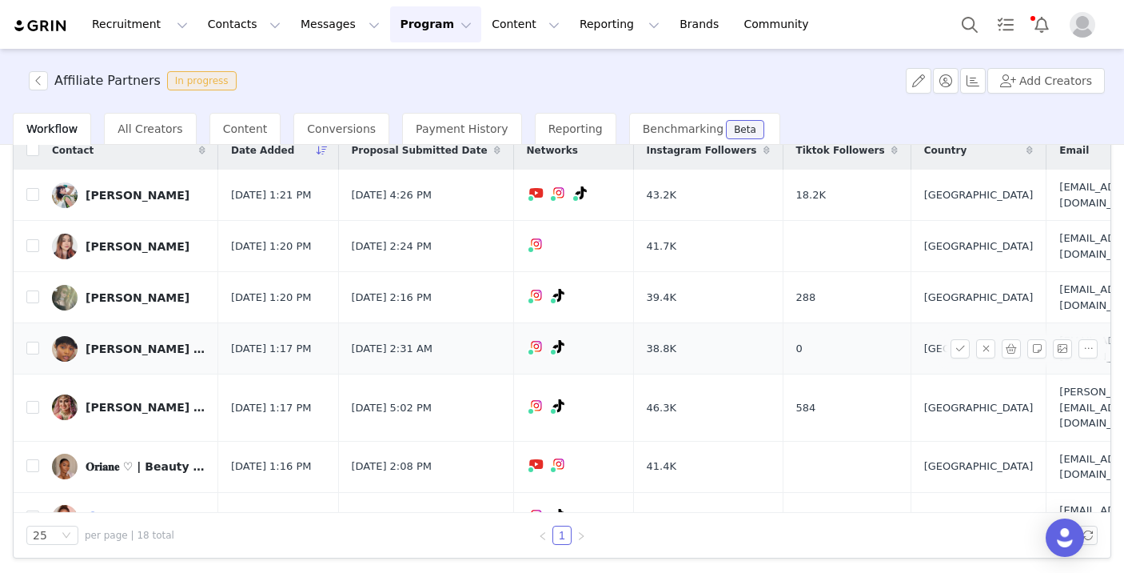
click at [139, 345] on div "[PERSON_NAME] ||📍[GEOGRAPHIC_DATA] - [GEOGRAPHIC_DATA]" at bounding box center [146, 348] width 120 height 13
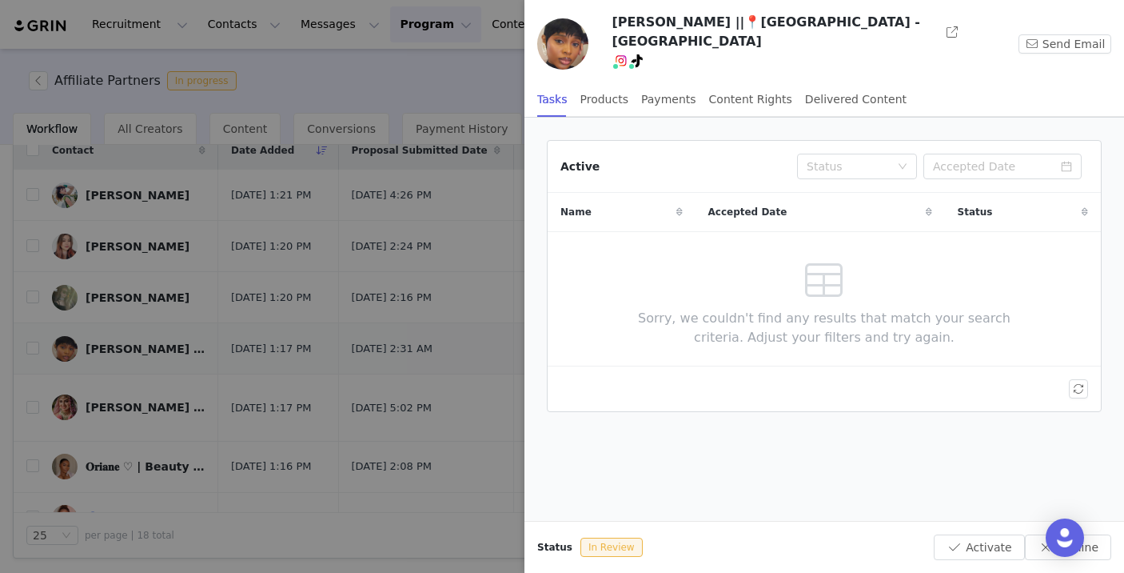
click at [139, 345] on div at bounding box center [562, 286] width 1124 height 573
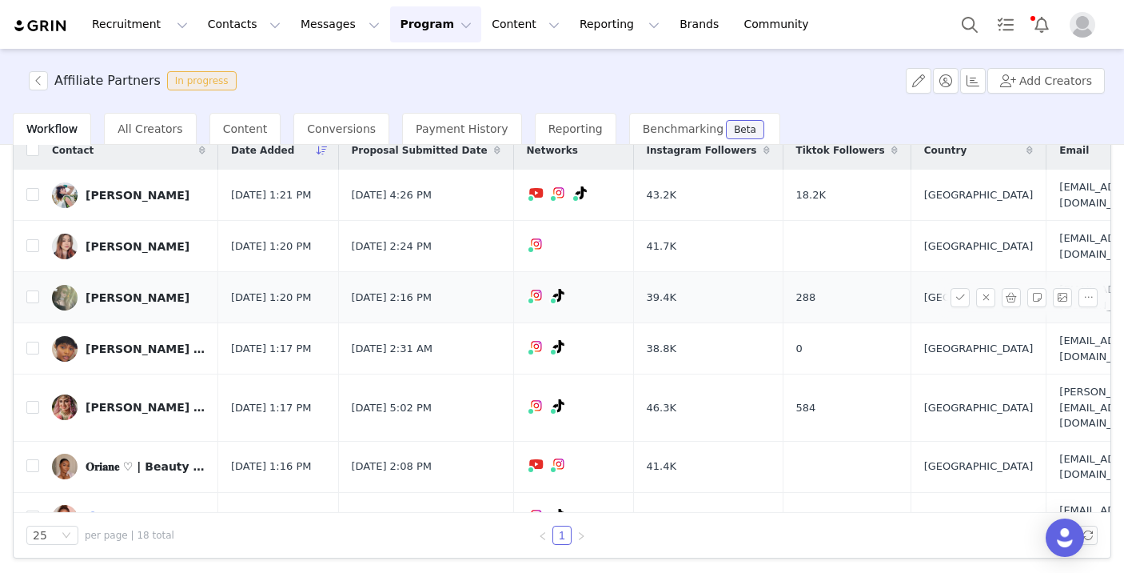
click at [115, 285] on link "[PERSON_NAME]" at bounding box center [129, 298] width 154 height 26
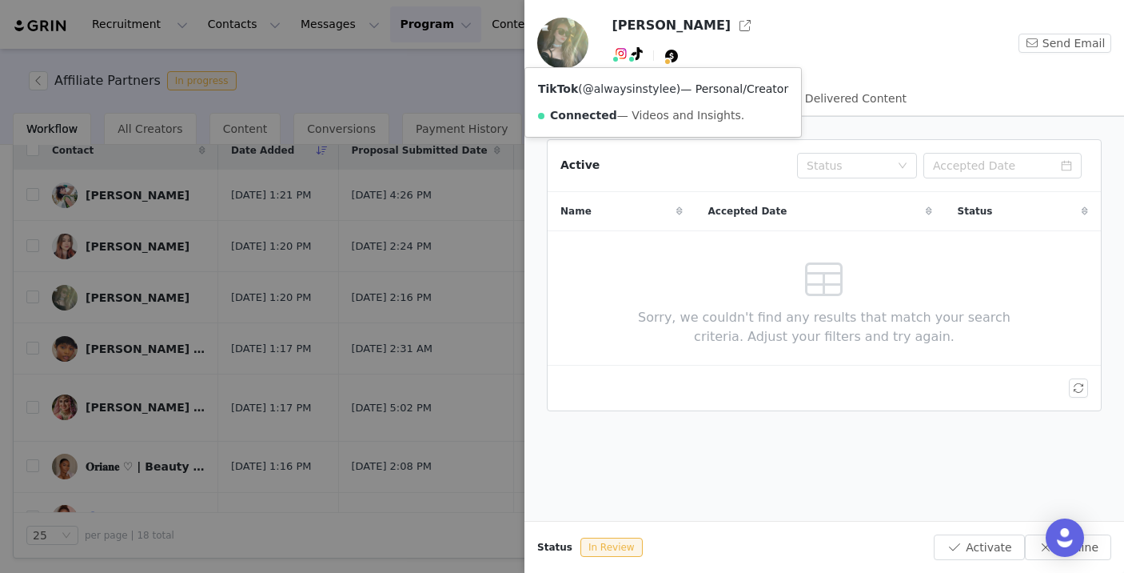
click at [641, 89] on link "@alwaysinstylee" at bounding box center [630, 88] width 94 height 13
click at [321, 216] on div at bounding box center [562, 286] width 1124 height 573
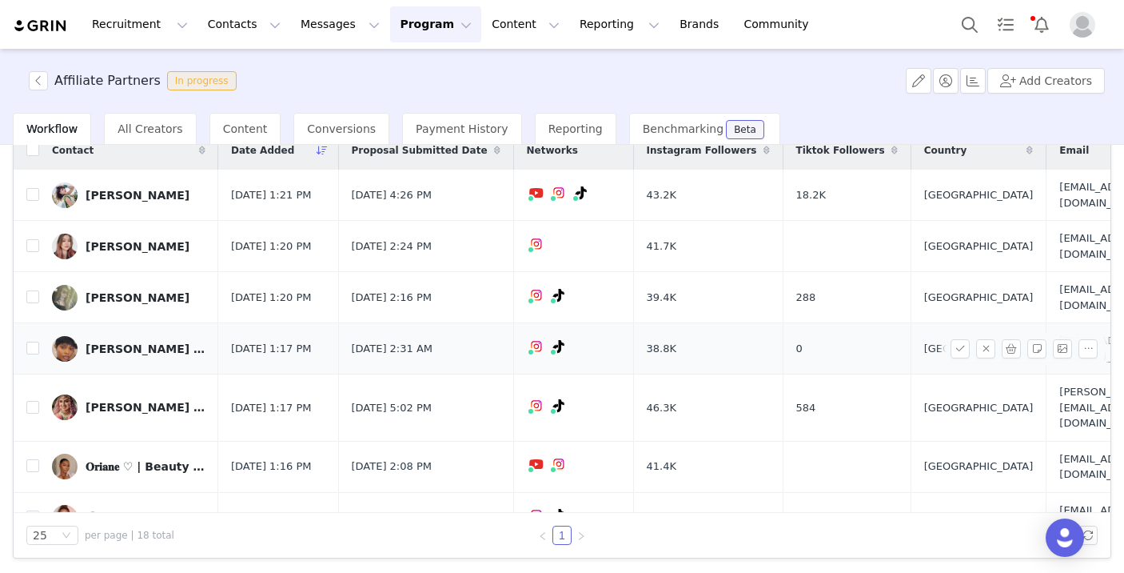
click at [120, 342] on div "[PERSON_NAME] ||📍[GEOGRAPHIC_DATA] - [GEOGRAPHIC_DATA]" at bounding box center [146, 348] width 120 height 13
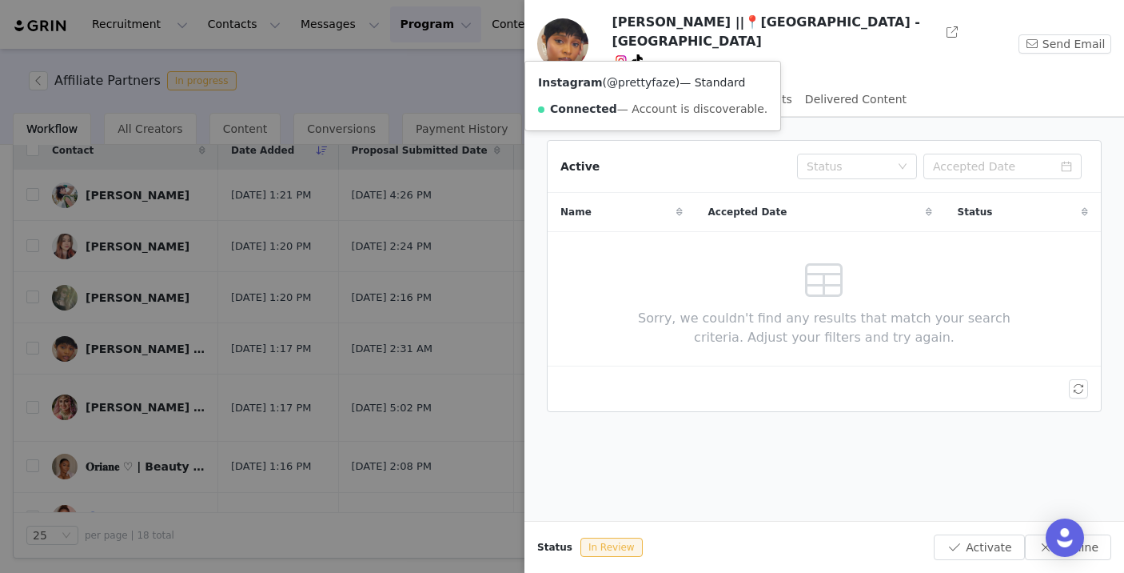
click at [624, 84] on link "@prettyfaze" at bounding box center [641, 82] width 69 height 13
click at [323, 269] on div at bounding box center [562, 286] width 1124 height 573
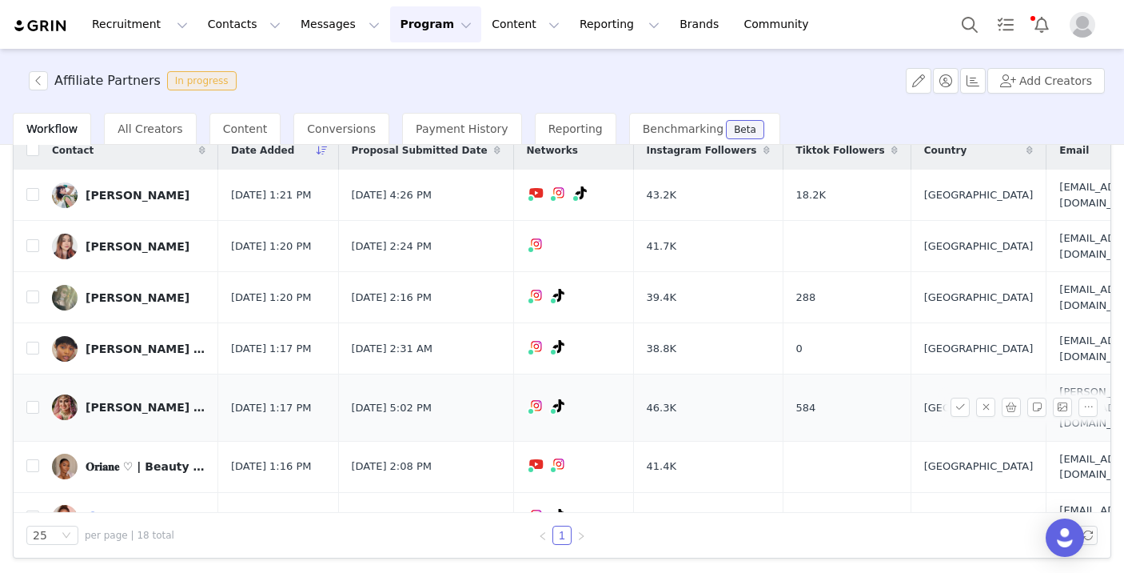
click at [115, 401] on div "[PERSON_NAME] | SKINCARE 📍[US_STATE][GEOGRAPHIC_DATA]" at bounding box center [146, 407] width 120 height 13
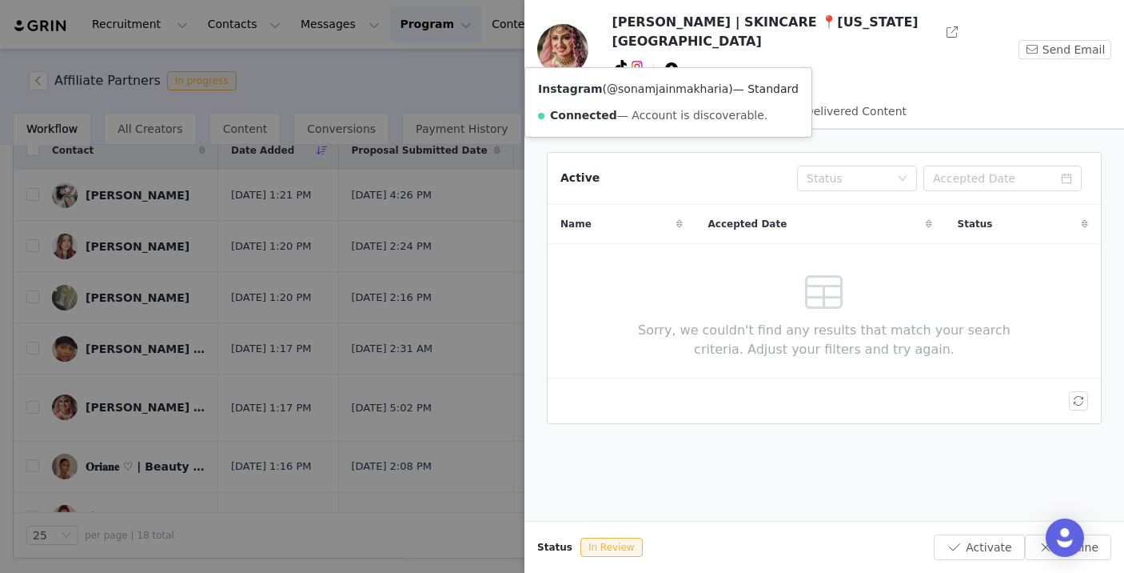
click at [636, 92] on link "@sonamjainmakharia" at bounding box center [668, 88] width 122 height 13
click at [233, 286] on div at bounding box center [562, 286] width 1124 height 573
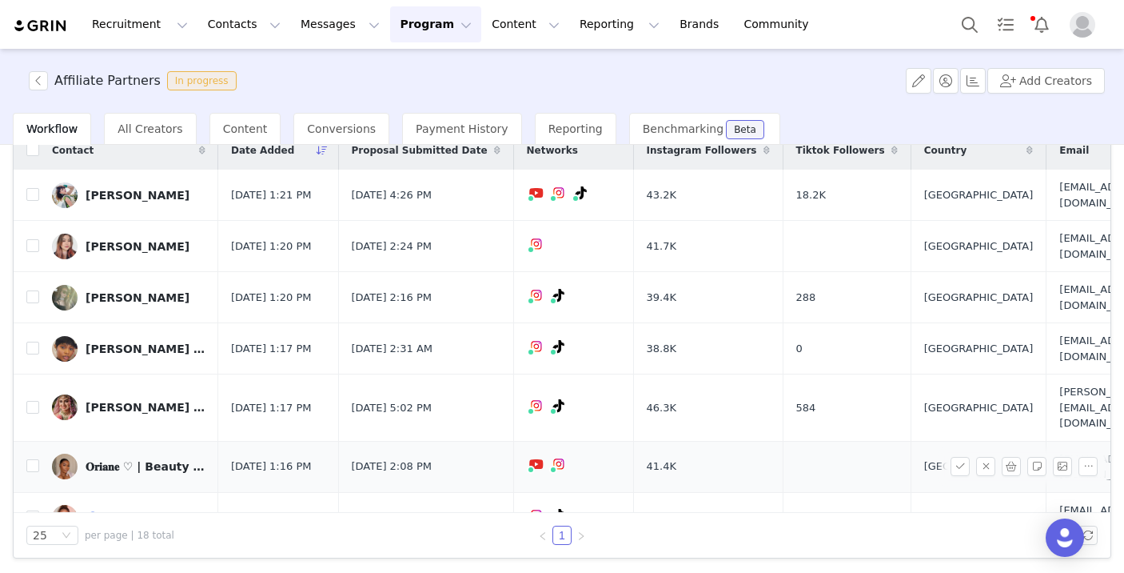
click at [113, 460] on div "𝐎𝐫𝐢𝐚𝐧𝐞 ♡ | Beauty & Fashion Creator" at bounding box center [146, 466] width 120 height 13
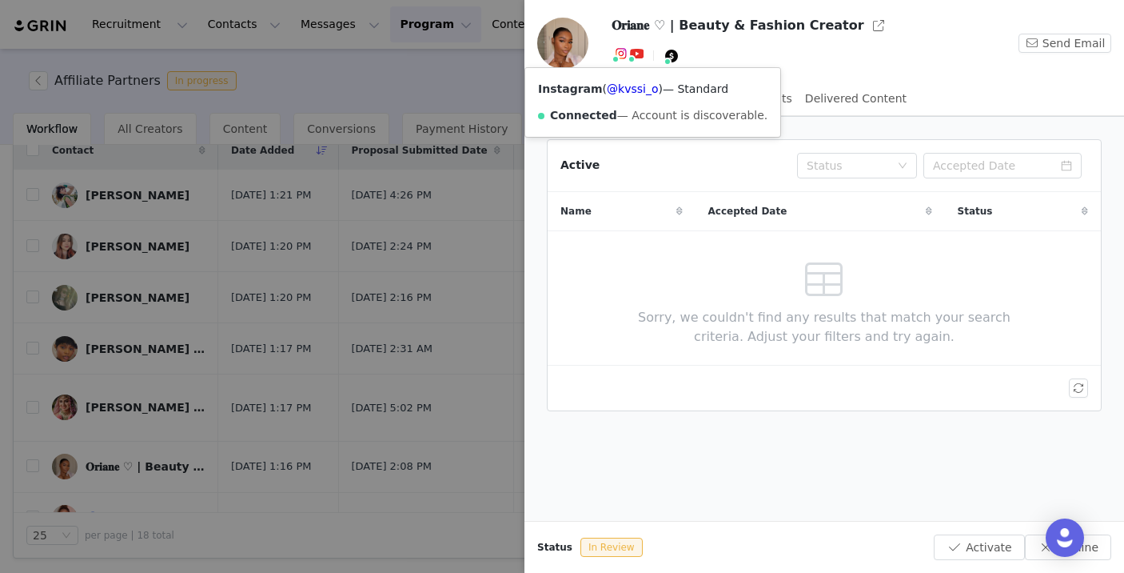
click at [624, 78] on div "Instagram ( @kvssi_o ) — Standard Connected — Account is discoverable." at bounding box center [652, 102] width 255 height 69
click at [624, 79] on div "Instagram ( @kvssi_o ) — Standard Connected — Account is discoverable." at bounding box center [652, 102] width 255 height 69
click at [624, 87] on link "@kvssi_o" at bounding box center [632, 88] width 51 height 13
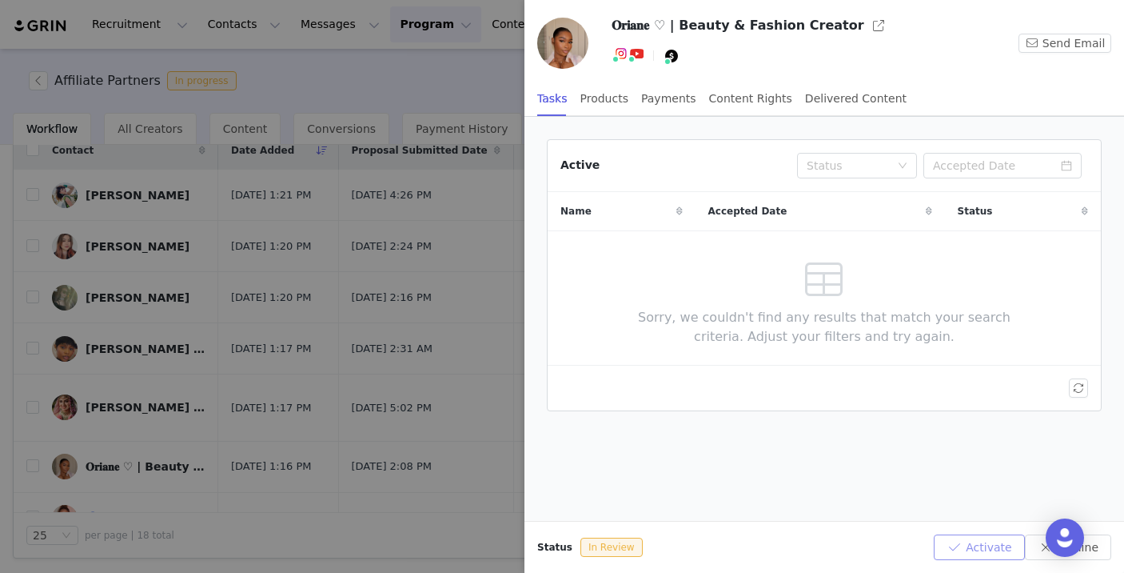
click at [978, 546] on button "Activate" at bounding box center [979, 547] width 90 height 26
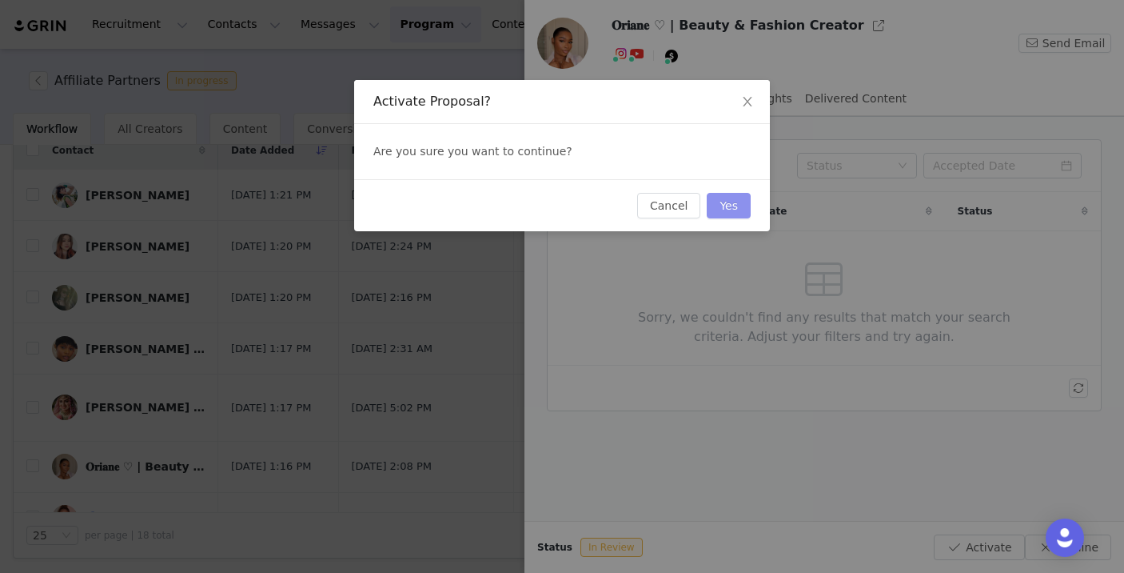
click at [740, 212] on button "Yes" at bounding box center [729, 206] width 44 height 26
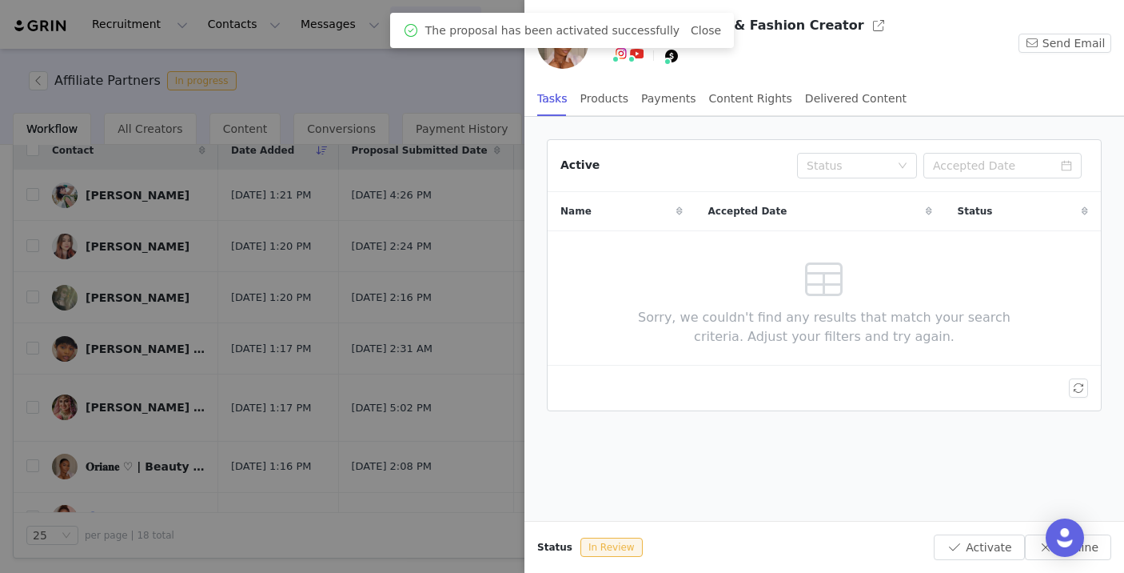
click at [321, 416] on div at bounding box center [562, 286] width 1124 height 573
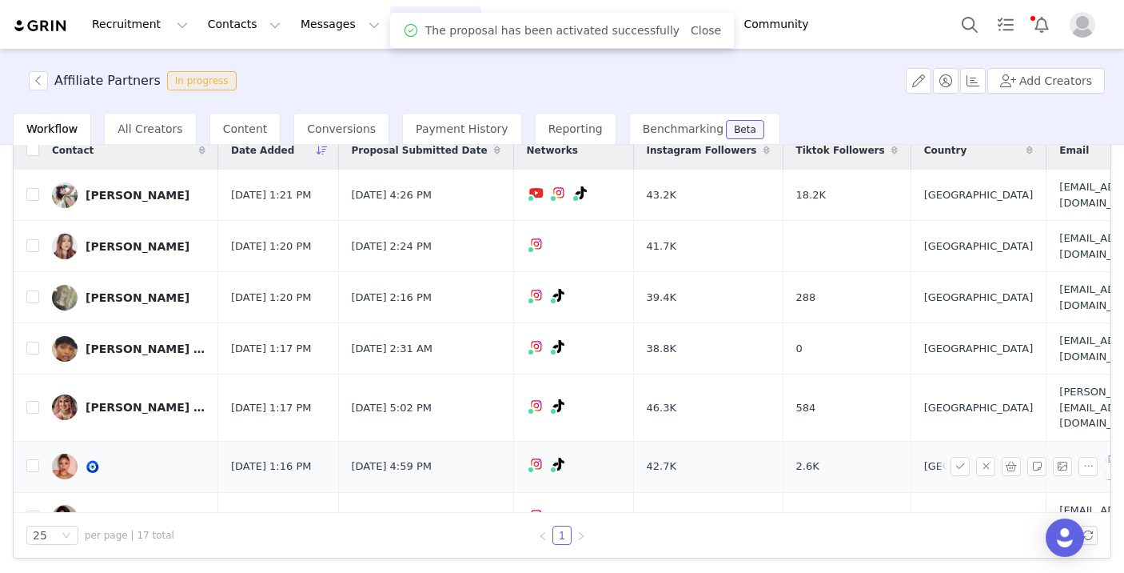
click at [90, 460] on div "🧿" at bounding box center [93, 466] width 14 height 13
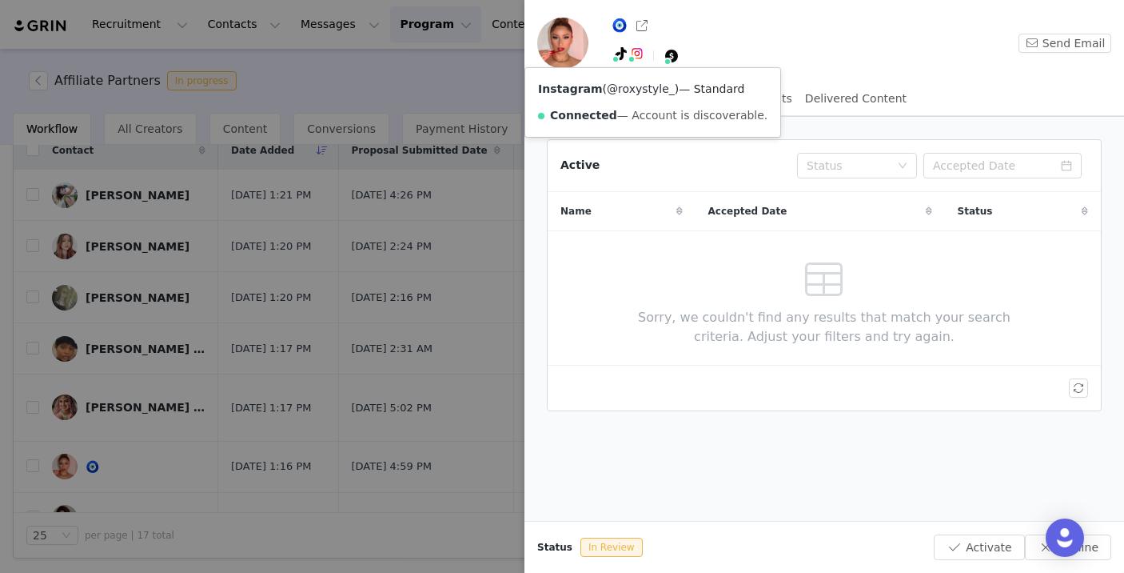
click at [638, 93] on link "@roxystyle_" at bounding box center [641, 88] width 68 height 13
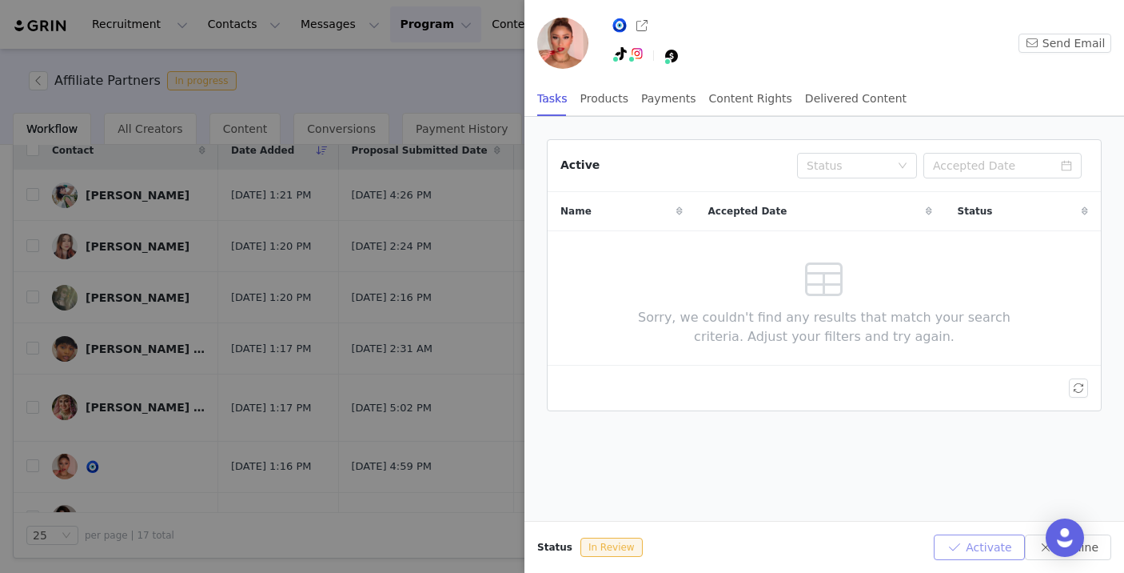
click at [985, 542] on button "Activate" at bounding box center [979, 547] width 90 height 26
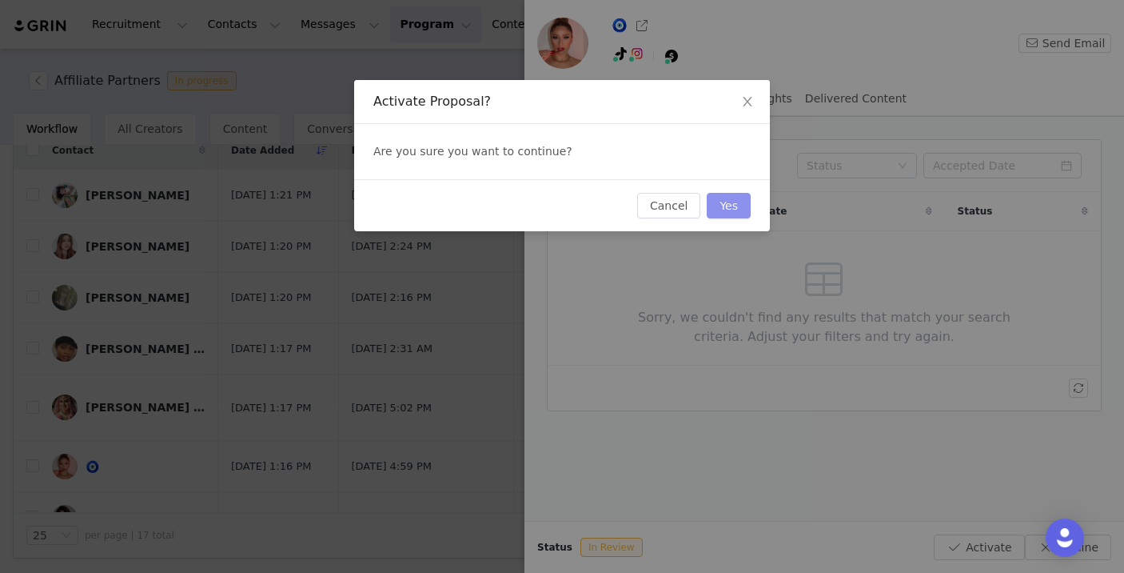
click at [734, 209] on button "Yes" at bounding box center [729, 206] width 44 height 26
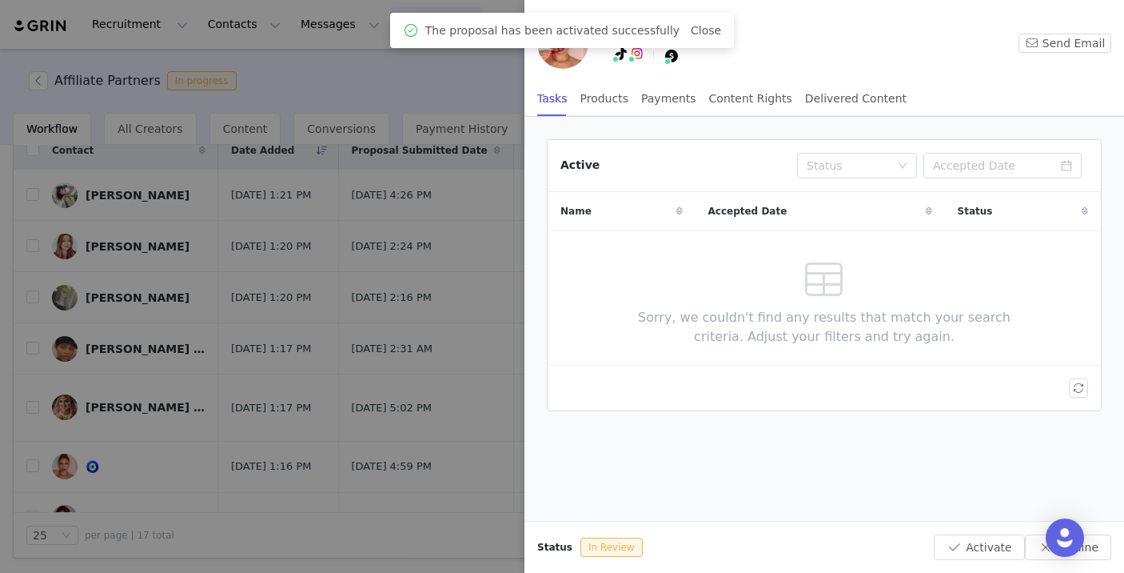
click at [358, 402] on div at bounding box center [562, 286] width 1124 height 573
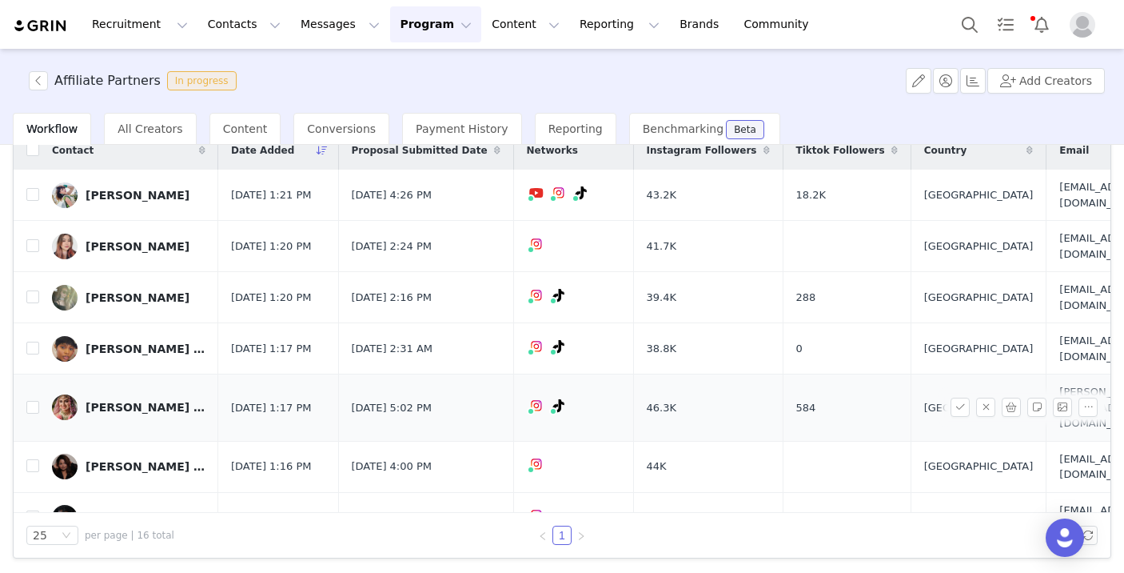
scroll to position [83, 0]
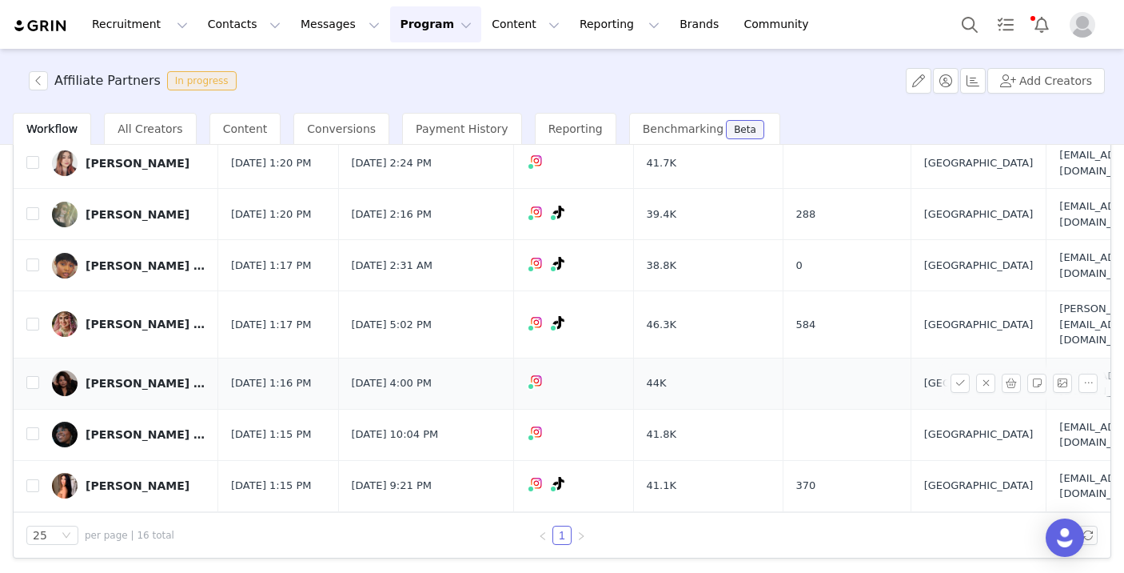
click at [142, 377] on div "[PERSON_NAME] 🧿|Cbus" at bounding box center [146, 383] width 120 height 13
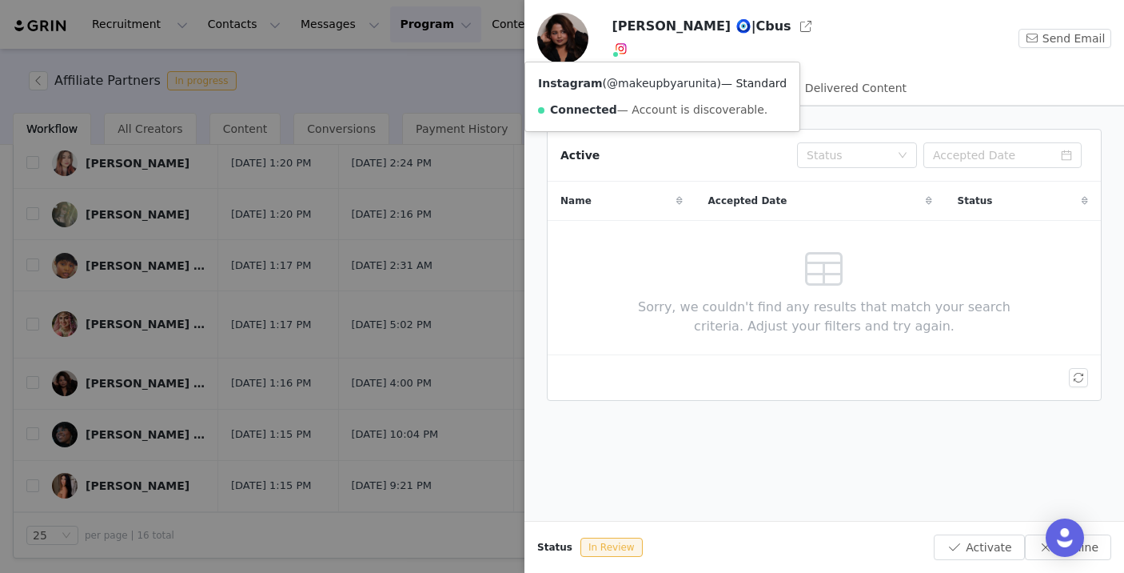
click at [630, 86] on link "@makeupbyarunita" at bounding box center [662, 83] width 110 height 13
click at [298, 170] on div at bounding box center [562, 286] width 1124 height 573
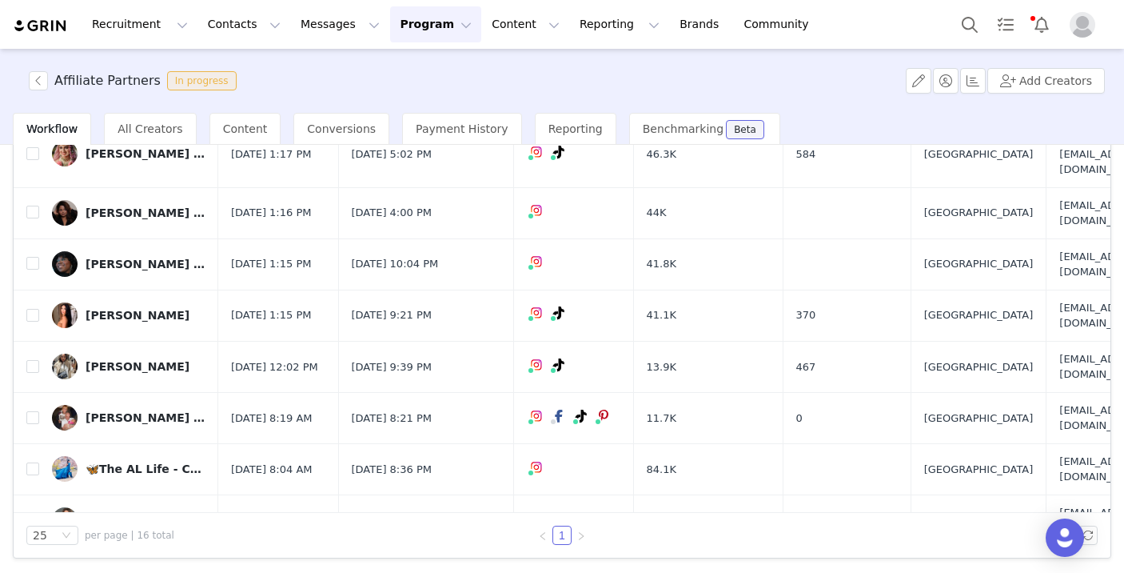
scroll to position [299, 0]
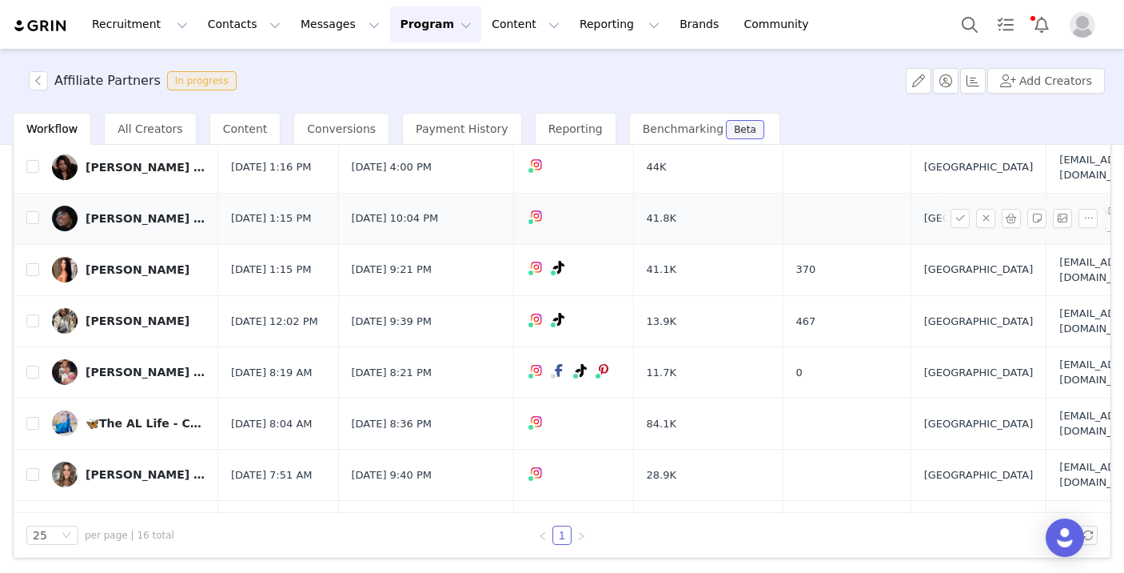
click at [145, 212] on div "[PERSON_NAME] ❣️" at bounding box center [146, 218] width 120 height 13
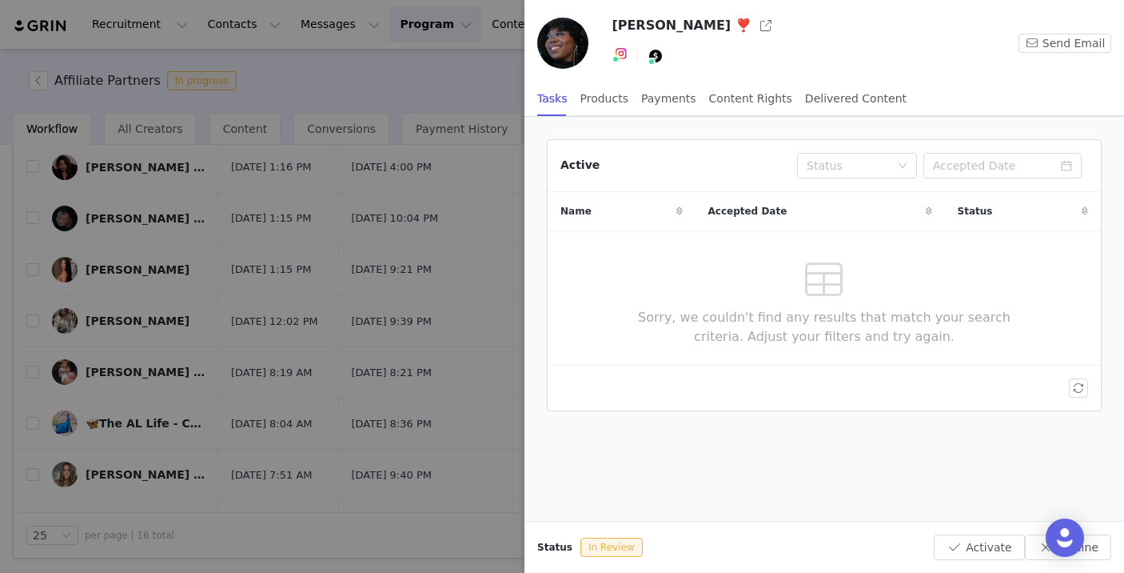
click at [205, 276] on div at bounding box center [562, 286] width 1124 height 573
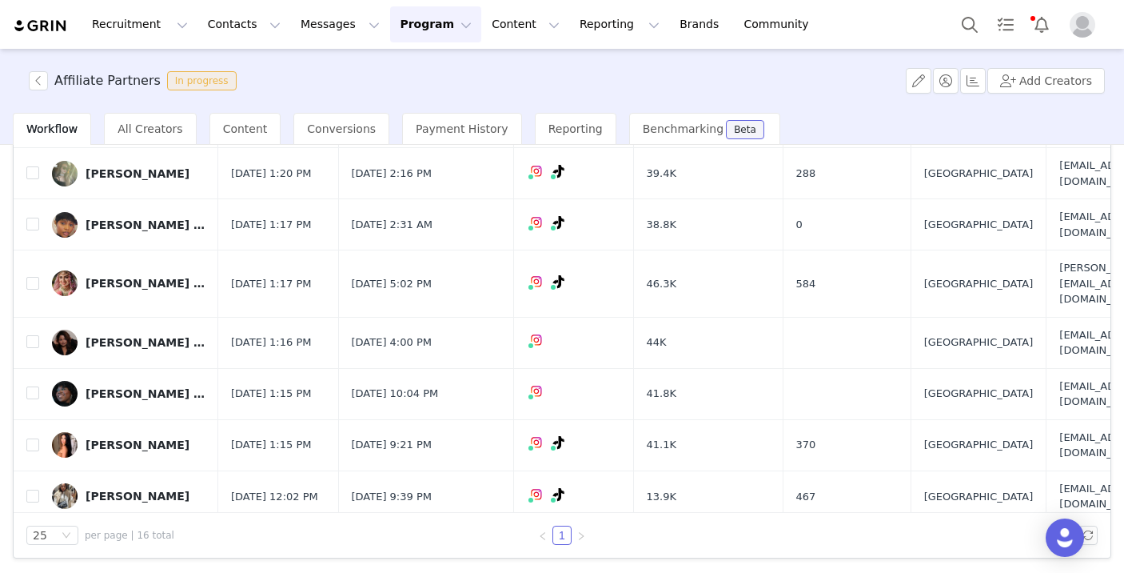
scroll to position [136, 0]
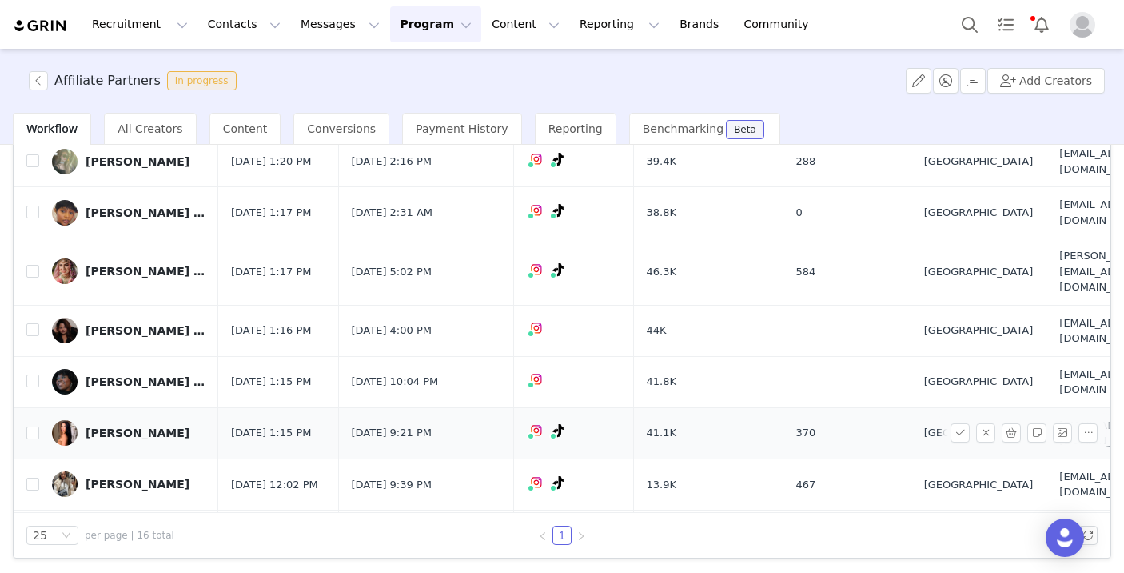
click at [114, 426] on div "[PERSON_NAME]" at bounding box center [138, 432] width 104 height 13
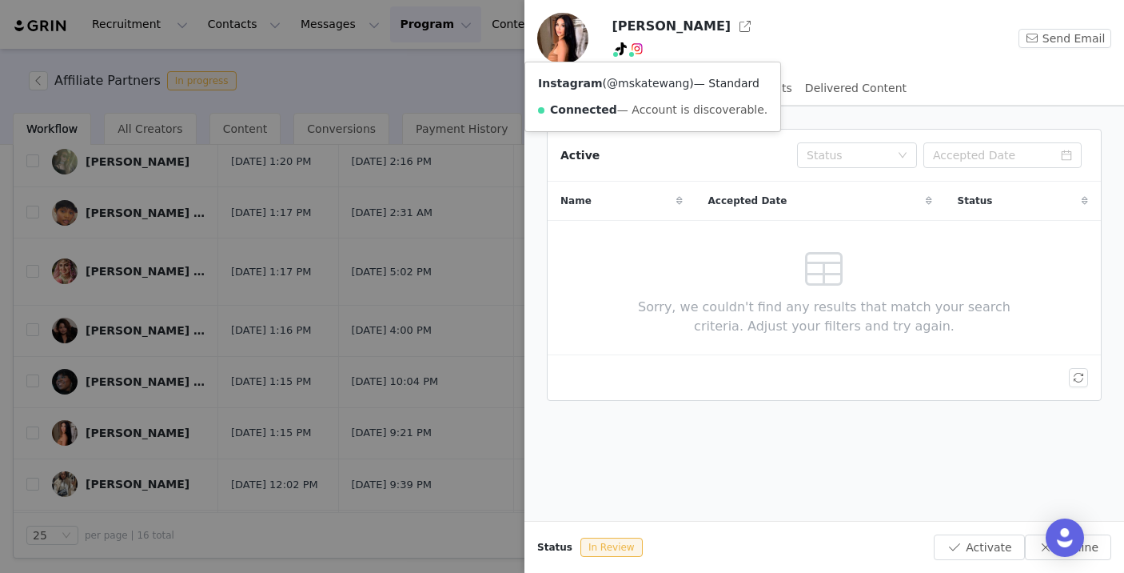
click at [647, 82] on link "@mskatewang" at bounding box center [648, 83] width 82 height 13
click at [966, 546] on button "Activate" at bounding box center [979, 547] width 90 height 26
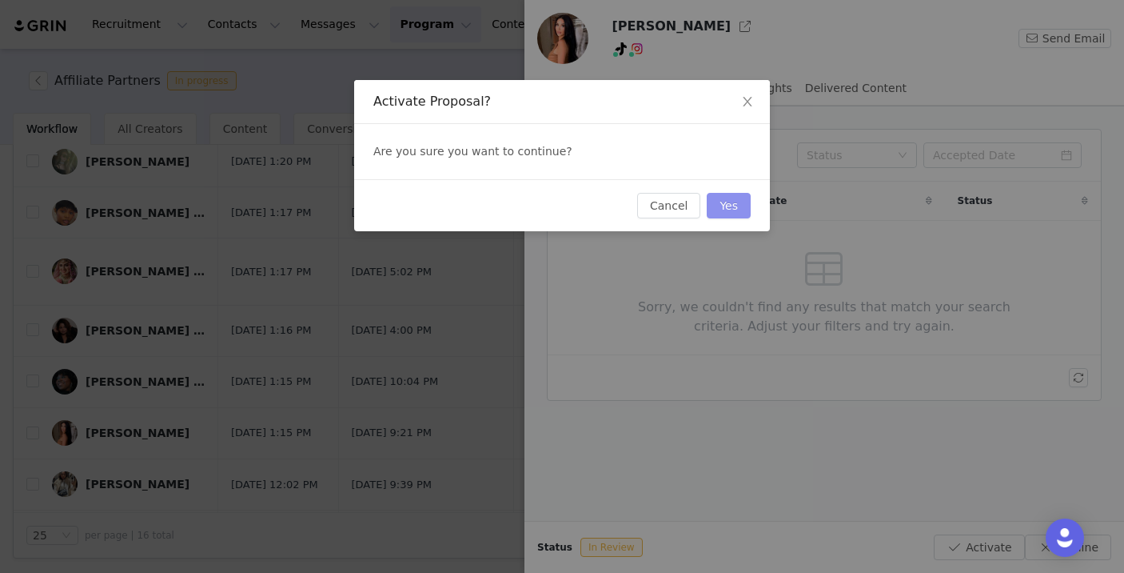
click at [740, 202] on button "Yes" at bounding box center [729, 206] width 44 height 26
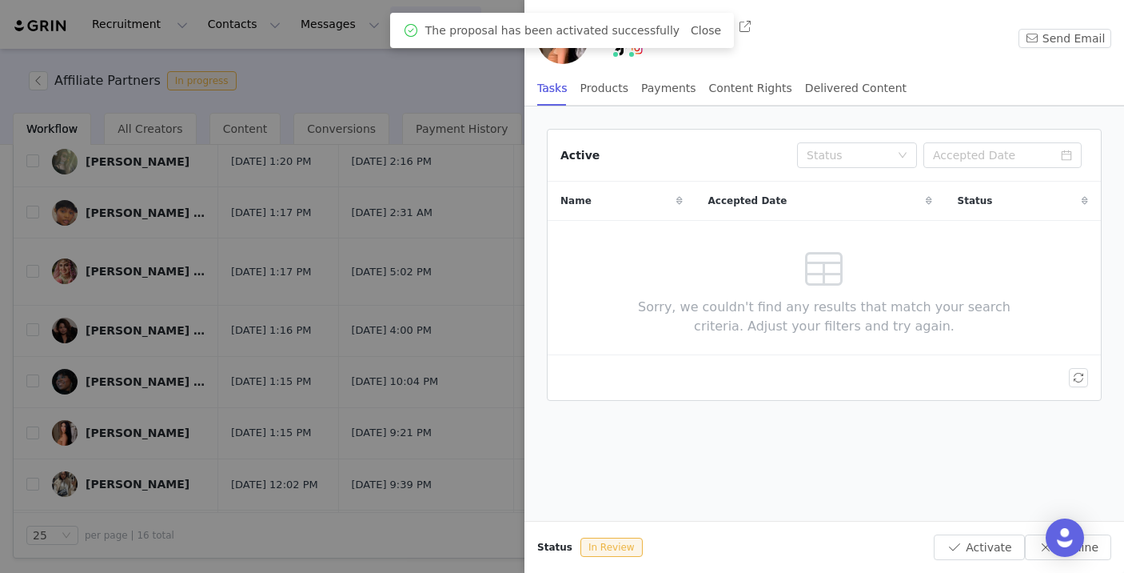
click at [333, 381] on div at bounding box center [562, 286] width 1124 height 573
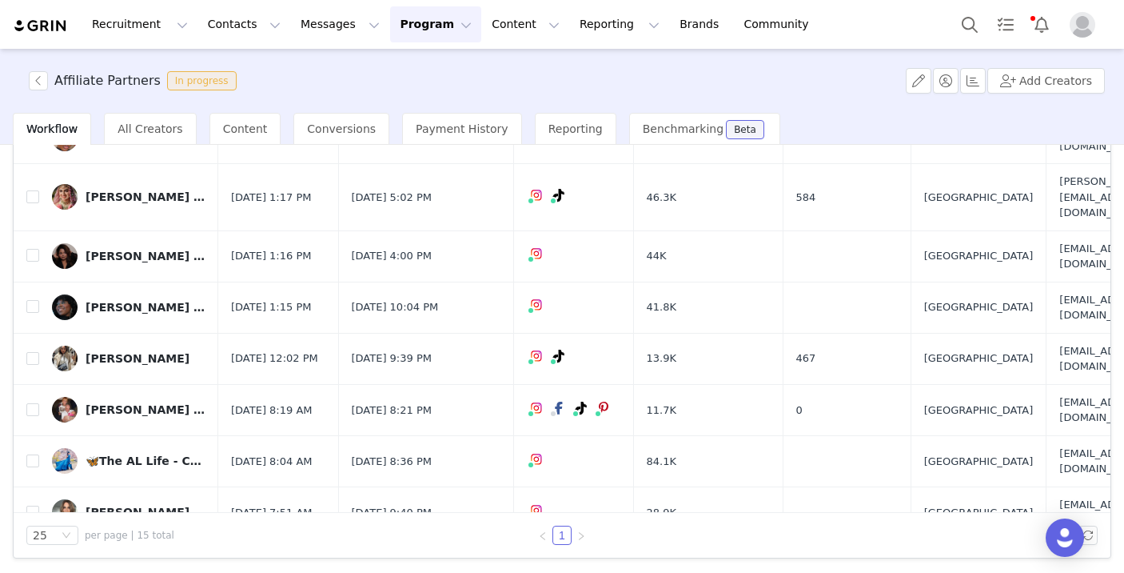
scroll to position [317, 0]
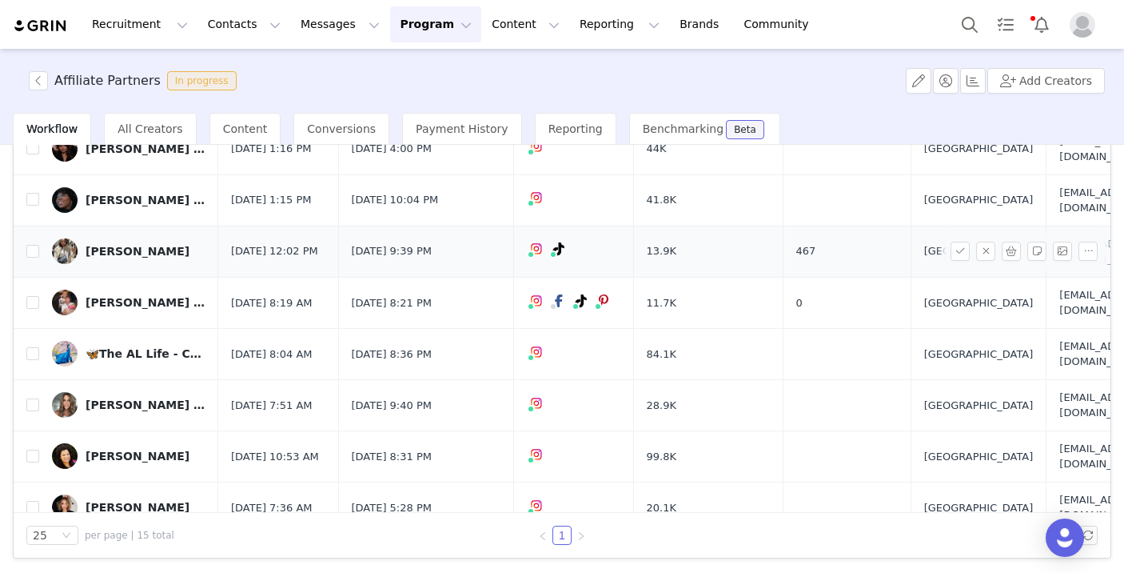
click at [139, 245] on div "[PERSON_NAME]" at bounding box center [138, 251] width 104 height 13
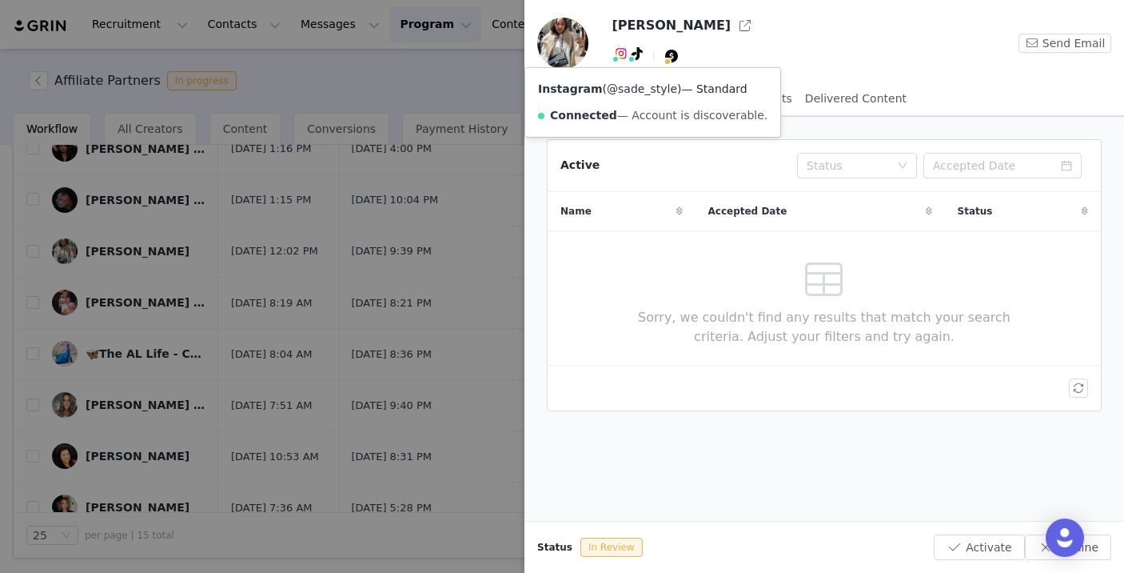
click at [620, 83] on link "@sade_style" at bounding box center [642, 88] width 70 height 13
click at [326, 340] on div at bounding box center [562, 286] width 1124 height 573
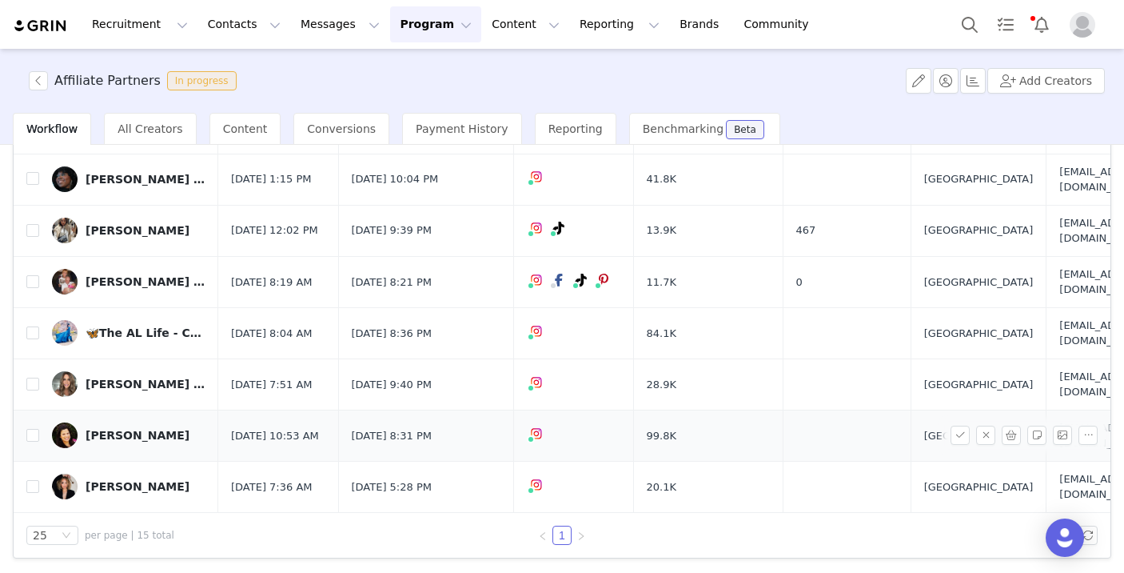
scroll to position [346, 0]
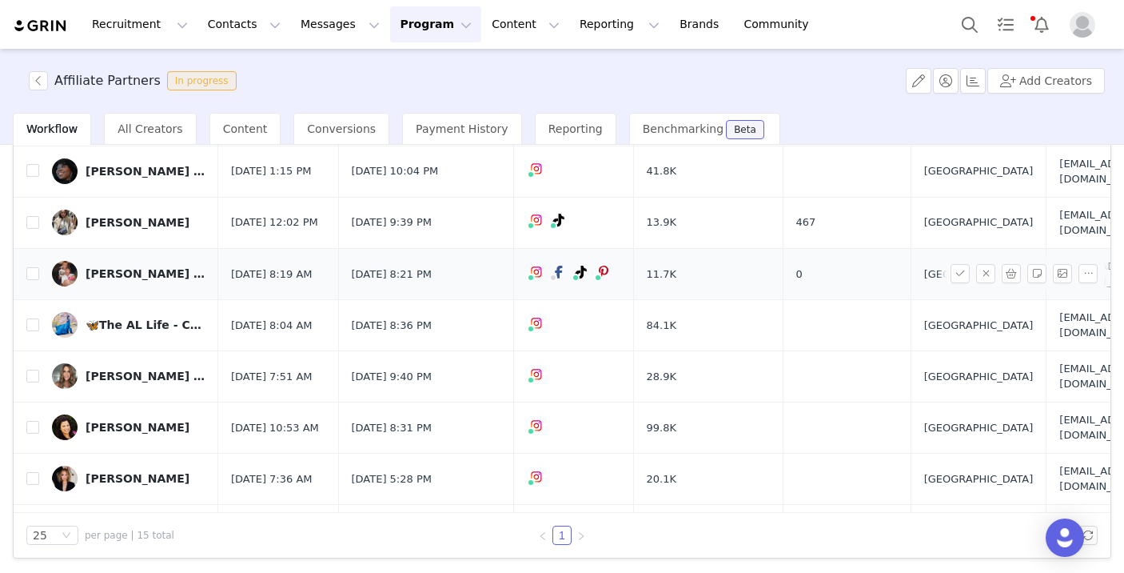
click at [164, 267] on div "[PERSON_NAME] - Business Creator" at bounding box center [146, 273] width 120 height 13
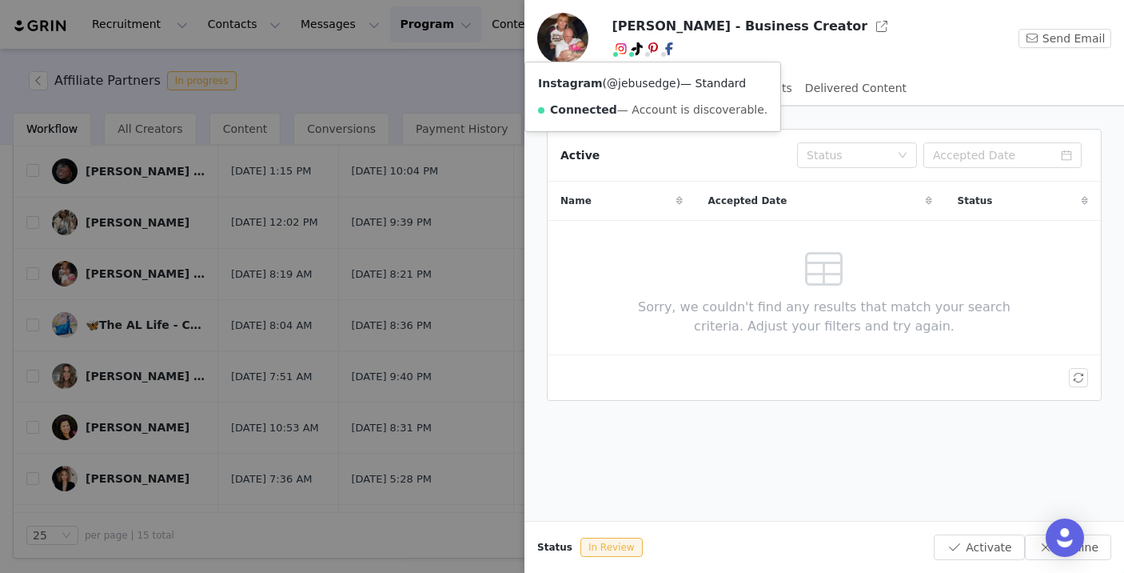
click at [625, 80] on link "@jebusedge" at bounding box center [642, 83] width 70 height 13
click at [336, 231] on div at bounding box center [562, 286] width 1124 height 573
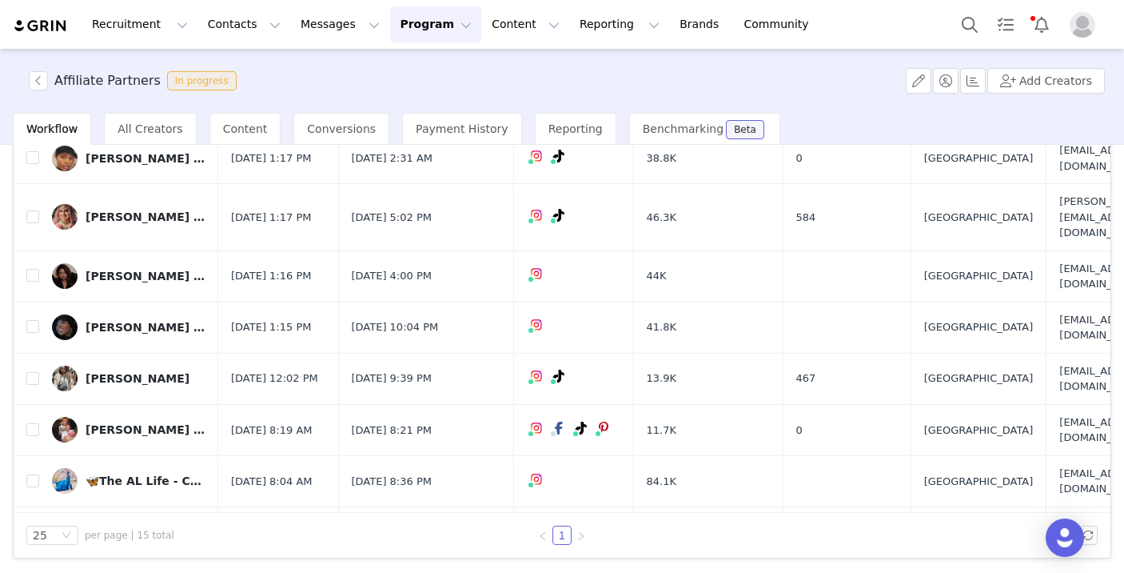
scroll to position [200, 0]
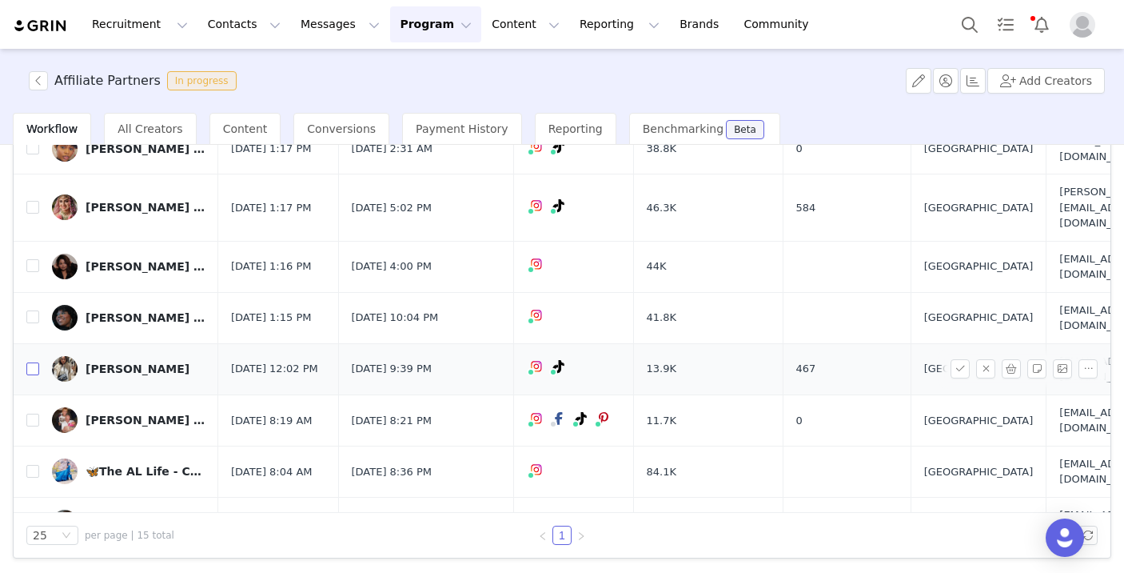
click at [27, 362] on input "checkbox" at bounding box center [32, 368] width 13 height 13
checkbox input "true"
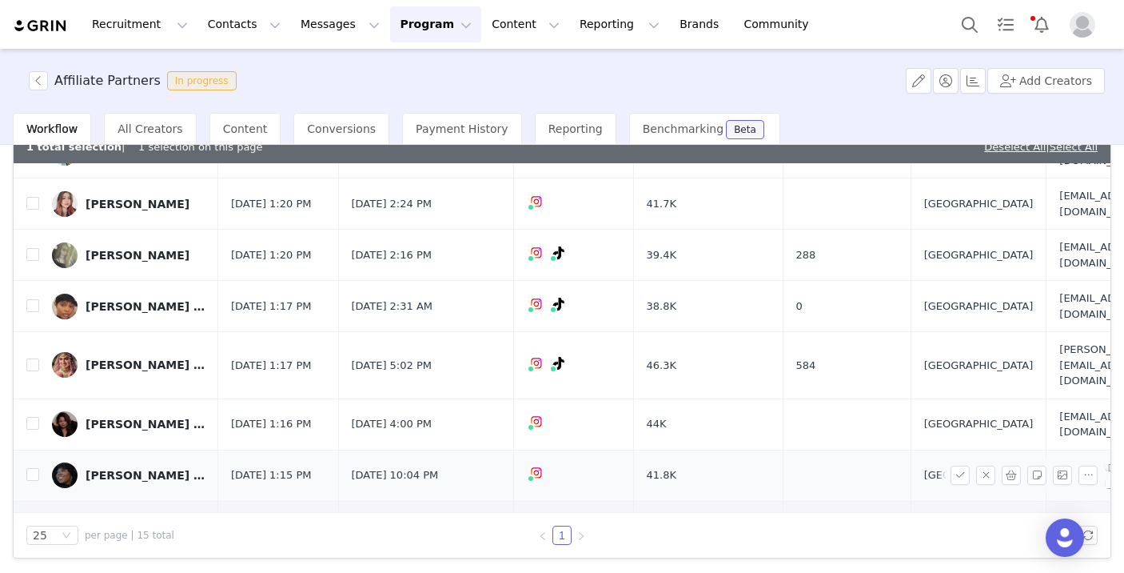
scroll to position [0, 0]
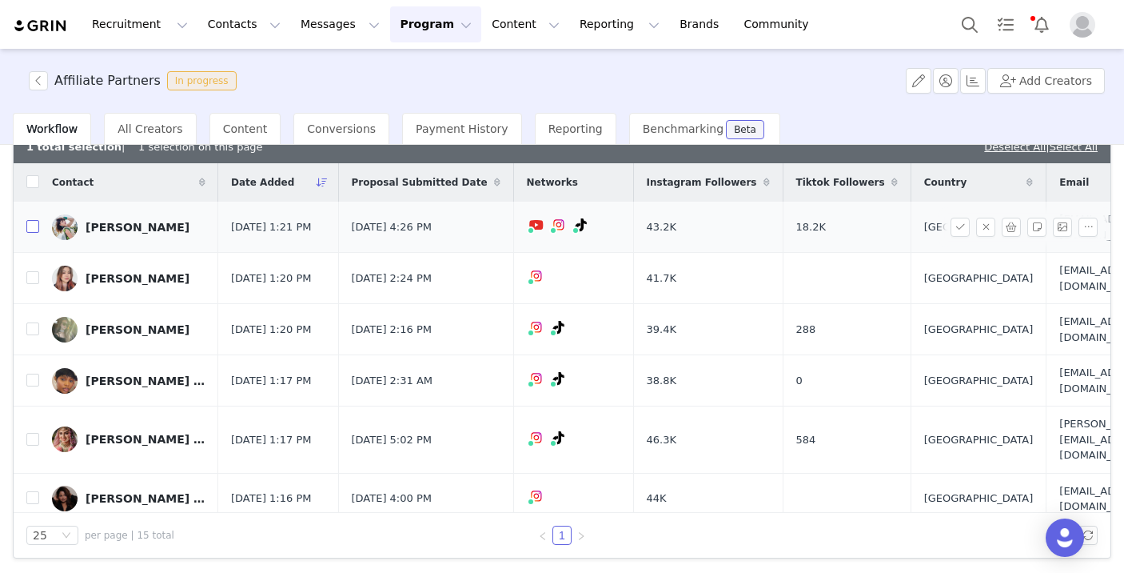
click at [33, 222] on input "checkbox" at bounding box center [32, 226] width 13 height 13
click at [35, 231] on input "checkbox" at bounding box center [32, 226] width 13 height 13
checkbox input "false"
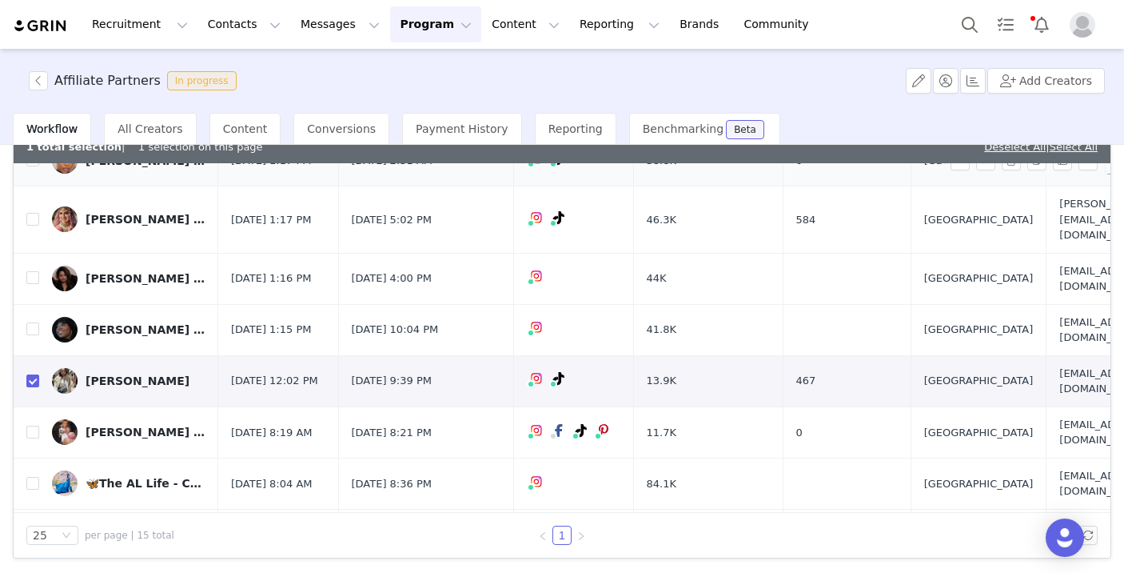
scroll to position [260, 0]
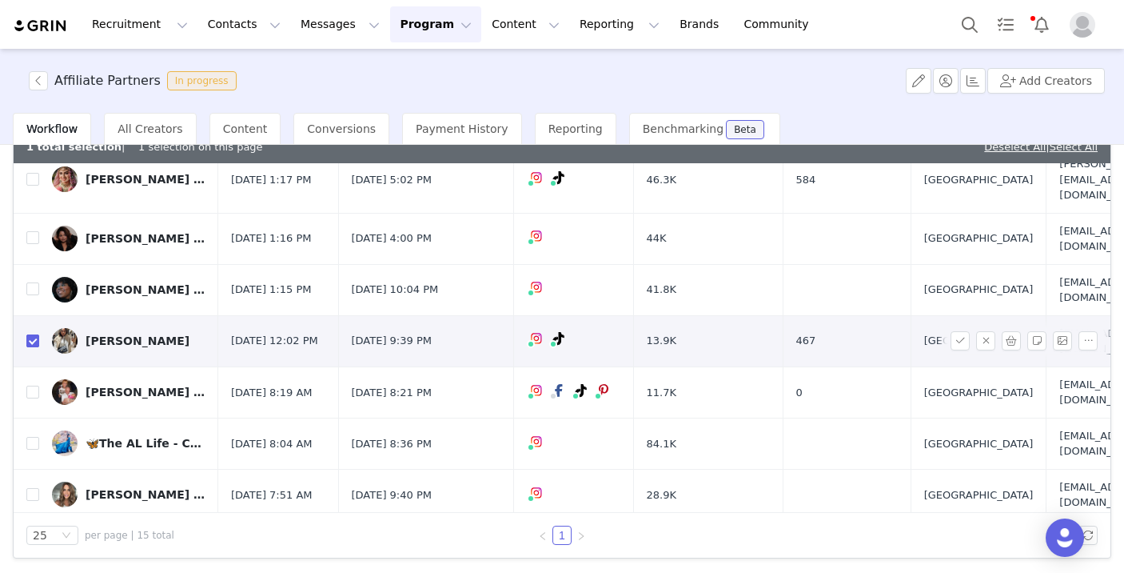
click at [37, 334] on input "checkbox" at bounding box center [32, 340] width 13 height 13
checkbox input "false"
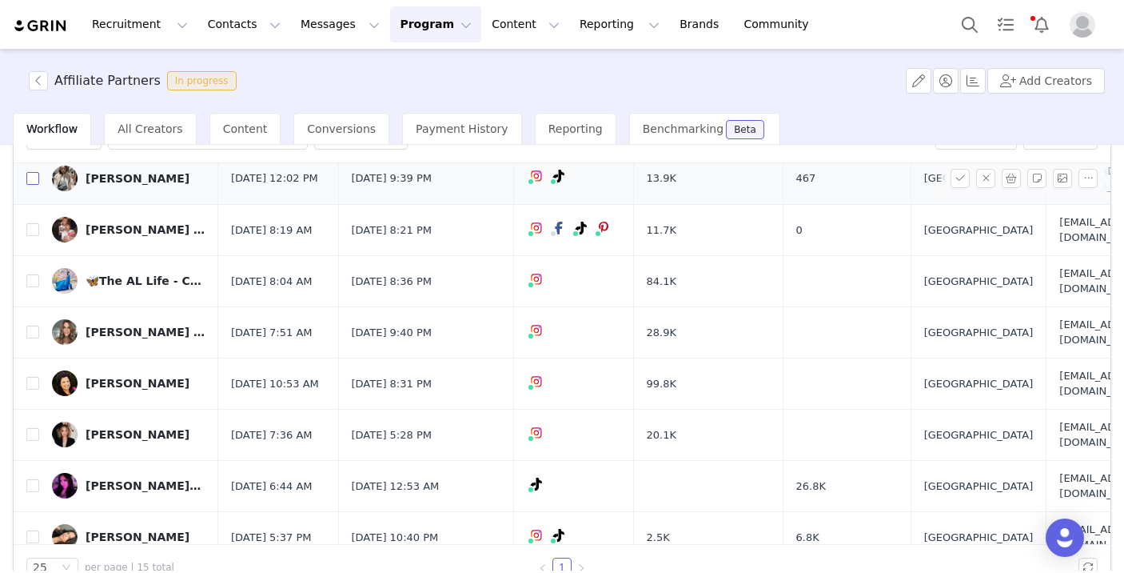
scroll to position [425, 0]
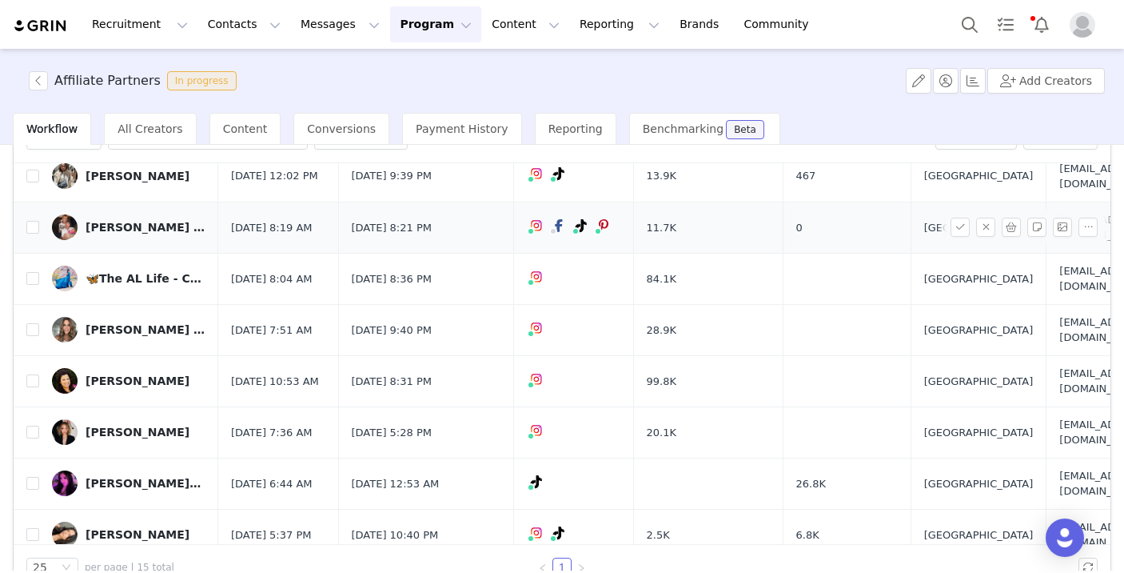
click at [158, 221] on div "[PERSON_NAME] - Business Creator" at bounding box center [146, 227] width 120 height 13
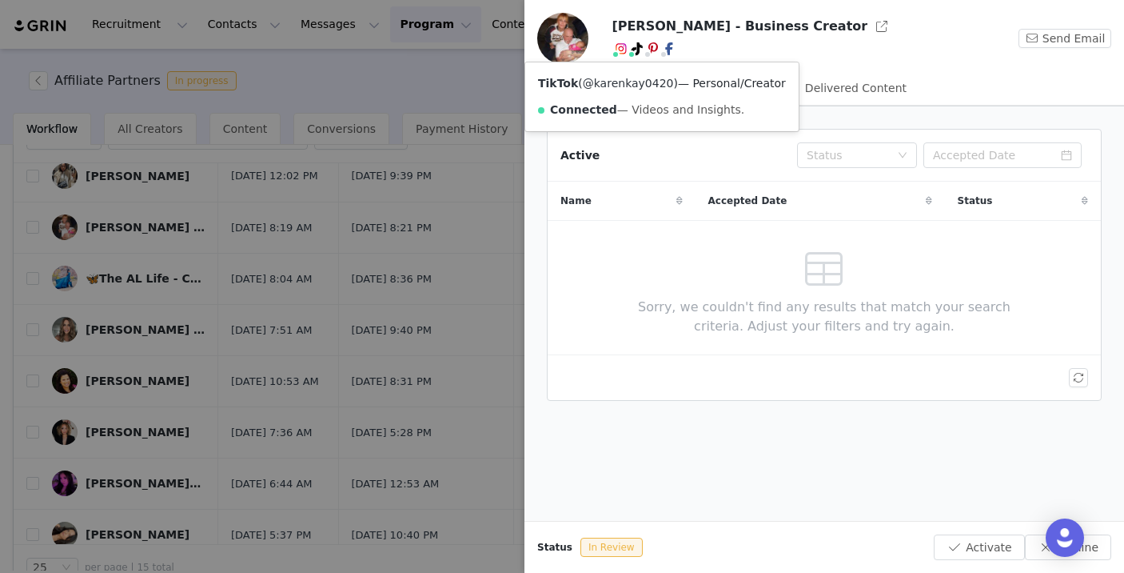
click at [631, 79] on link "@karenkay0420" at bounding box center [628, 83] width 91 height 13
click at [622, 81] on link "@jebusedge" at bounding box center [642, 83] width 70 height 13
click at [267, 397] on div at bounding box center [562, 286] width 1124 height 573
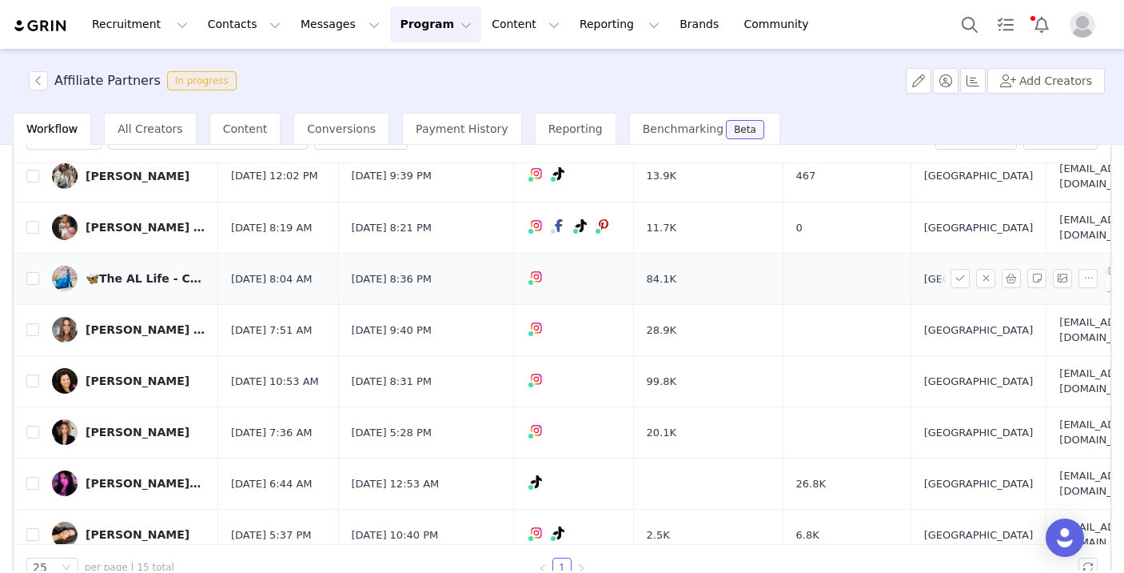
click at [151, 272] on div "🦋The AL Life - Chicago Blogger" at bounding box center [146, 278] width 120 height 13
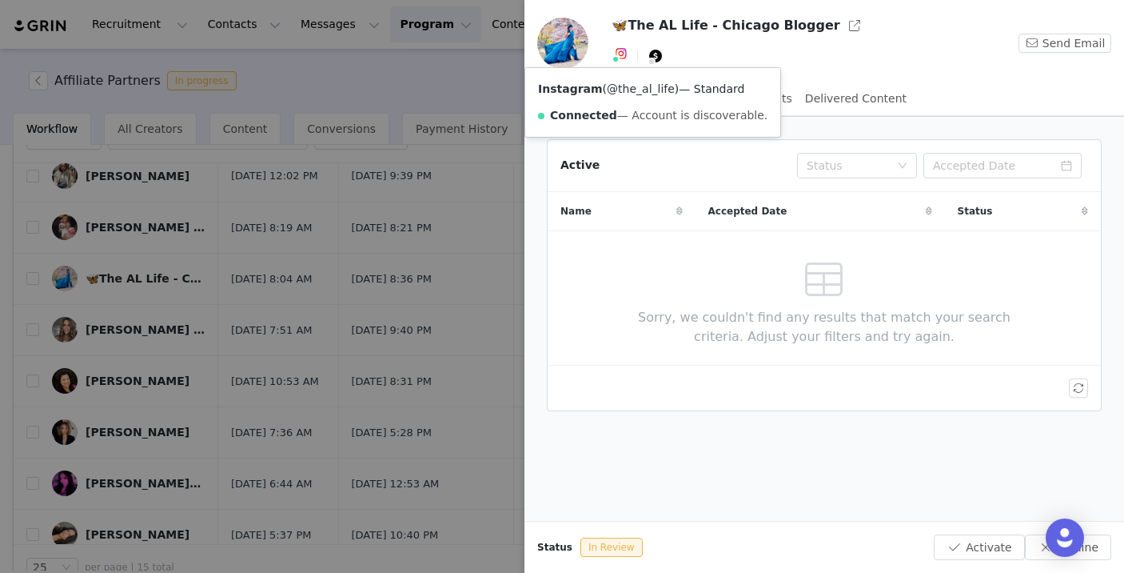
click at [618, 86] on link "@the_al_life" at bounding box center [641, 88] width 68 height 13
click at [306, 327] on div at bounding box center [562, 286] width 1124 height 573
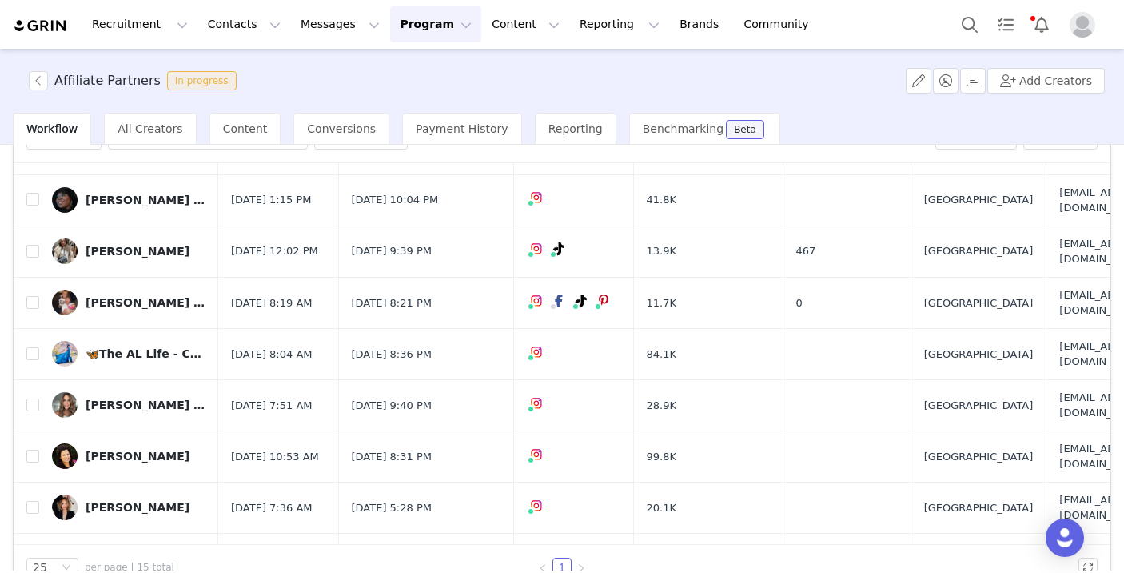
scroll to position [353, 0]
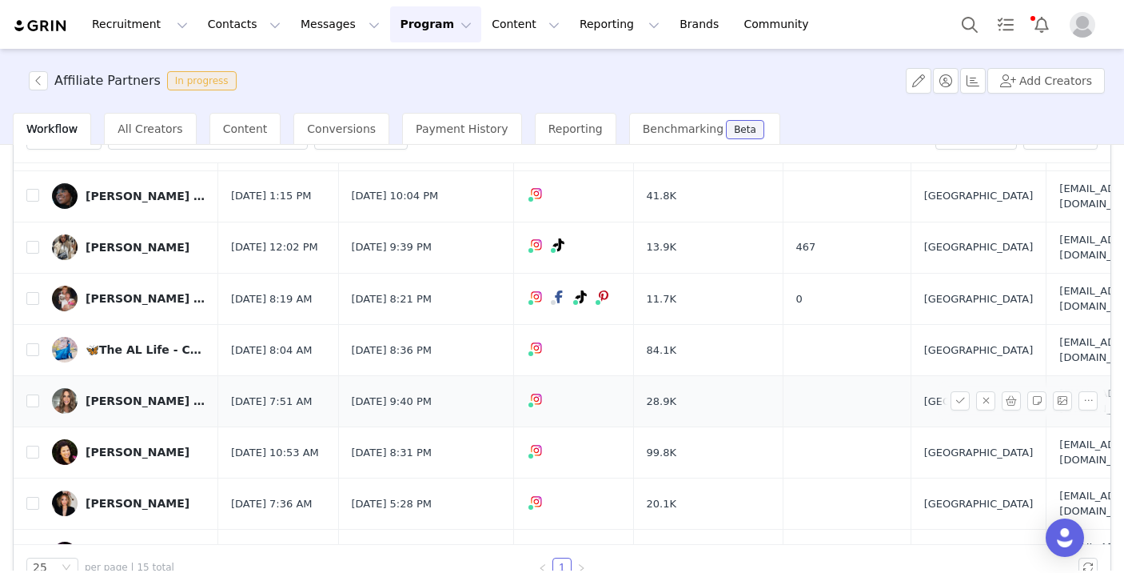
click at [146, 394] on div "[PERSON_NAME] | OC CONTENT CREATOR" at bounding box center [146, 400] width 120 height 13
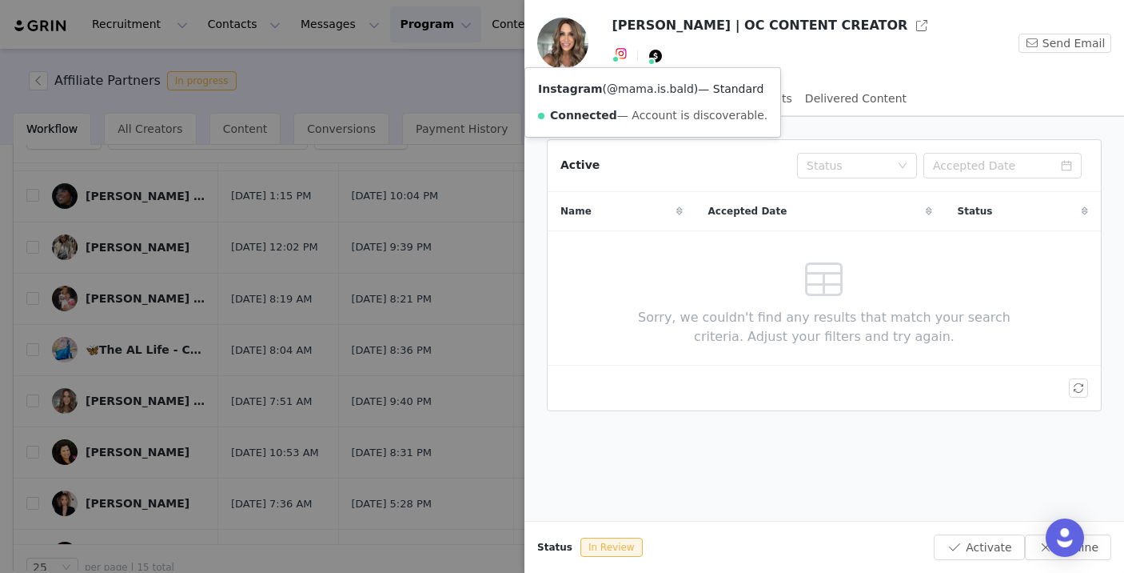
click at [624, 85] on link "@mama.is.bald" at bounding box center [650, 88] width 87 height 13
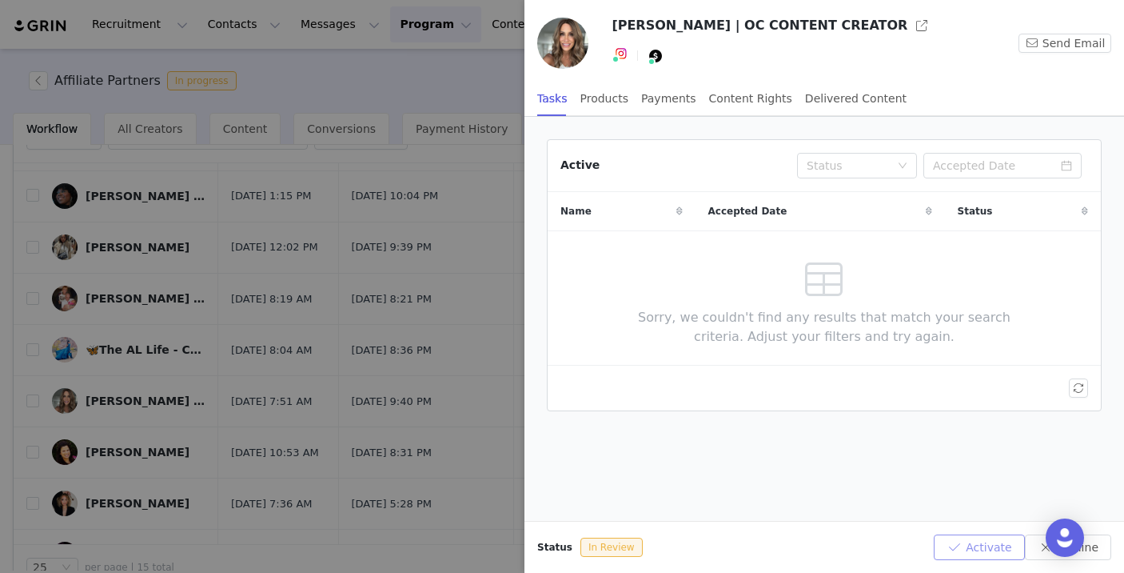
click at [1000, 553] on button "Activate" at bounding box center [979, 547] width 90 height 26
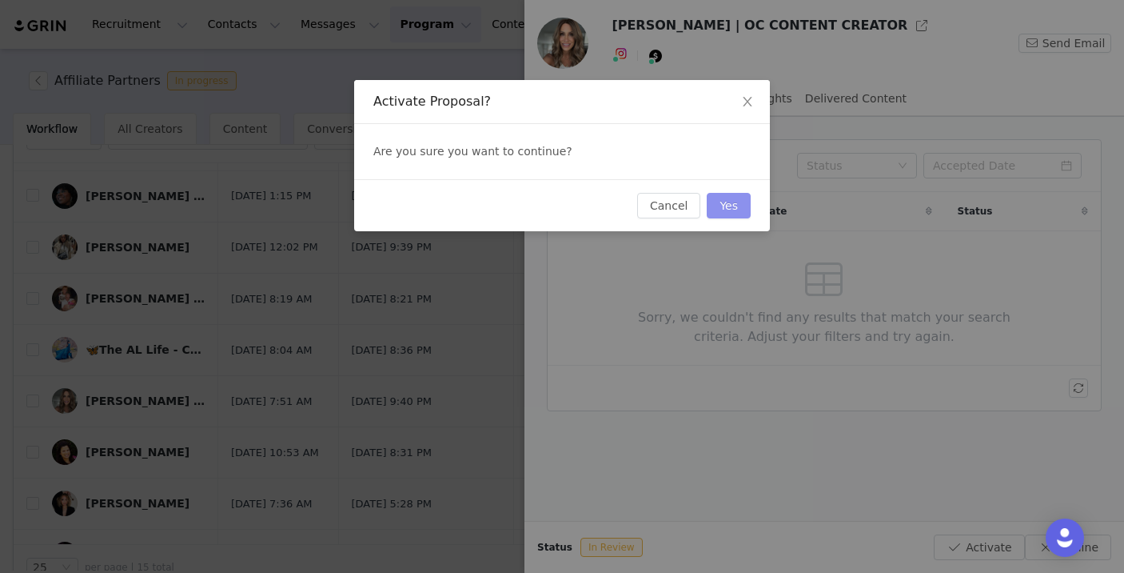
click at [740, 199] on button "Yes" at bounding box center [729, 206] width 44 height 26
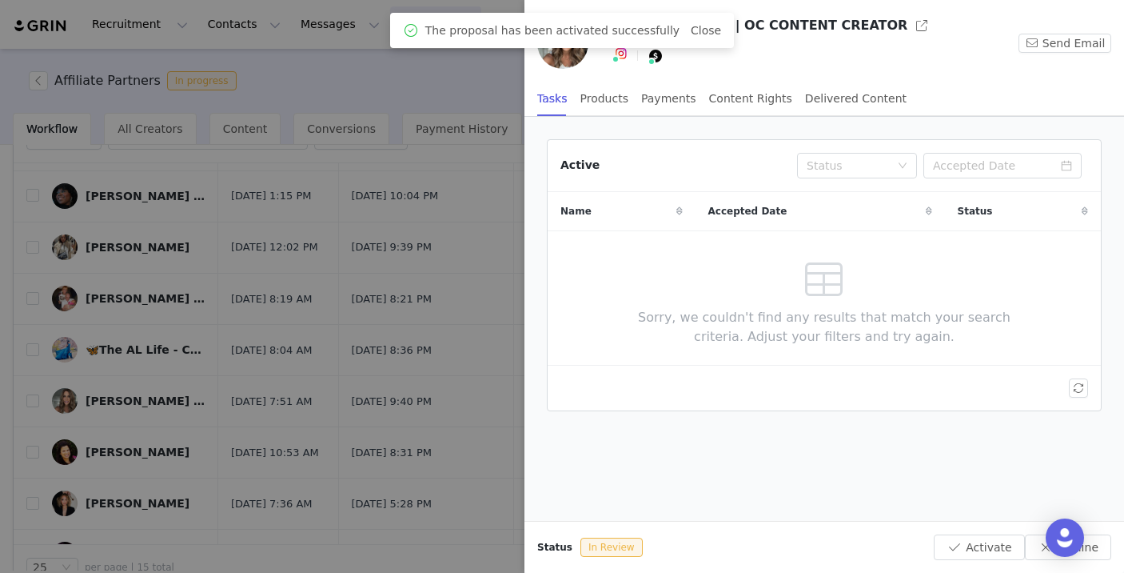
click at [183, 437] on div at bounding box center [562, 286] width 1124 height 573
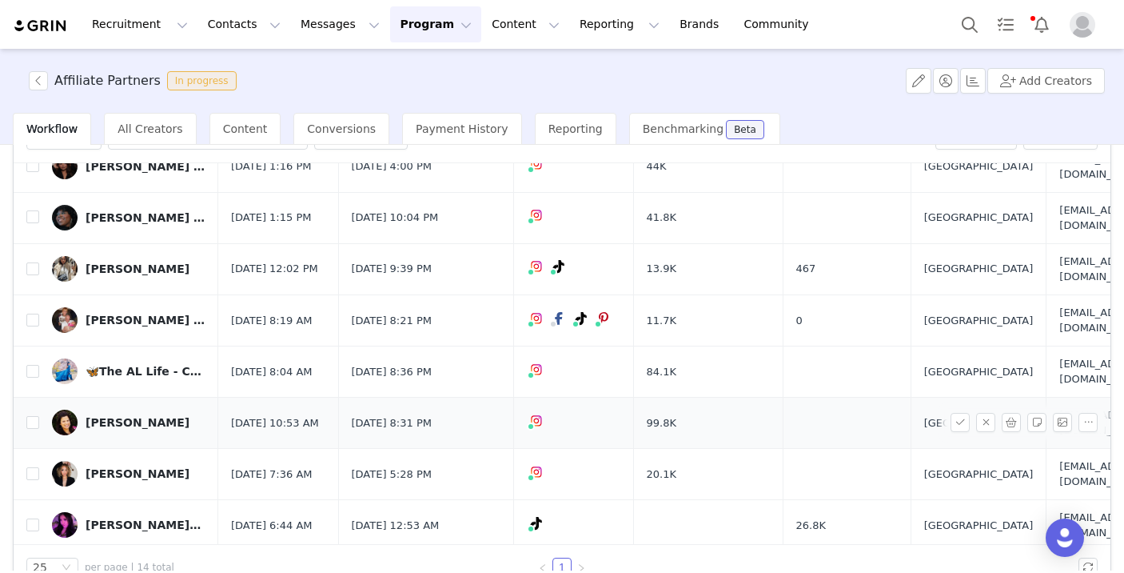
scroll to position [373, 0]
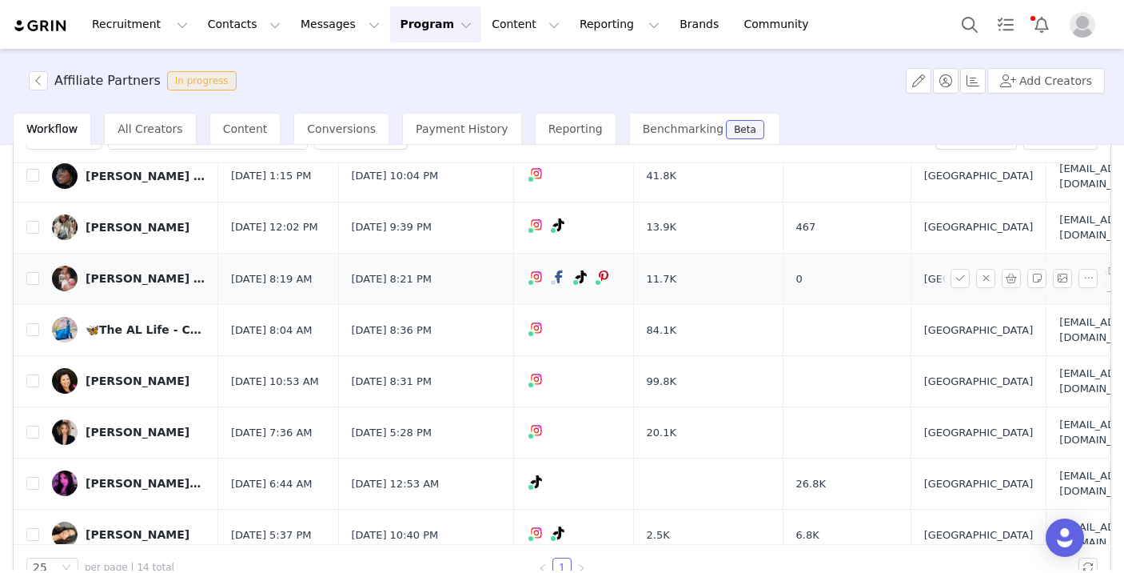
click at [151, 272] on div "[PERSON_NAME] - Business Creator" at bounding box center [146, 278] width 120 height 13
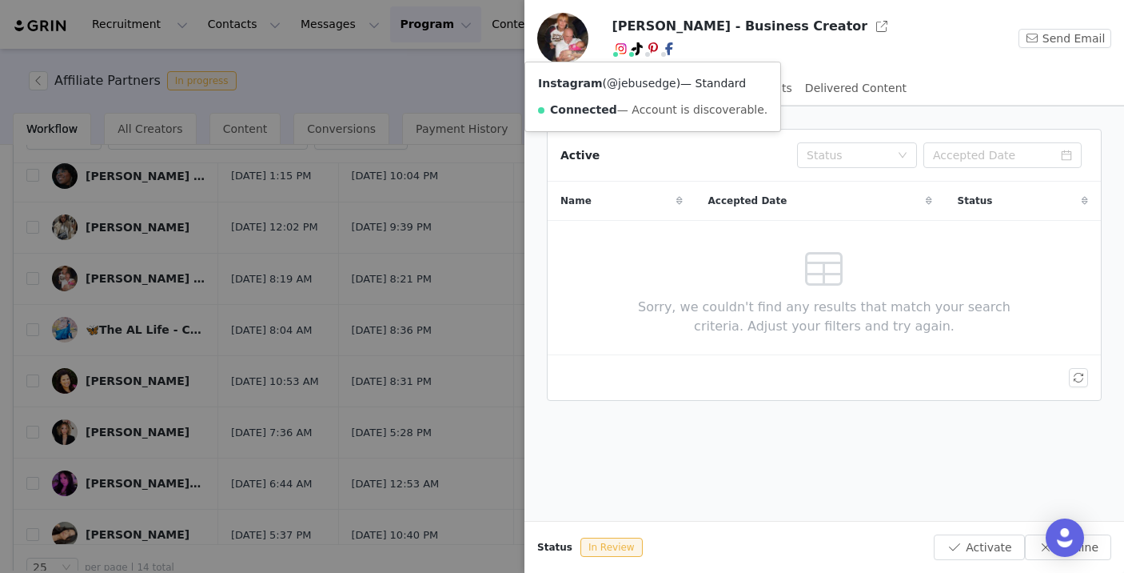
click at [628, 85] on link "@jebusedge" at bounding box center [642, 83] width 70 height 13
click at [348, 304] on div at bounding box center [562, 286] width 1124 height 573
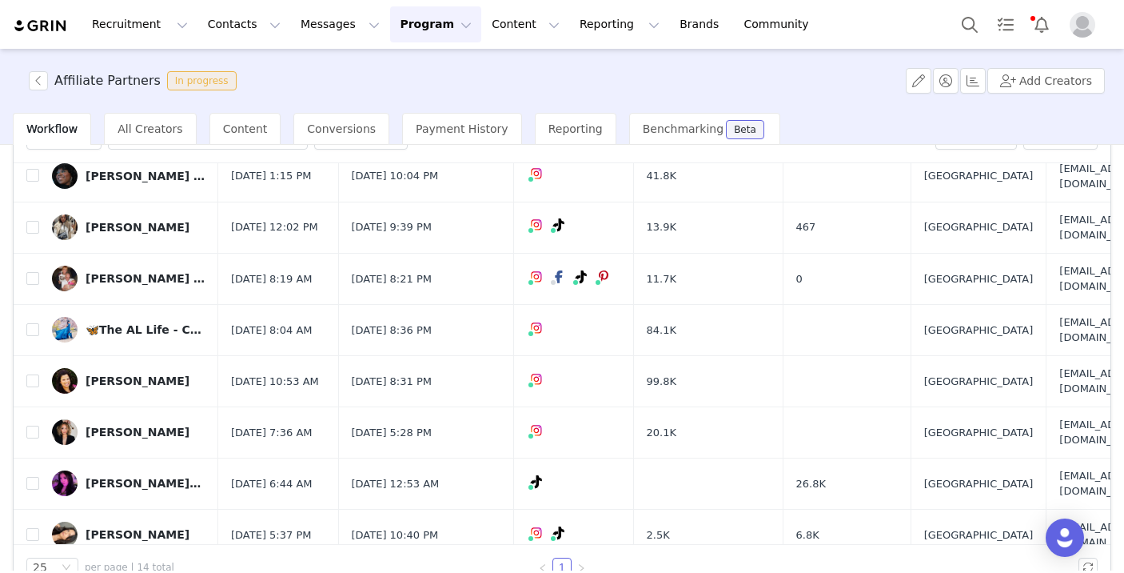
scroll to position [124, 0]
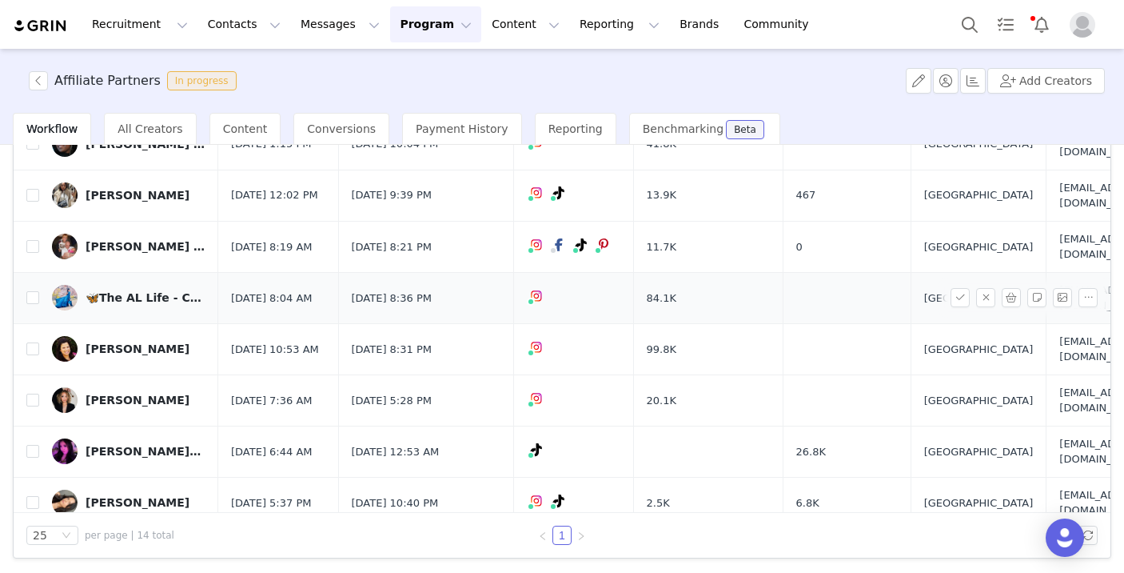
click at [131, 291] on div "🦋The AL Life - Chicago Blogger" at bounding box center [146, 297] width 120 height 13
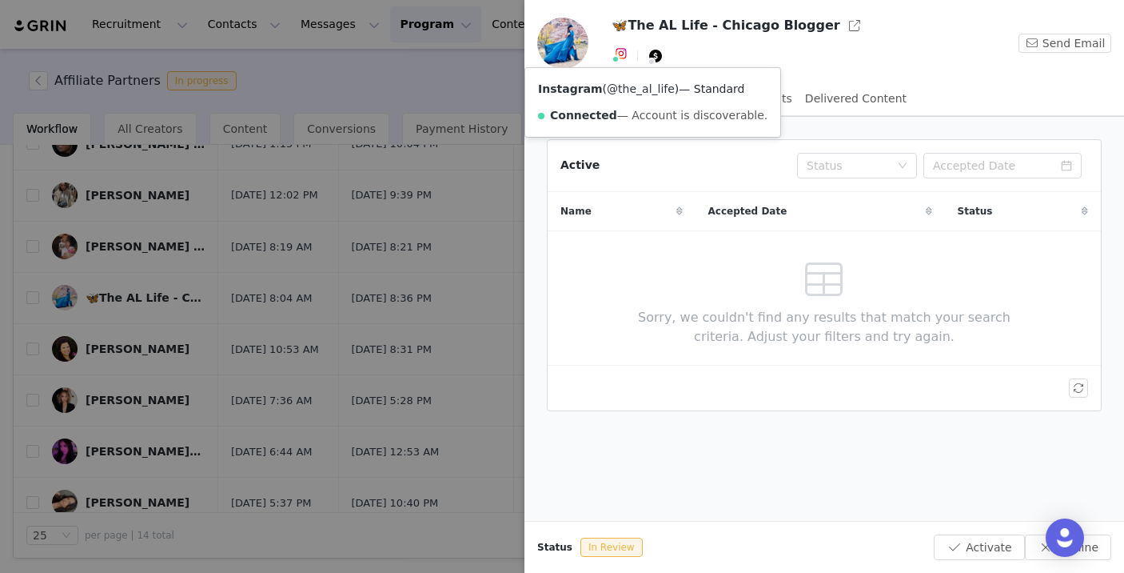
click at [625, 91] on link "@the_al_life" at bounding box center [641, 88] width 68 height 13
click at [258, 257] on div at bounding box center [562, 286] width 1124 height 573
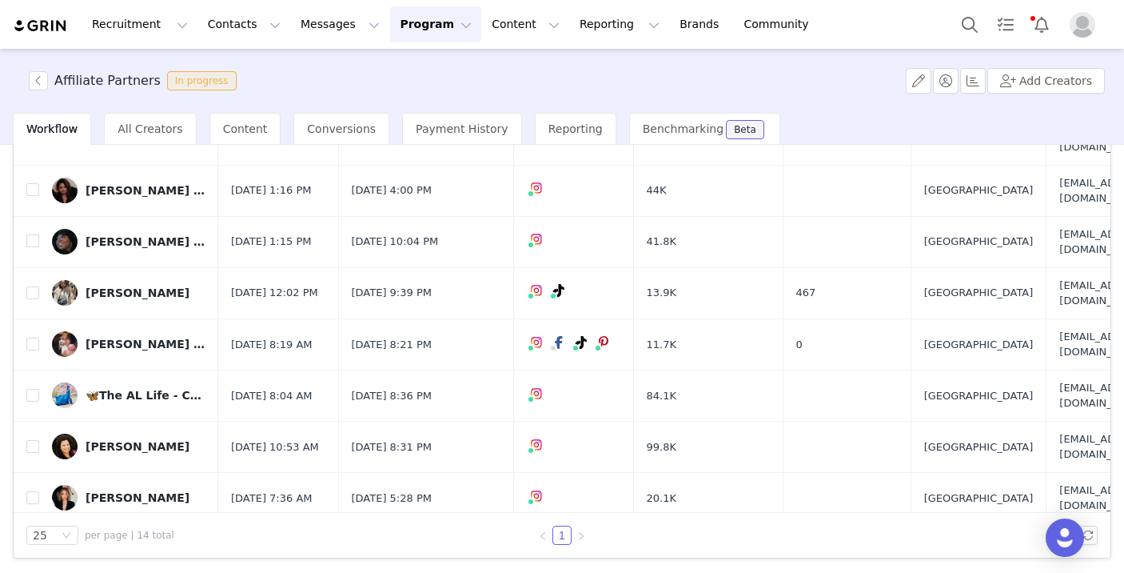
scroll to position [373, 0]
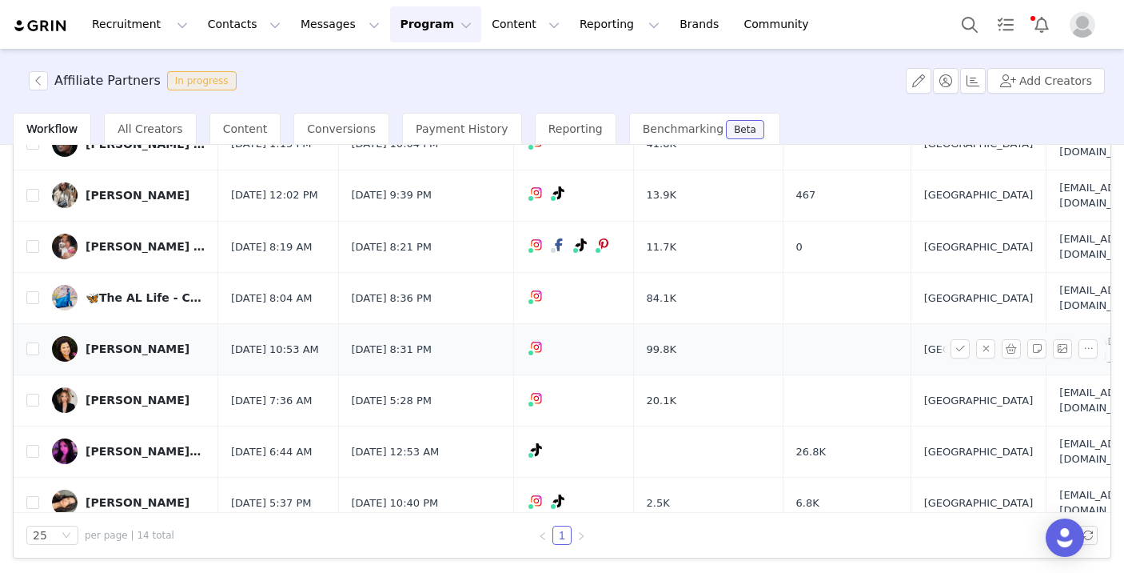
click at [136, 342] on div "[PERSON_NAME]" at bounding box center [138, 348] width 104 height 13
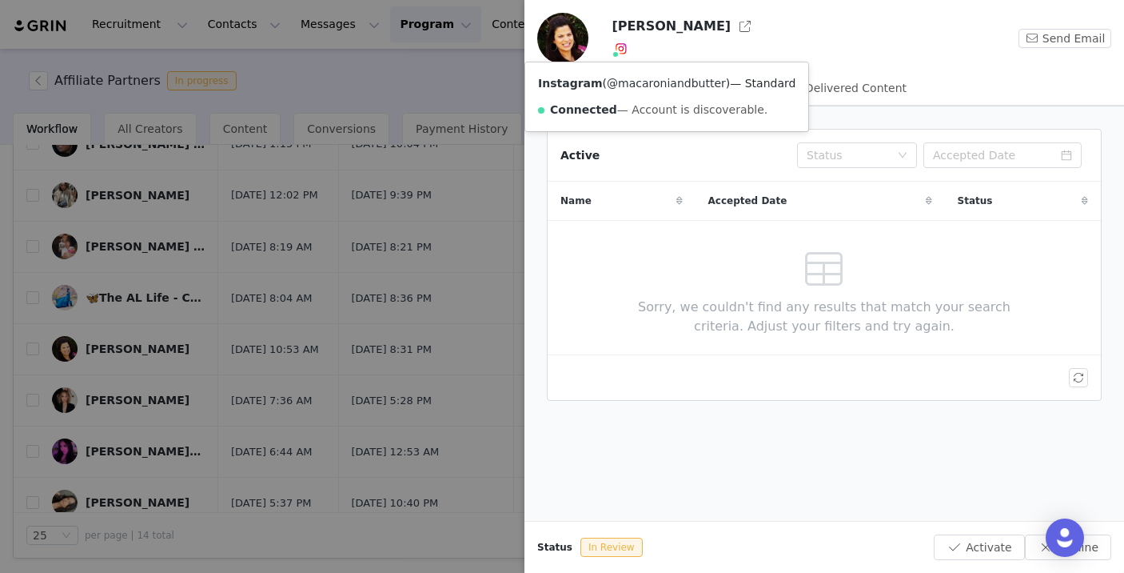
click at [631, 78] on link "@macaroniandbutter" at bounding box center [666, 83] width 119 height 13
click at [264, 328] on div at bounding box center [562, 286] width 1124 height 573
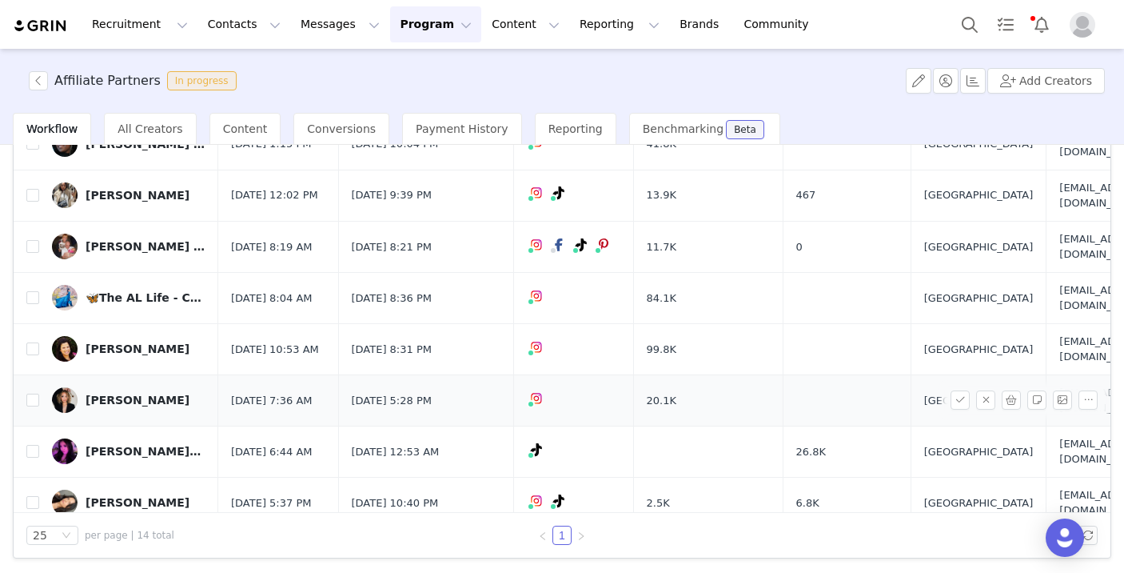
click at [116, 393] on div "[PERSON_NAME]" at bounding box center [138, 399] width 104 height 13
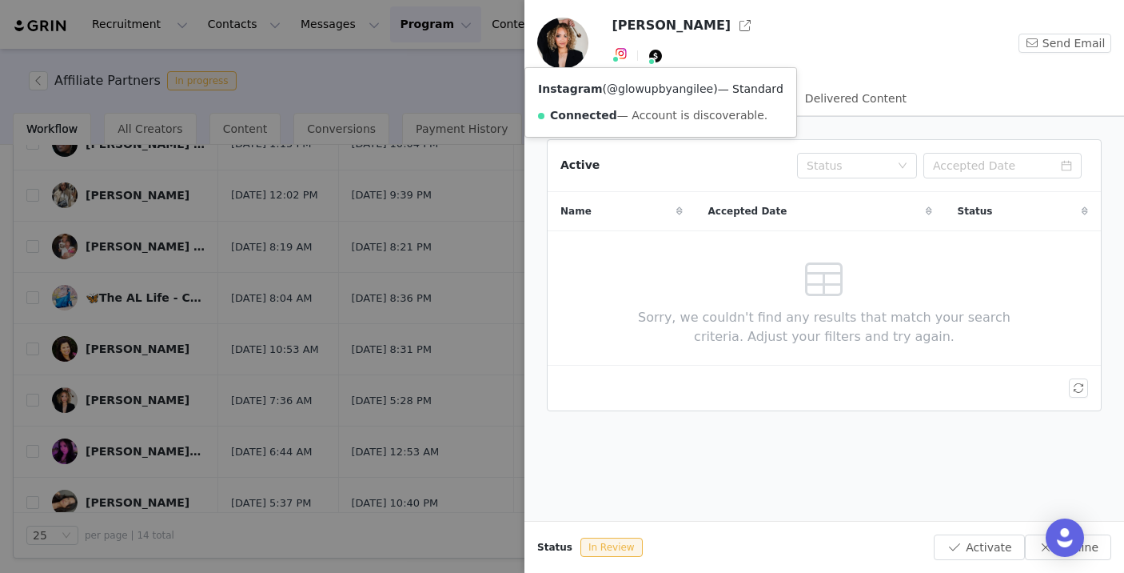
click at [622, 89] on link "@glowupbyangilee" at bounding box center [660, 88] width 106 height 13
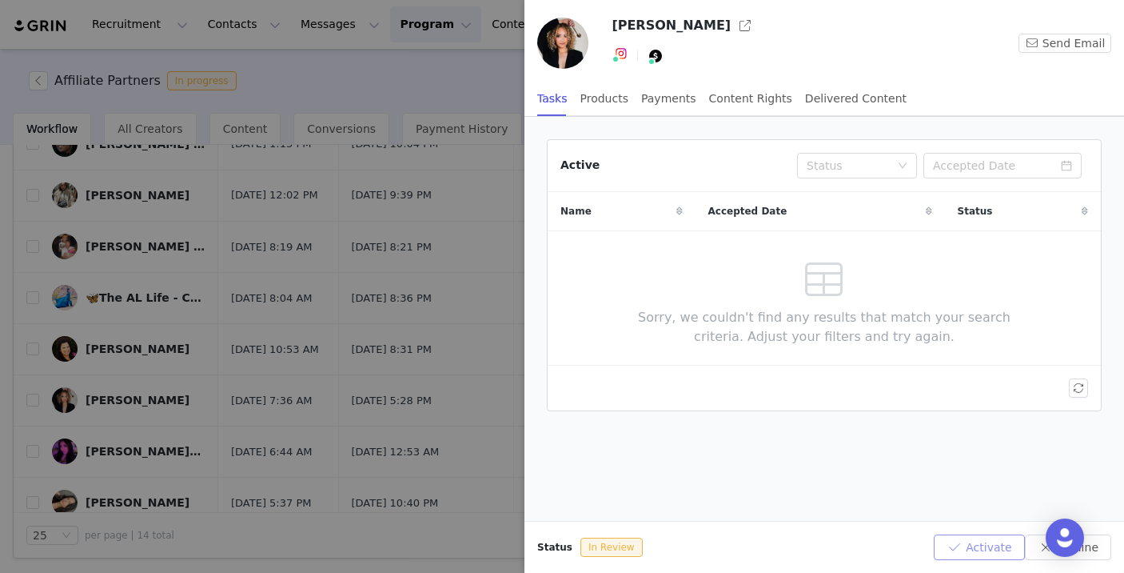
click at [988, 553] on button "Activate" at bounding box center [979, 547] width 90 height 26
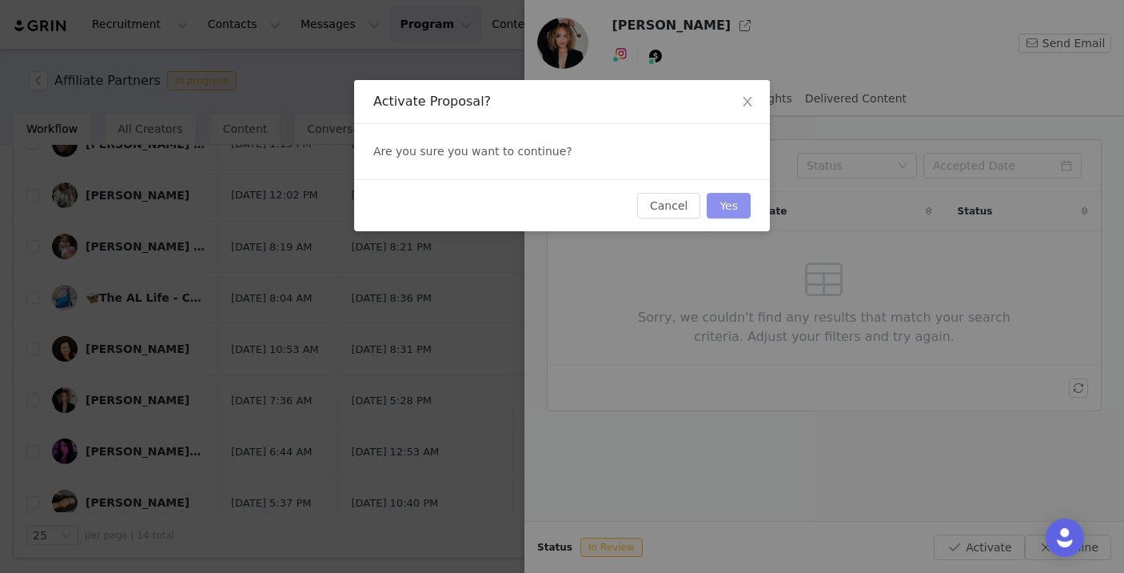
click at [743, 199] on button "Yes" at bounding box center [729, 206] width 44 height 26
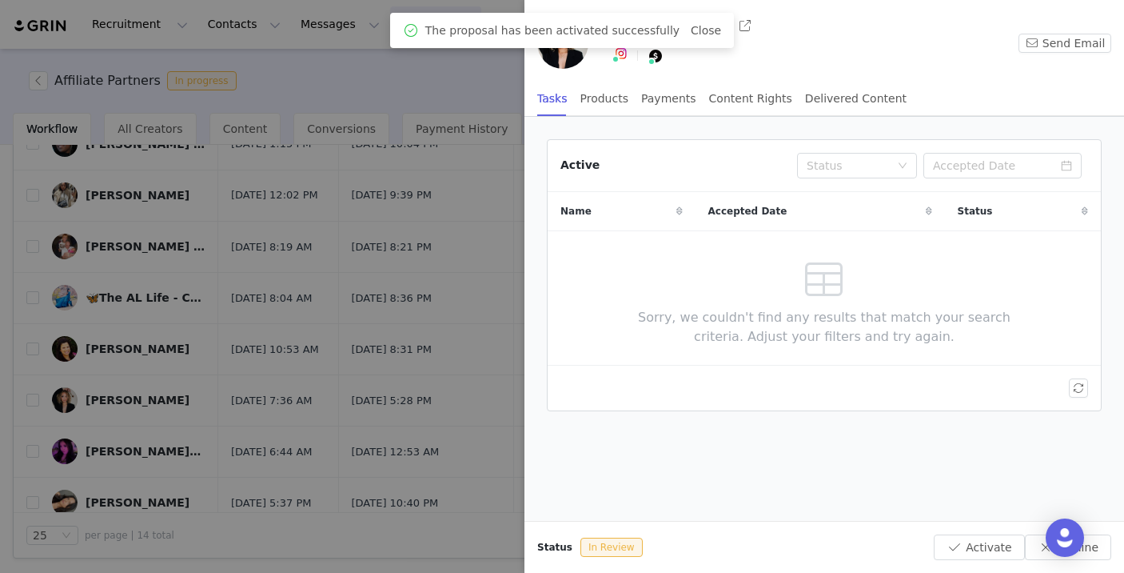
click at [335, 401] on div at bounding box center [562, 286] width 1124 height 573
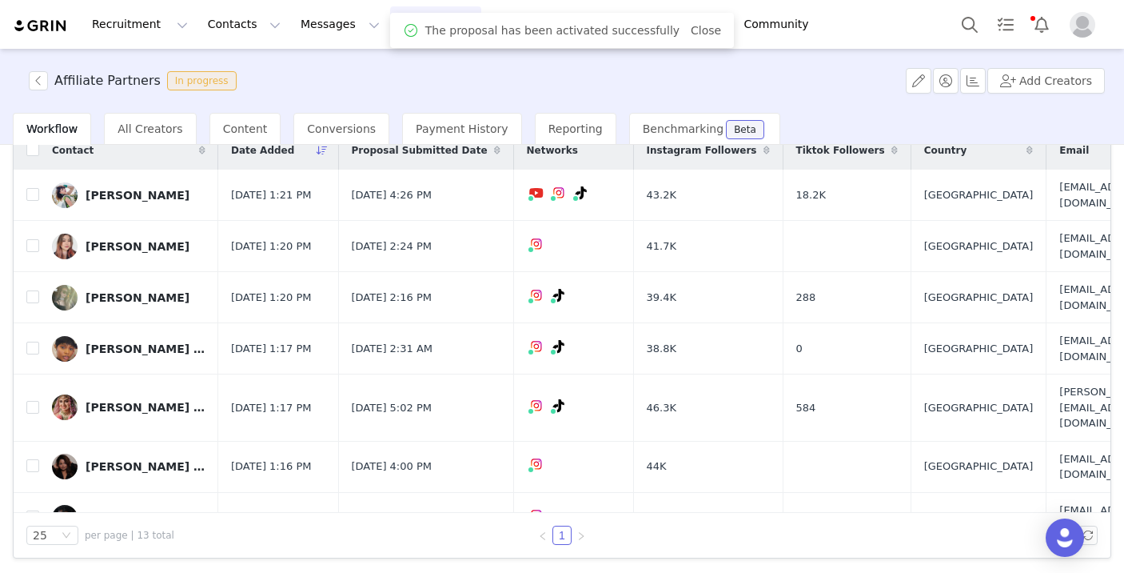
scroll to position [322, 0]
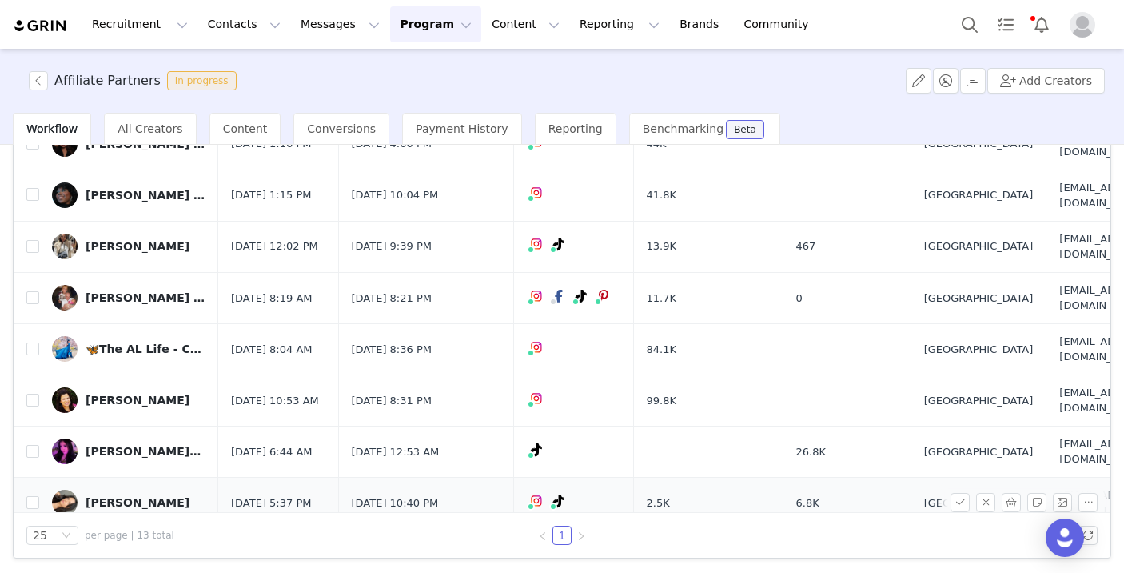
click at [118, 496] on div "[PERSON_NAME]" at bounding box center [138, 502] width 104 height 13
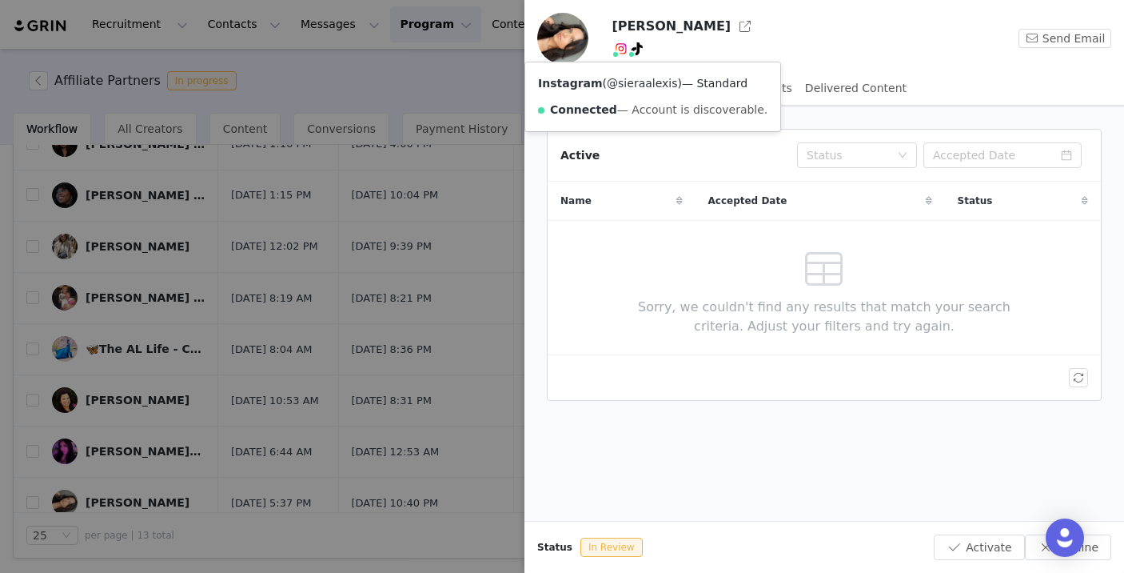
click at [620, 82] on link "@sieraalexis" at bounding box center [642, 83] width 70 height 13
click at [984, 552] on button "Activate" at bounding box center [979, 547] width 90 height 26
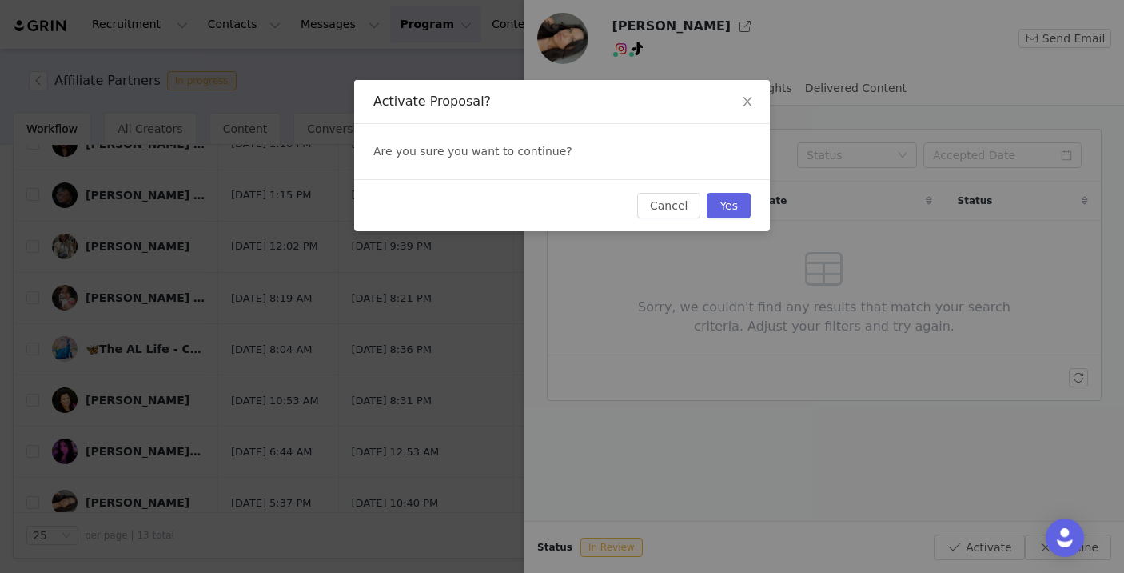
click at [749, 218] on div "Cancel Yes" at bounding box center [694, 206] width 114 height 26
click at [744, 211] on button "Yes" at bounding box center [729, 206] width 44 height 26
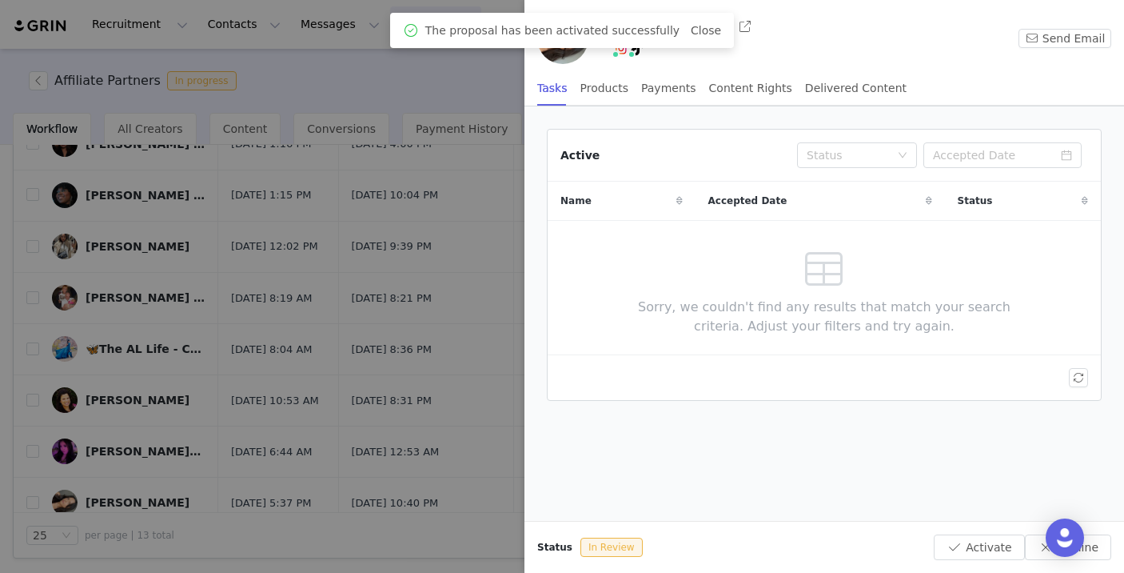
click at [380, 387] on div at bounding box center [562, 286] width 1124 height 573
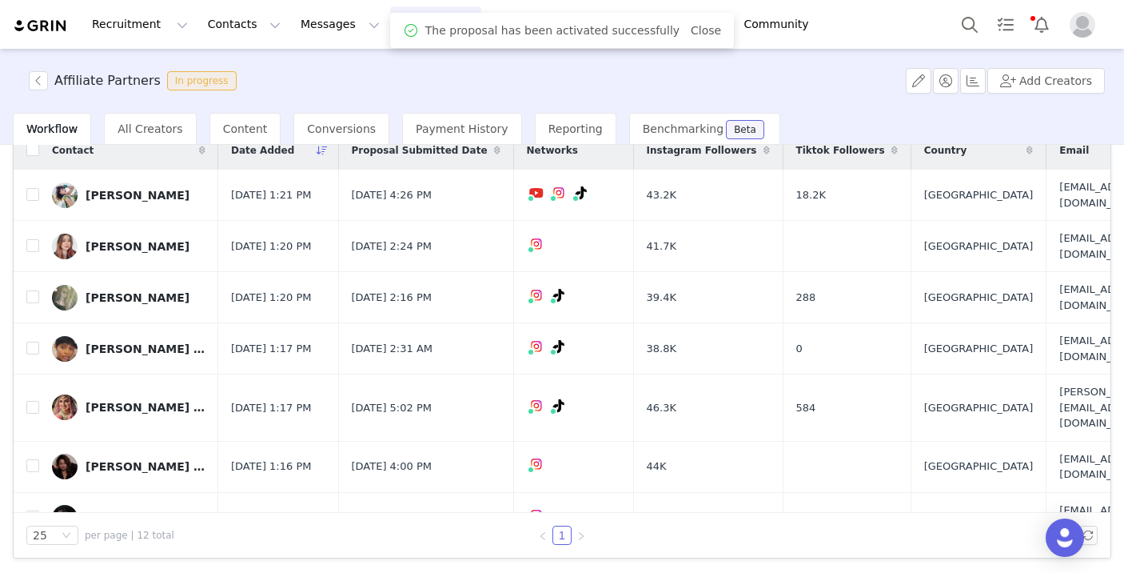
scroll to position [0, 0]
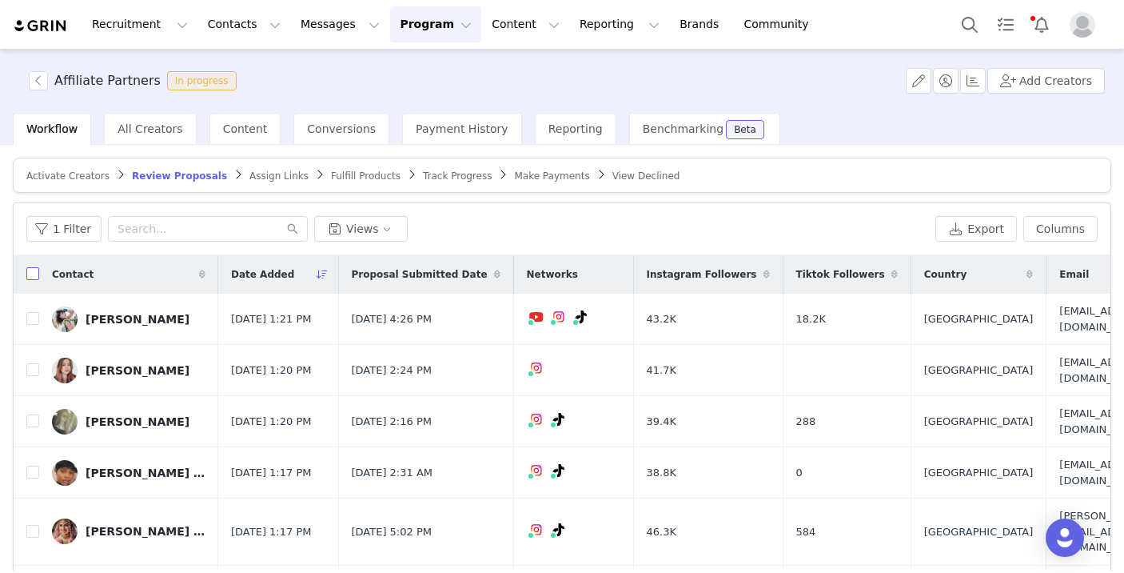
click at [37, 273] on input "checkbox" at bounding box center [32, 273] width 13 height 13
checkbox input "true"
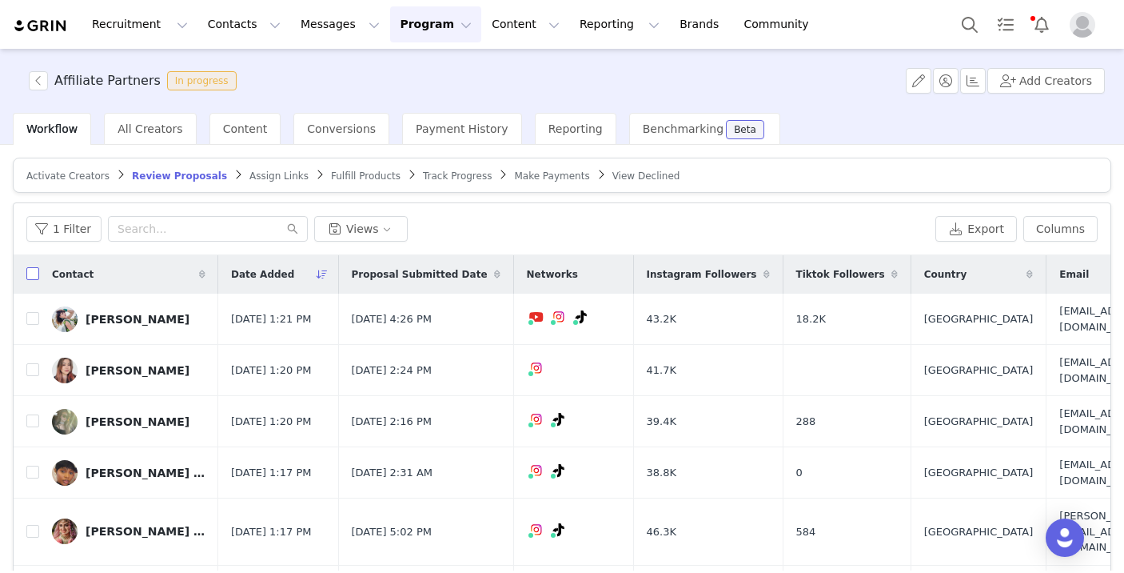
checkbox input "true"
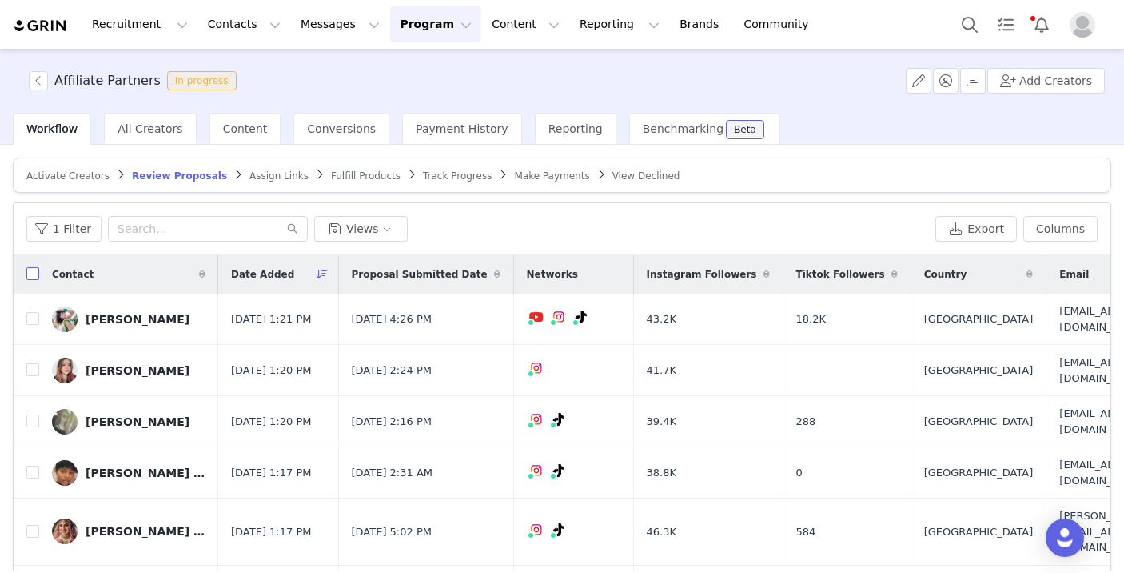
checkbox input "true"
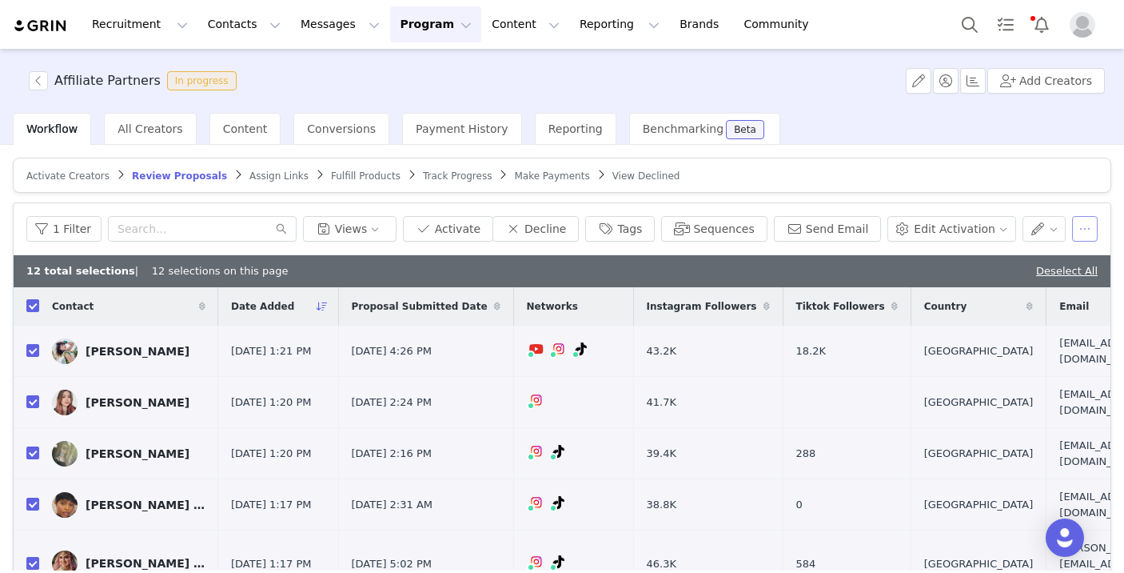
click at [1086, 225] on button "button" at bounding box center [1085, 229] width 26 height 26
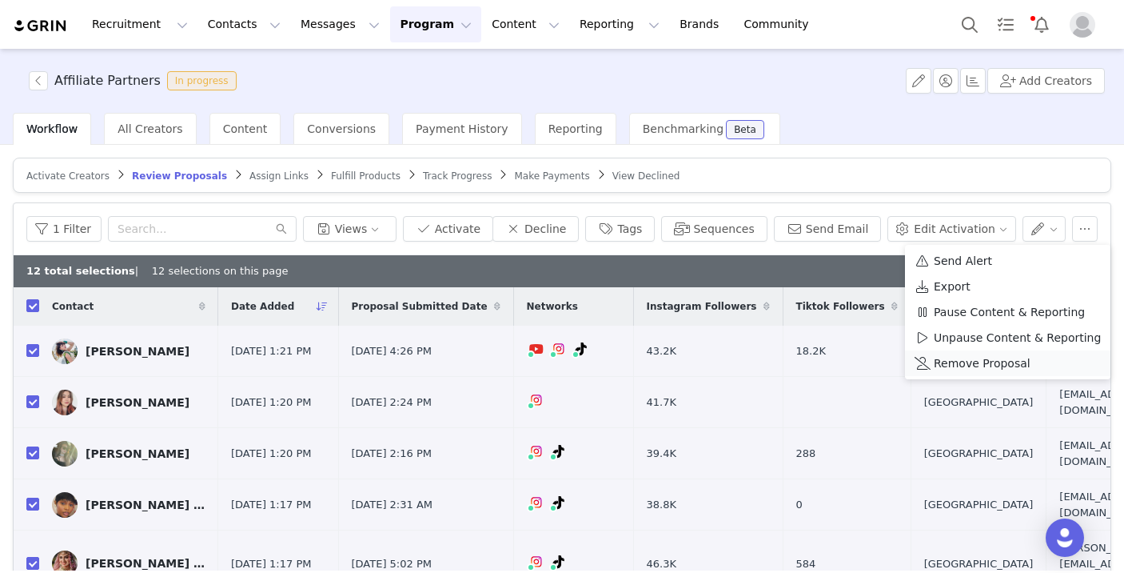
click at [1022, 368] on span "Remove Proposal" at bounding box center [982, 363] width 97 height 18
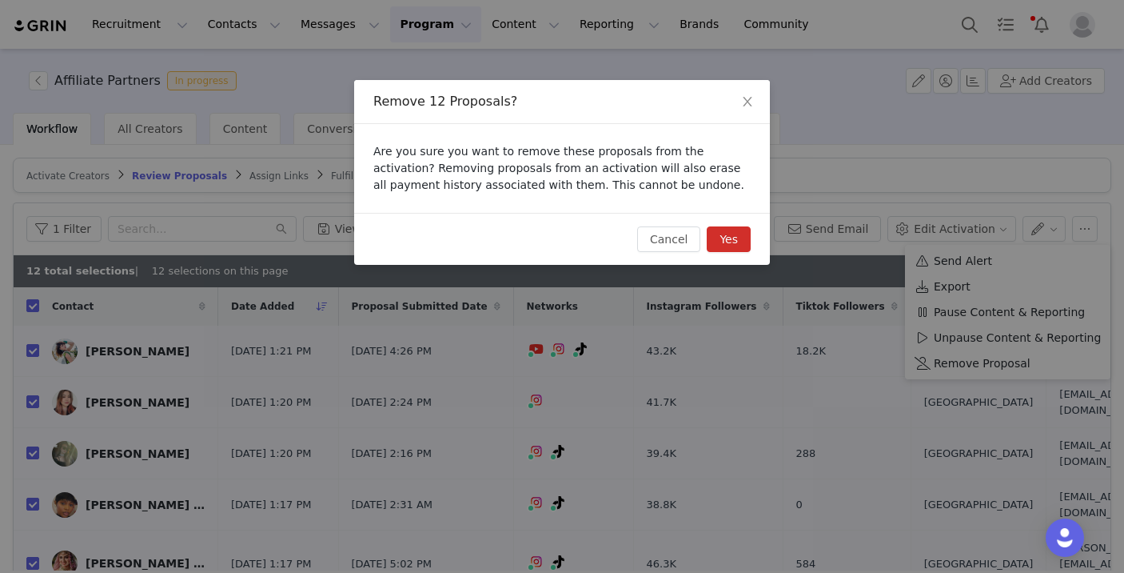
click at [732, 232] on button "Yes" at bounding box center [729, 239] width 44 height 26
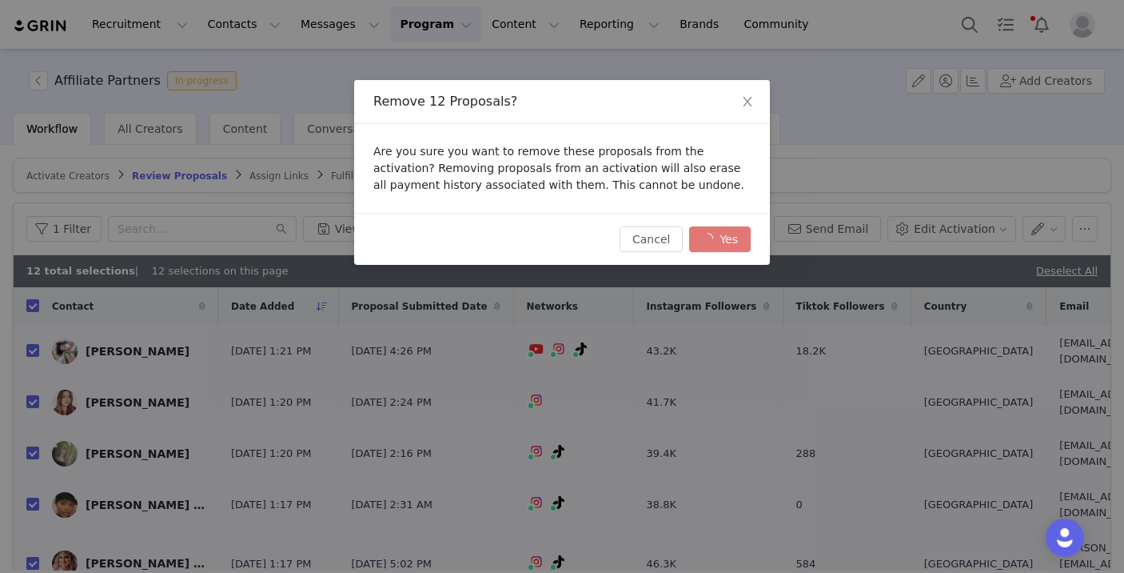
checkbox input "false"
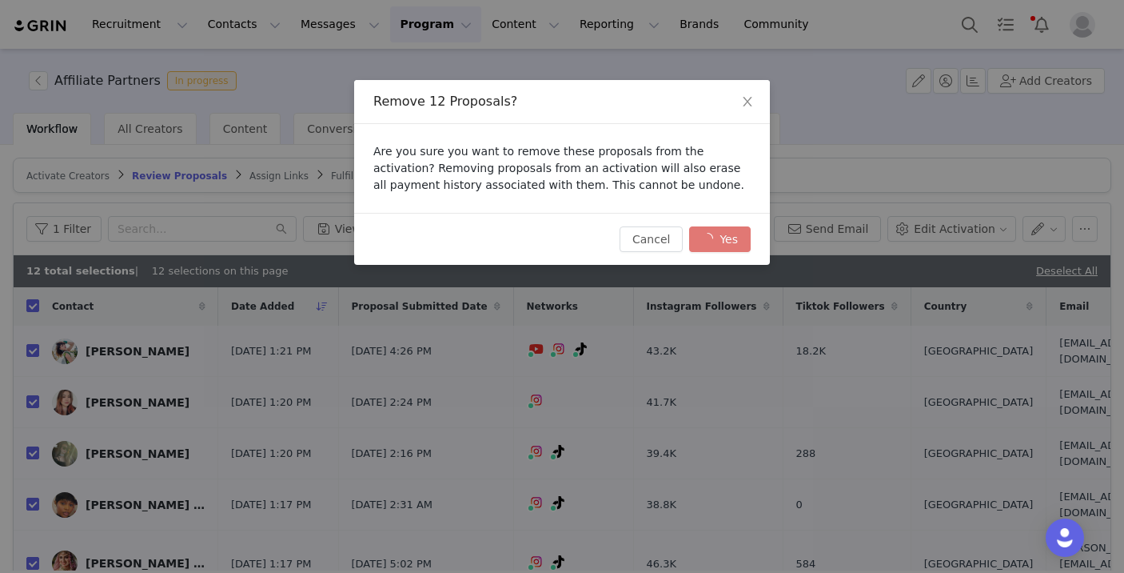
checkbox input "false"
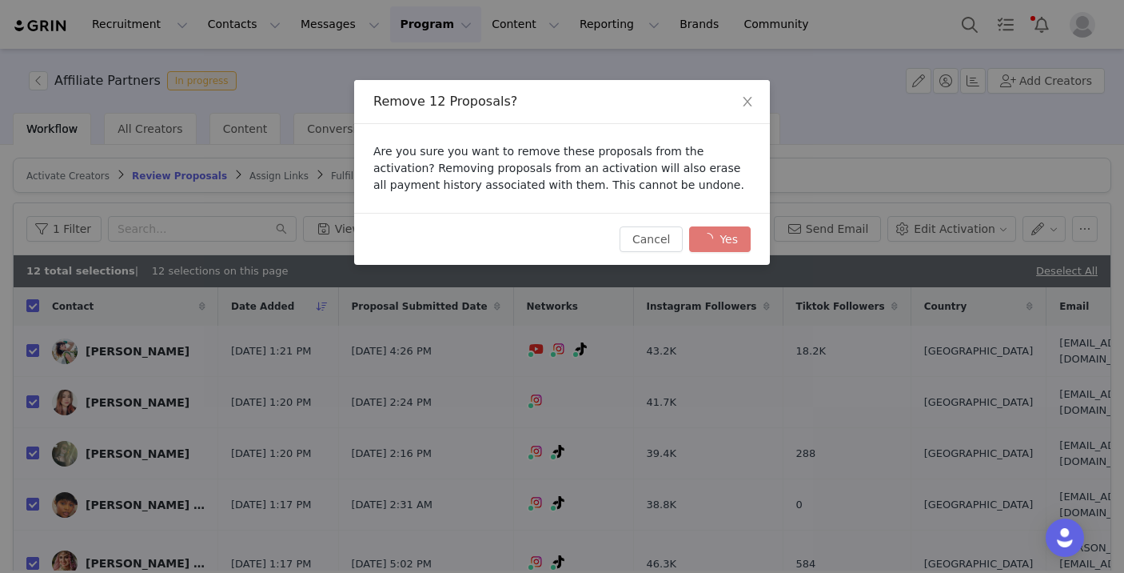
checkbox input "false"
